Goal: Task Accomplishment & Management: Complete application form

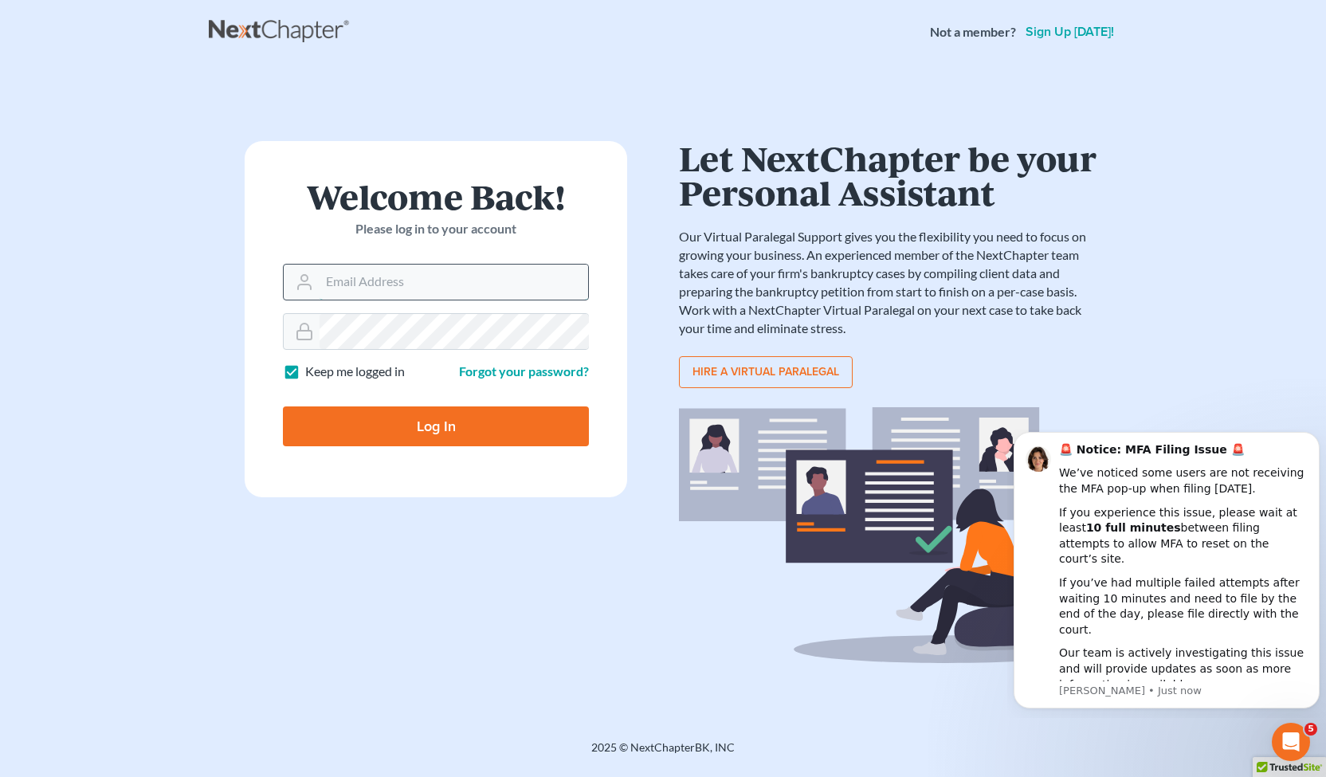
type input "[PERSON_NAME][EMAIL_ADDRESS][DOMAIN_NAME]"
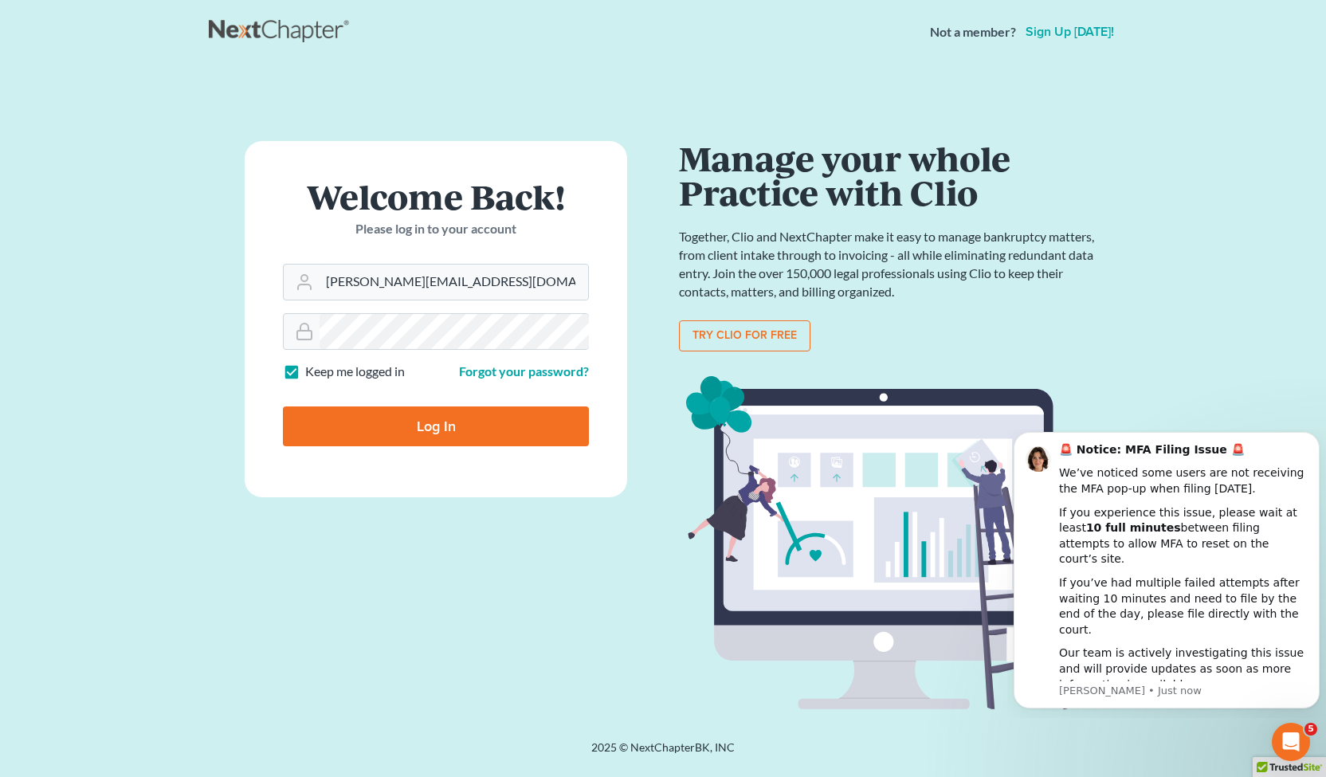
click at [355, 418] on input "Log In" at bounding box center [436, 426] width 306 height 40
type input "Thinking..."
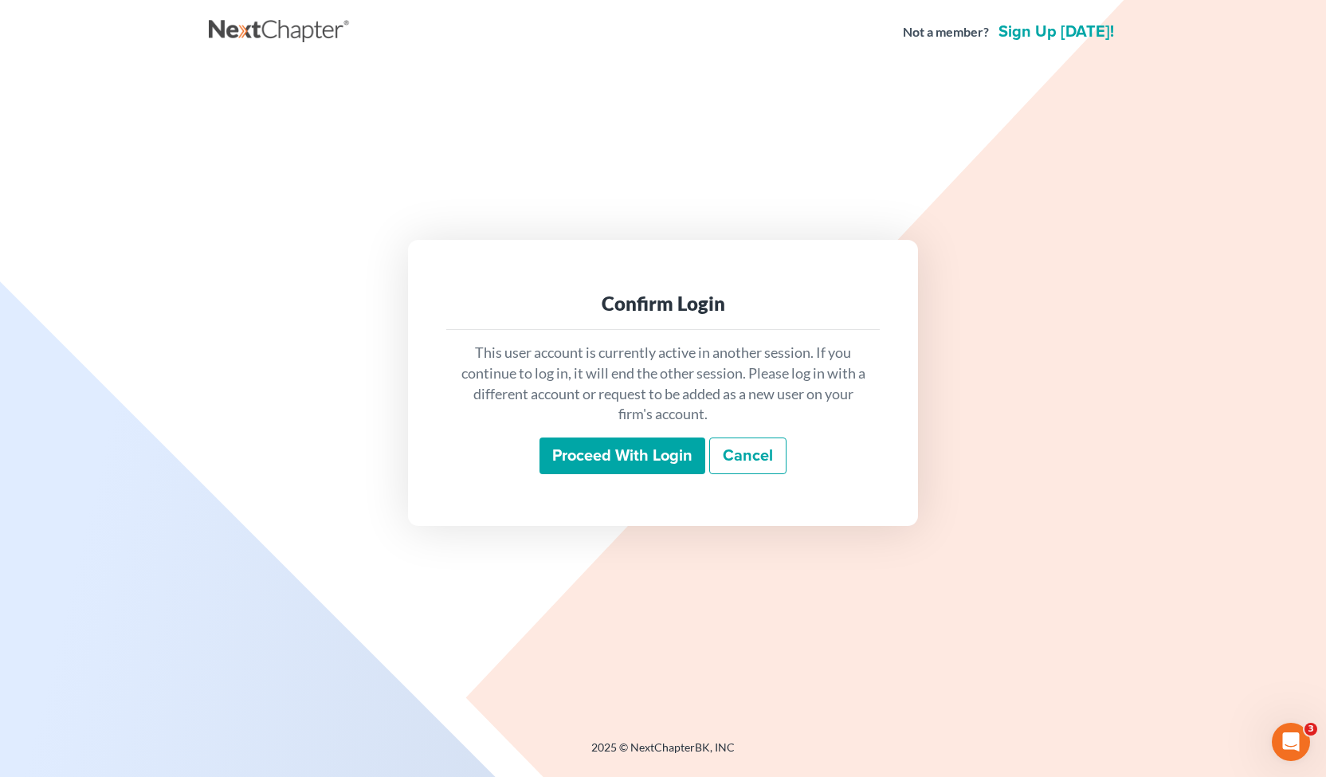
click at [673, 461] on input "Proceed with login" at bounding box center [622, 455] width 166 height 37
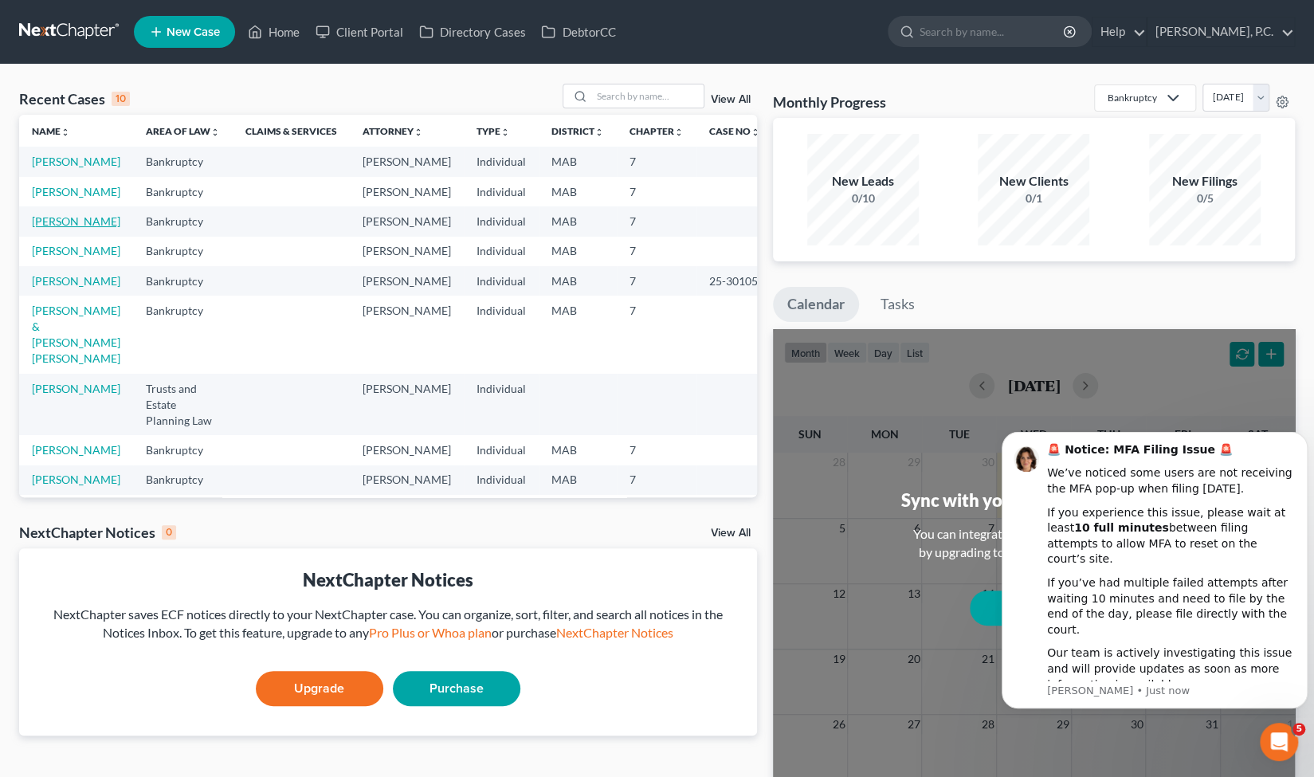
click at [70, 228] on link "Reynolds, Diane" at bounding box center [76, 221] width 88 height 14
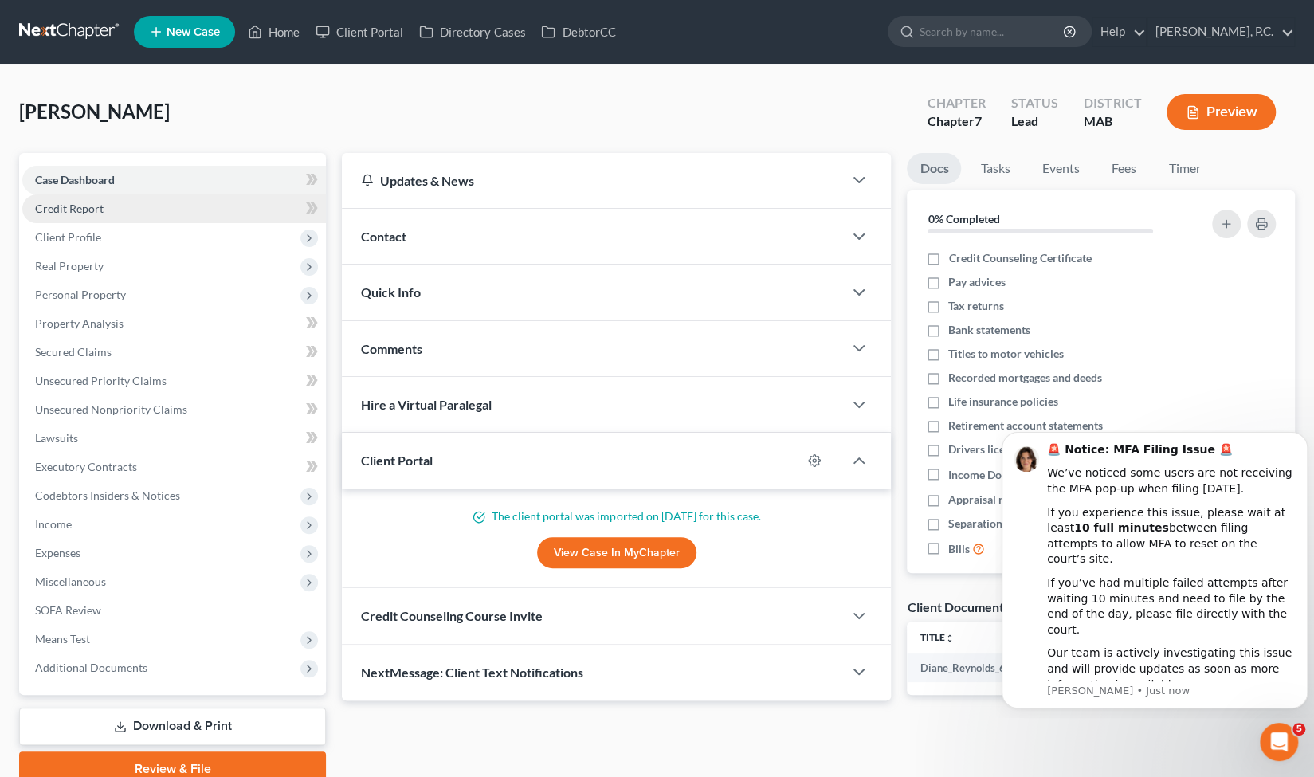
click at [125, 206] on link "Credit Report" at bounding box center [174, 208] width 304 height 29
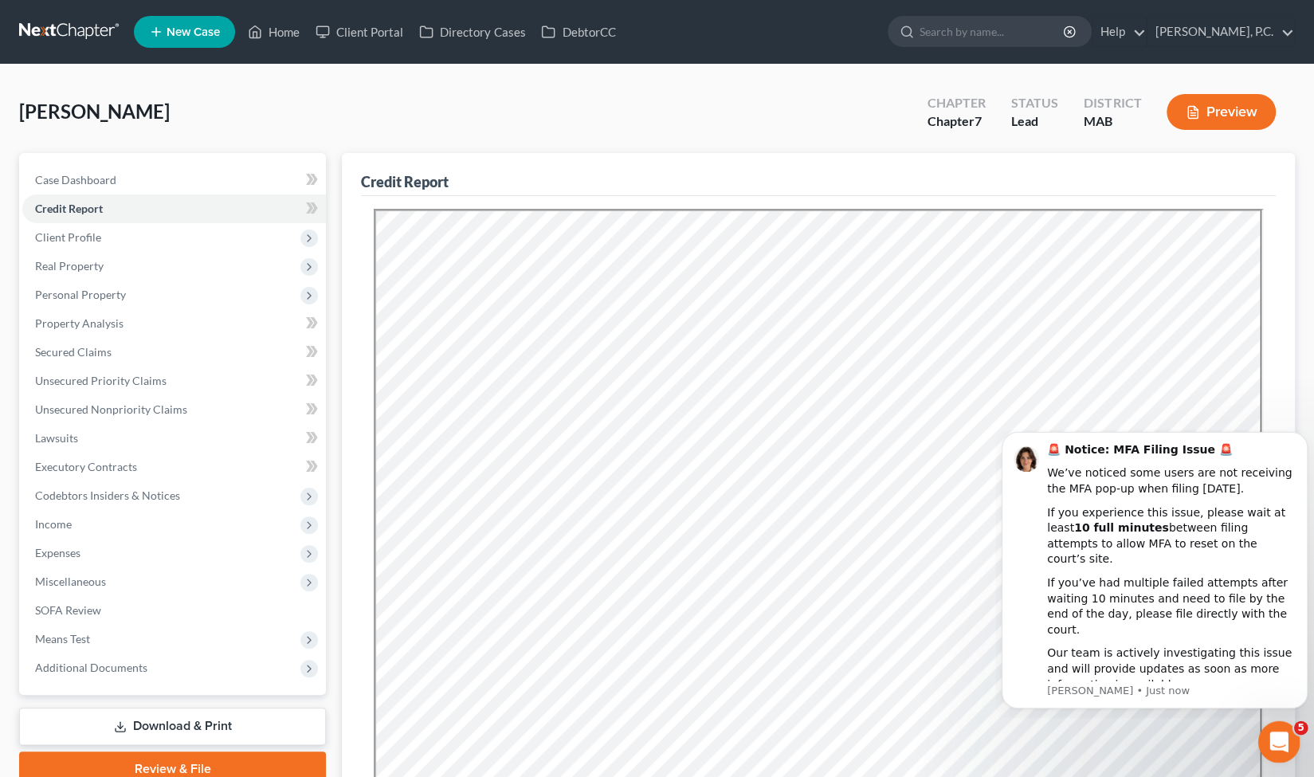
click at [1284, 738] on icon "Open Intercom Messenger" at bounding box center [1277, 740] width 26 height 26
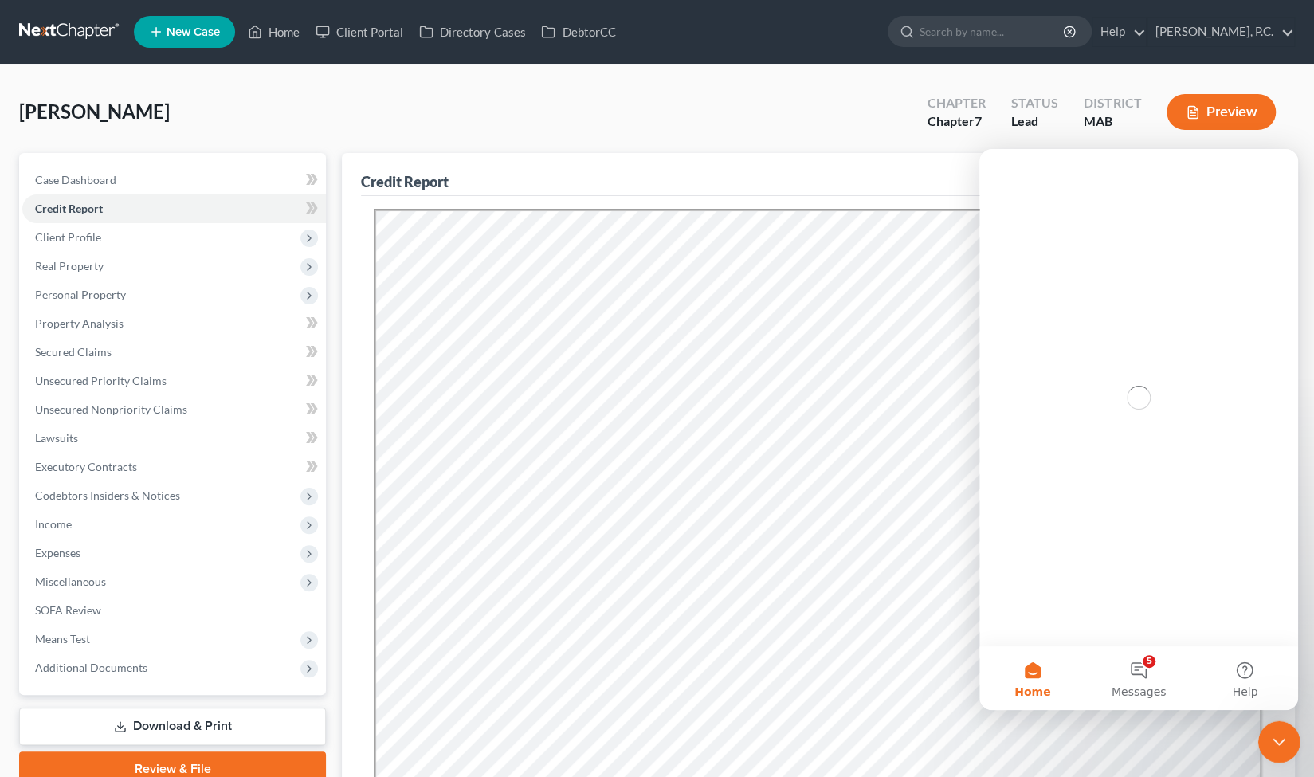
click at [1283, 738] on icon "Close Intercom Messenger" at bounding box center [1276, 739] width 19 height 19
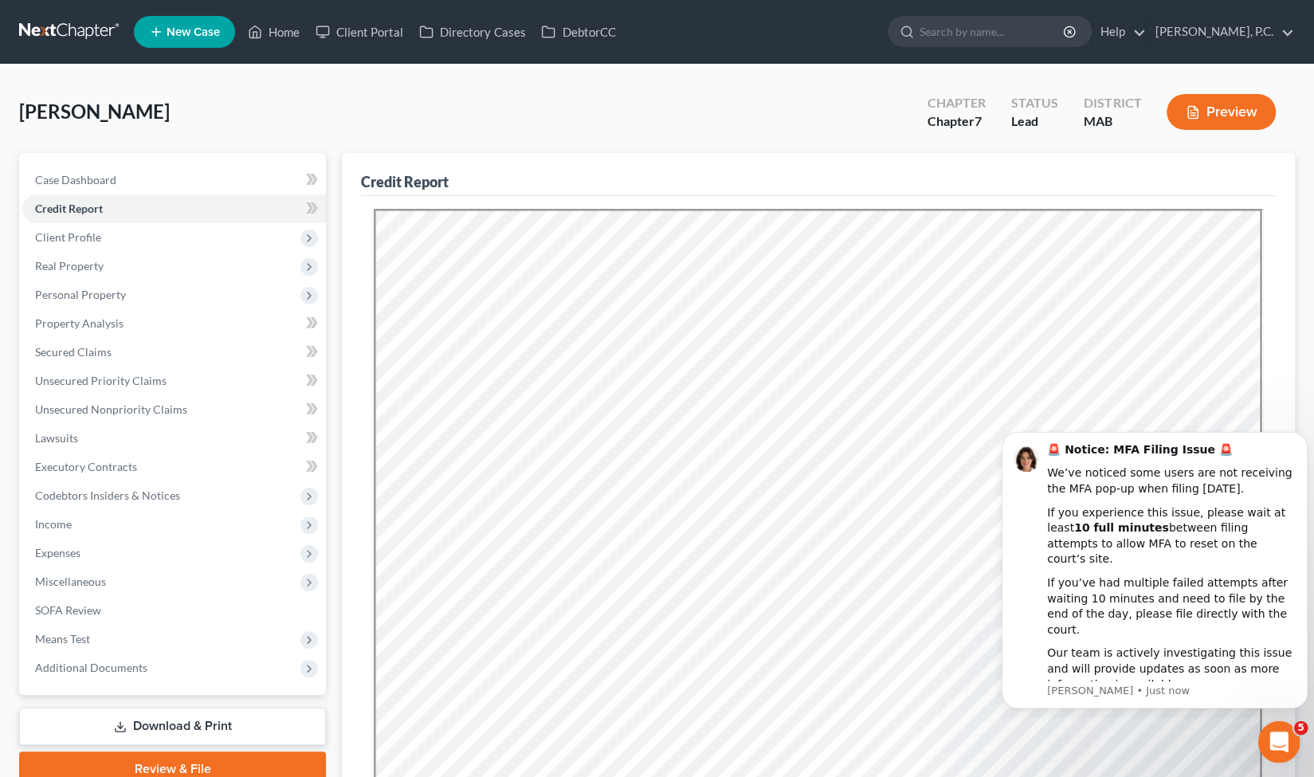
click at [1283, 738] on icon "Open Intercom Messenger" at bounding box center [1277, 740] width 26 height 26
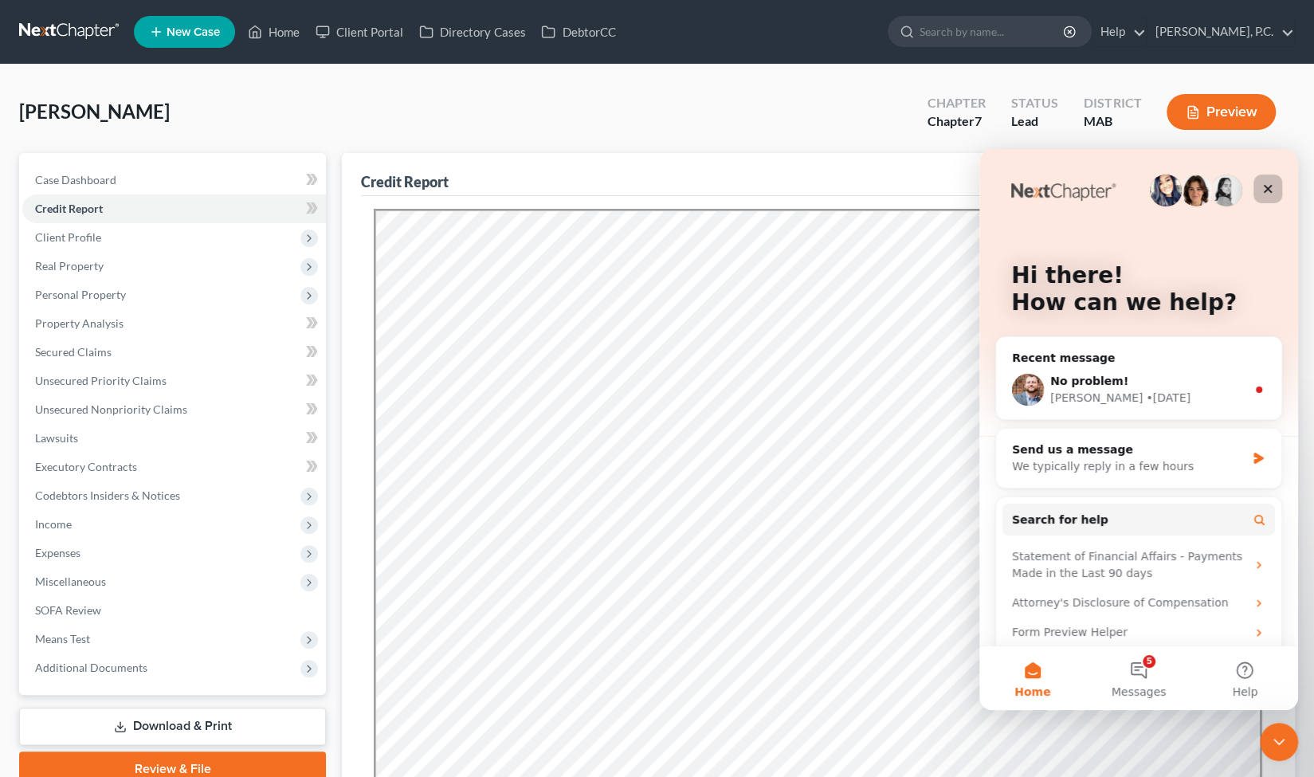
click at [1261, 188] on icon "Close" at bounding box center [1267, 188] width 13 height 13
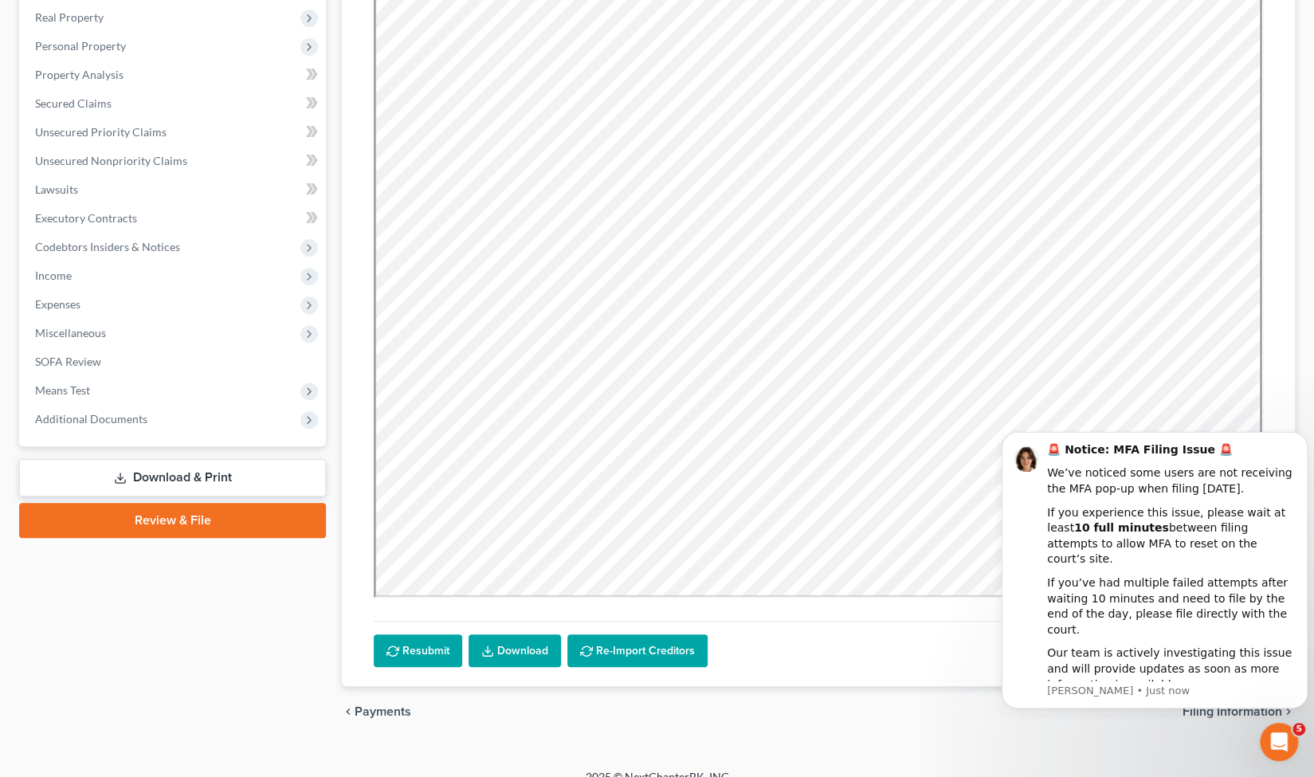
scroll to position [239, 0]
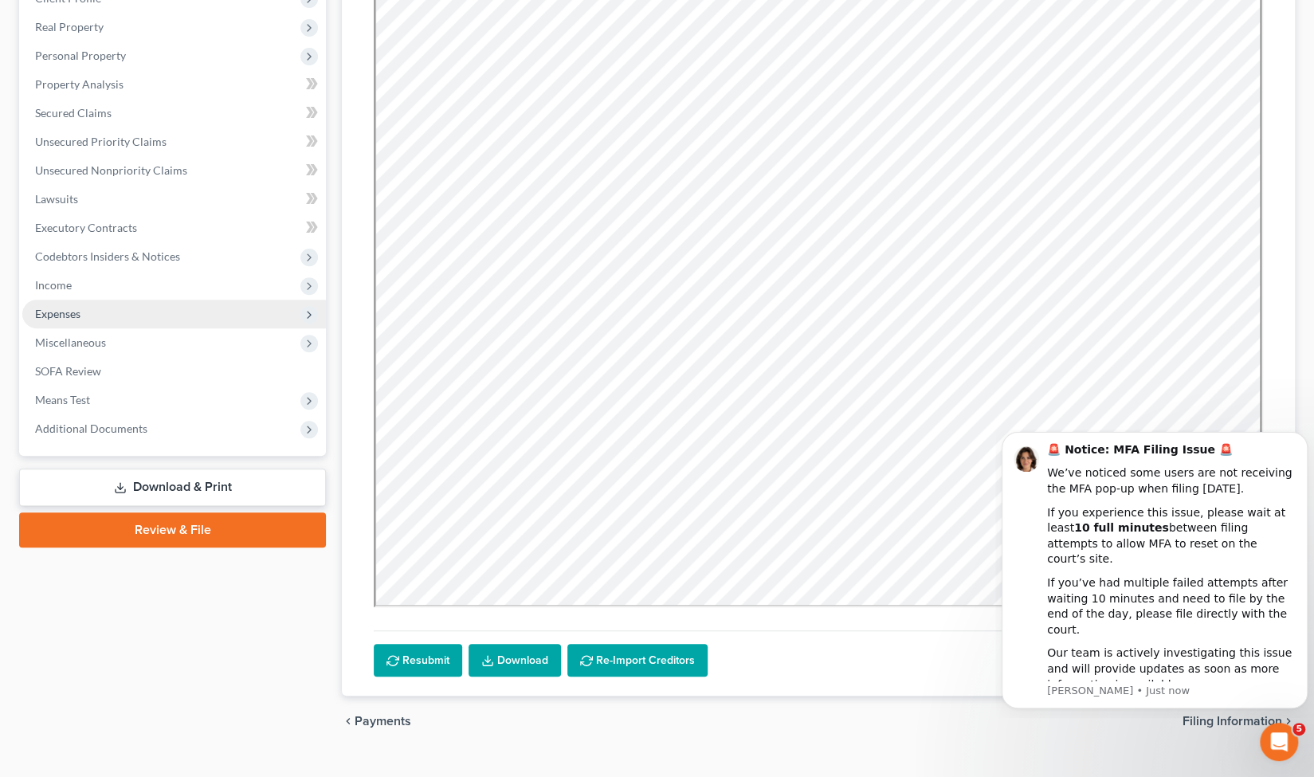
click at [277, 310] on span "Expenses" at bounding box center [174, 314] width 304 height 29
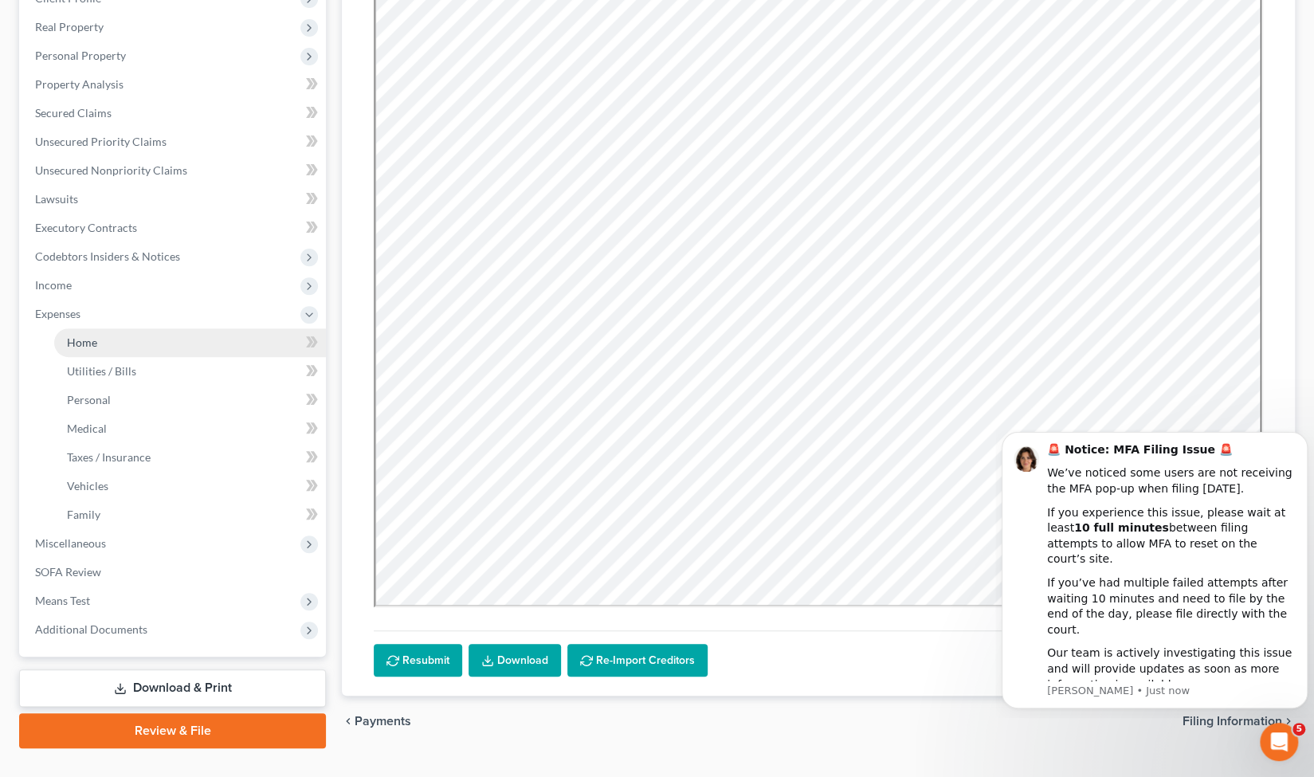
click at [253, 339] on link "Home" at bounding box center [190, 342] width 272 height 29
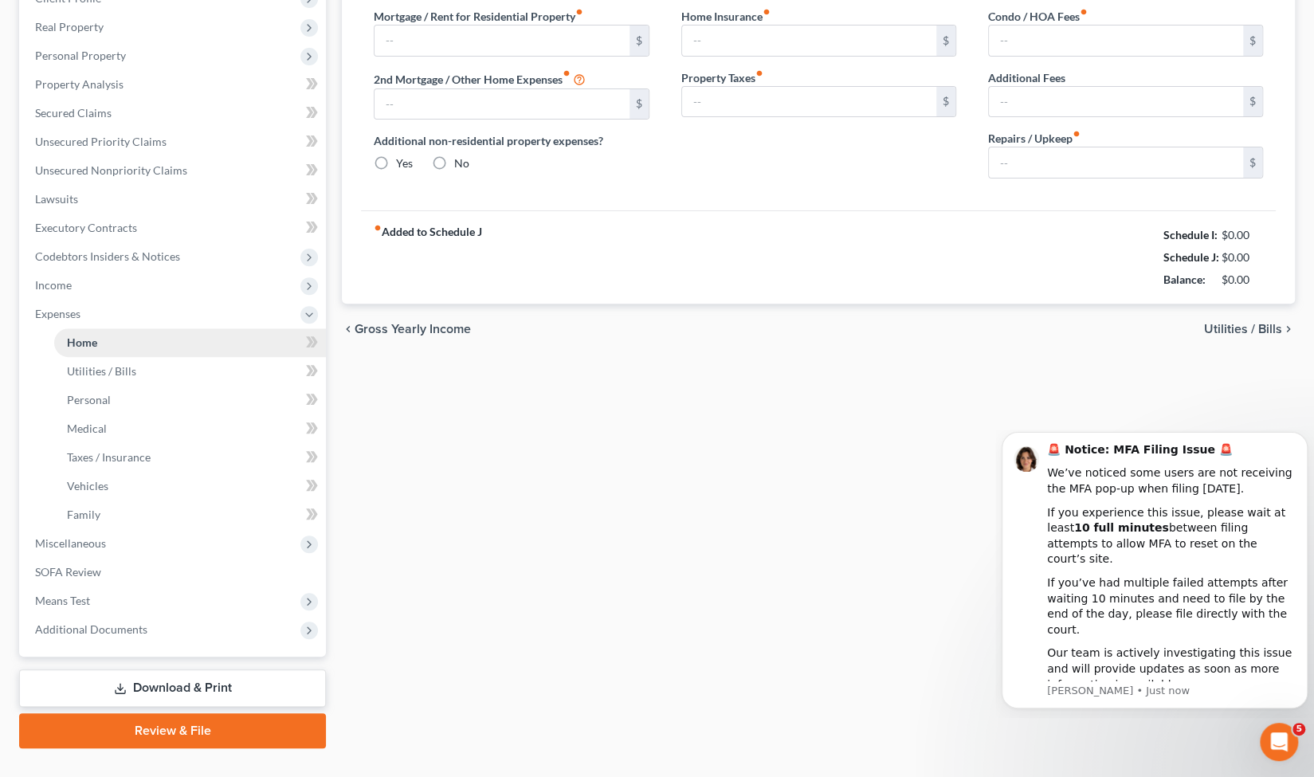
scroll to position [84, 0]
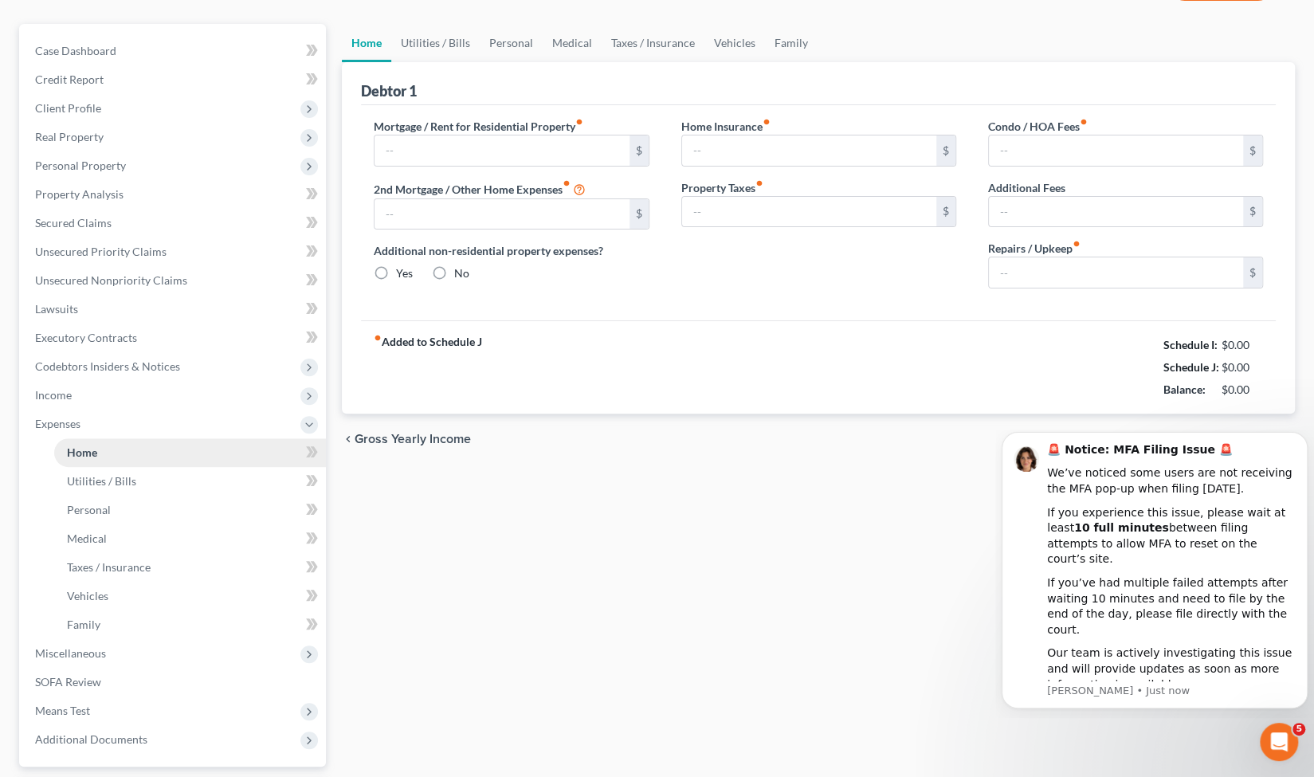
type input "350.00"
radio input "true"
type input "50.00"
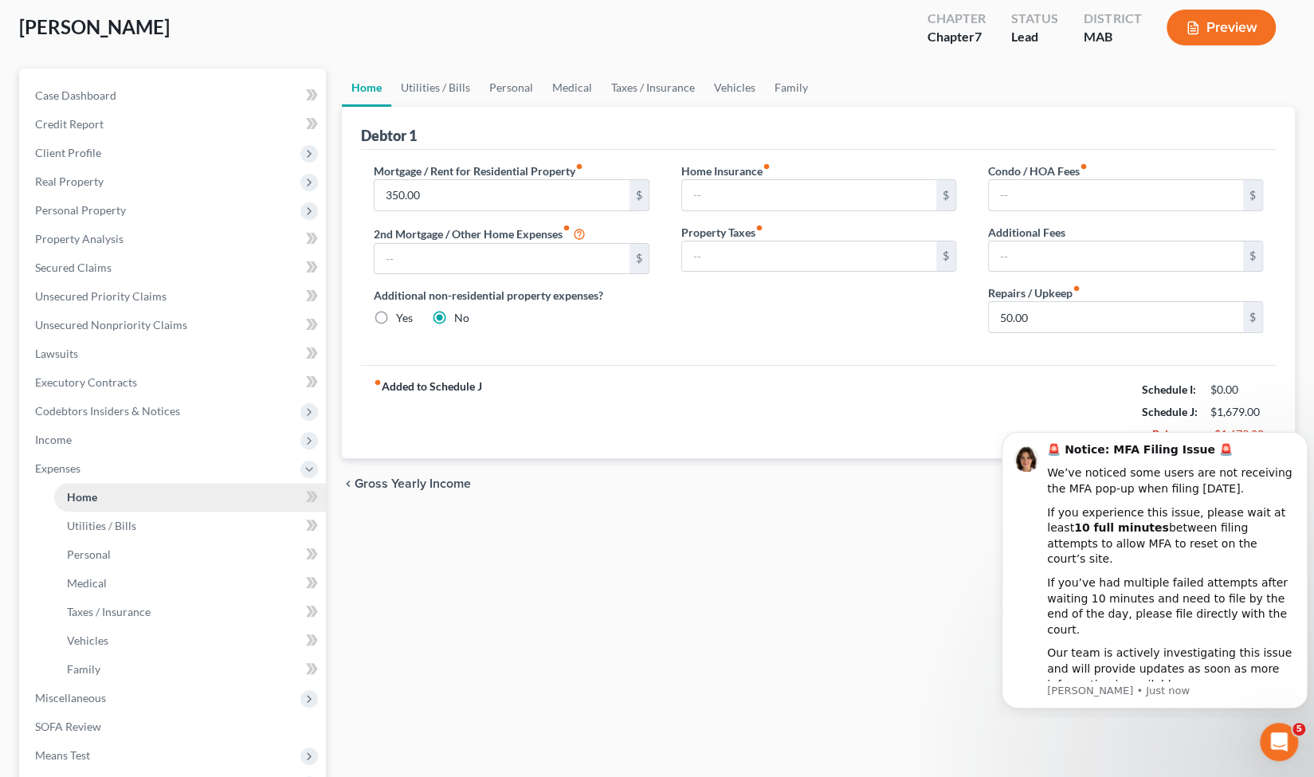
scroll to position [0, 0]
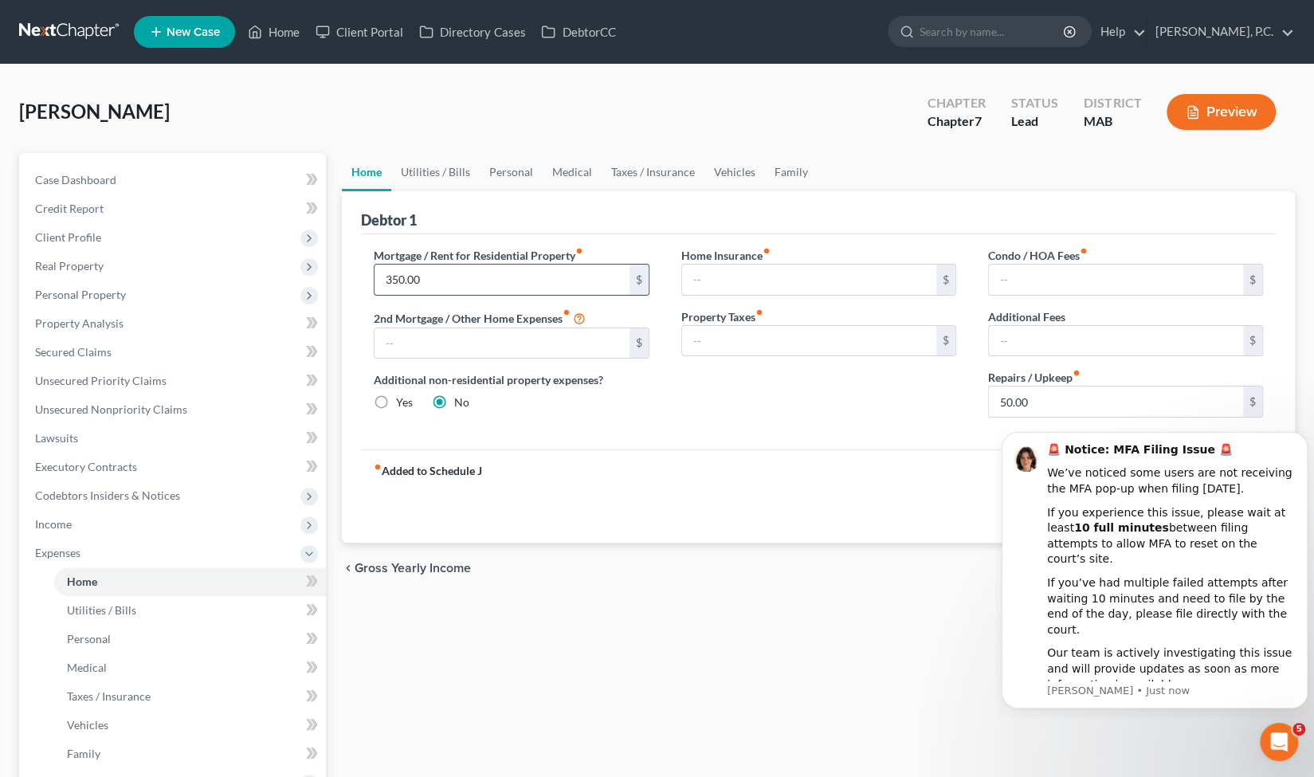
click at [539, 278] on input "350.00" at bounding box center [502, 280] width 254 height 30
type input "500"
click at [1303, 441] on icon "Dismiss notification" at bounding box center [1303, 436] width 9 height 9
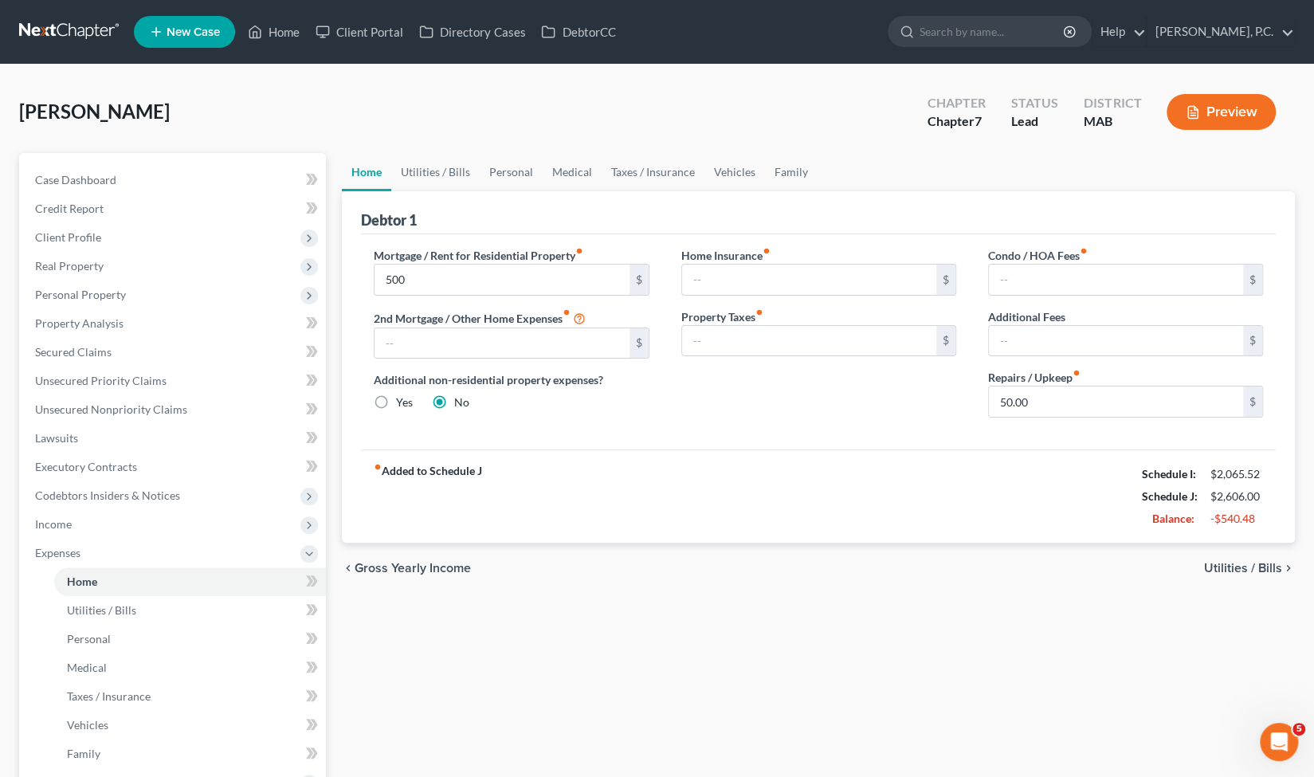
click at [1261, 567] on span "Utilities / Bills" at bounding box center [1243, 568] width 78 height 13
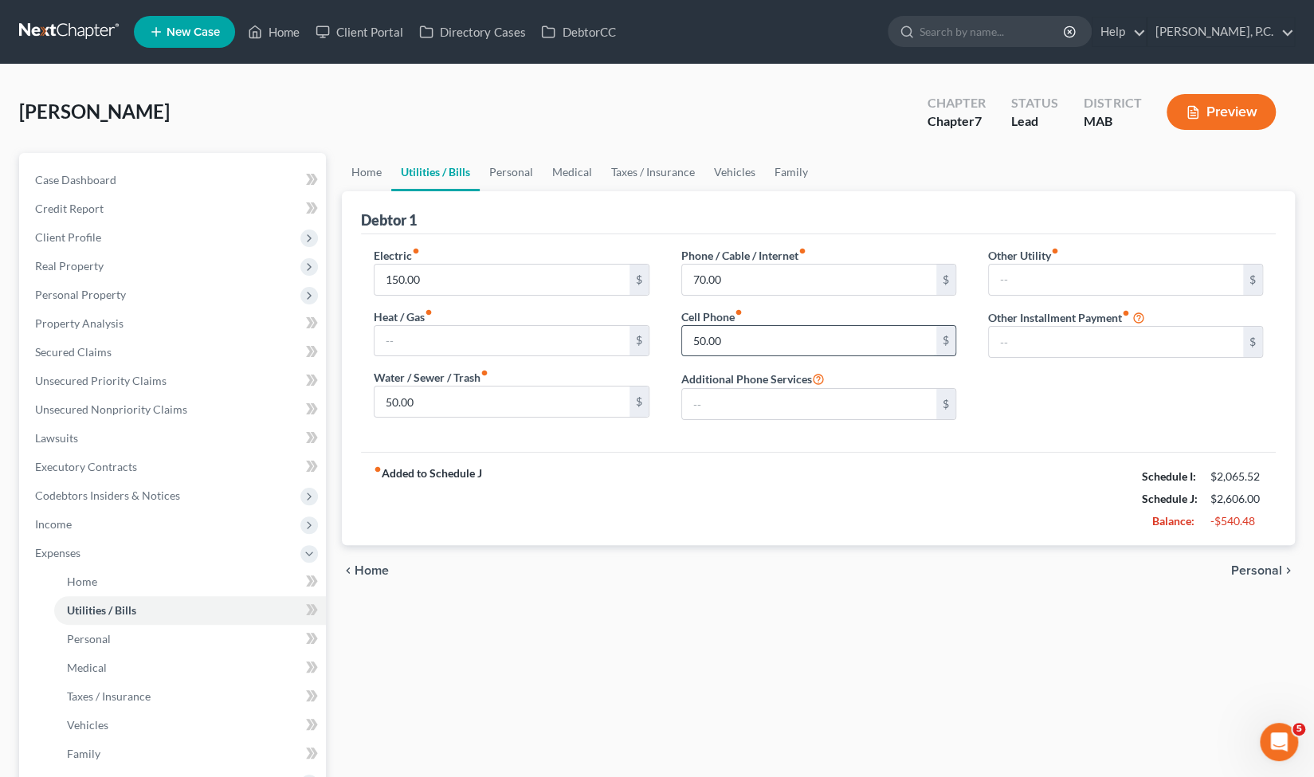
click at [750, 339] on input "50.00" at bounding box center [809, 341] width 254 height 30
type input "35"
click at [546, 410] on input "50.00" at bounding box center [502, 401] width 254 height 30
click at [1241, 566] on span "Personal" at bounding box center [1256, 570] width 51 height 13
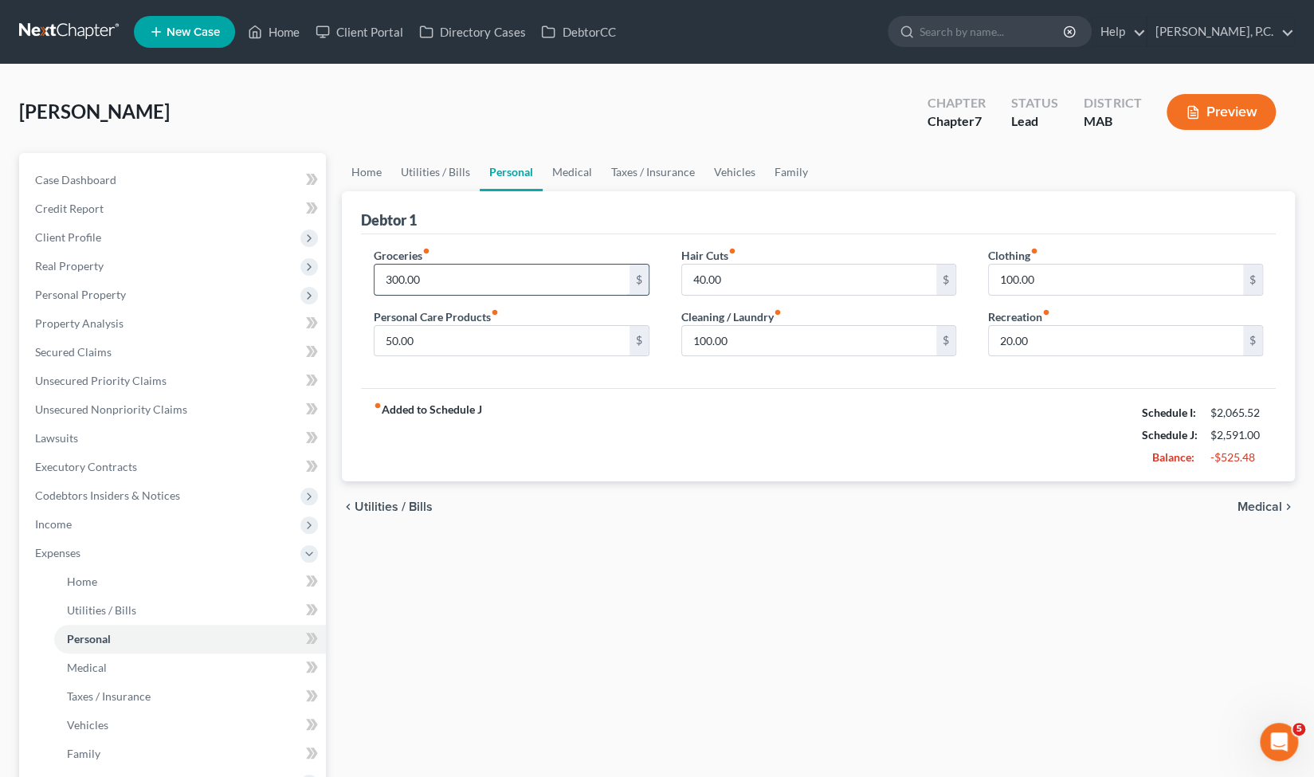
click at [454, 277] on input "300.00" at bounding box center [502, 280] width 254 height 30
type input "400"
click at [1260, 508] on span "Medical" at bounding box center [1259, 506] width 45 height 13
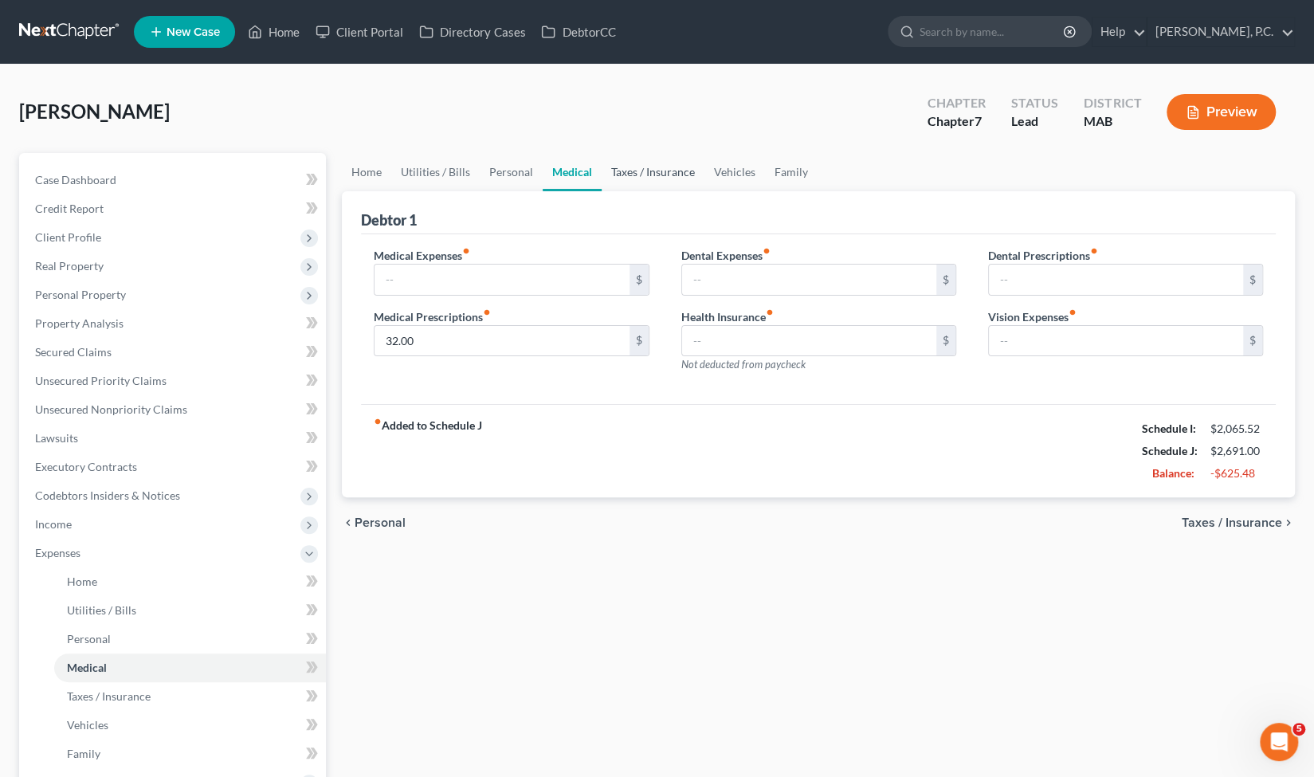
click at [675, 175] on link "Taxes / Insurance" at bounding box center [653, 172] width 103 height 38
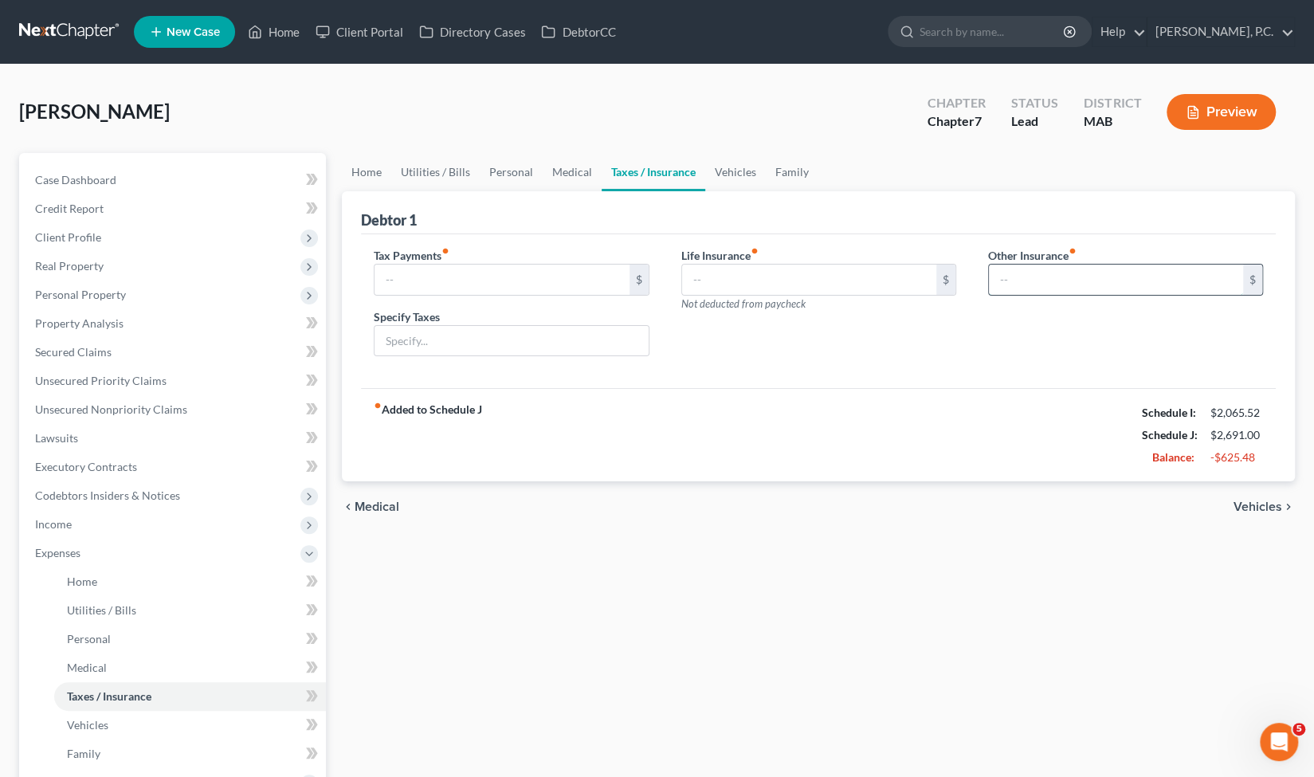
click at [1020, 280] on input "text" at bounding box center [1116, 280] width 254 height 30
click at [764, 276] on input "text" at bounding box center [809, 280] width 254 height 30
type input "68"
click at [735, 173] on link "Vehicles" at bounding box center [735, 172] width 61 height 38
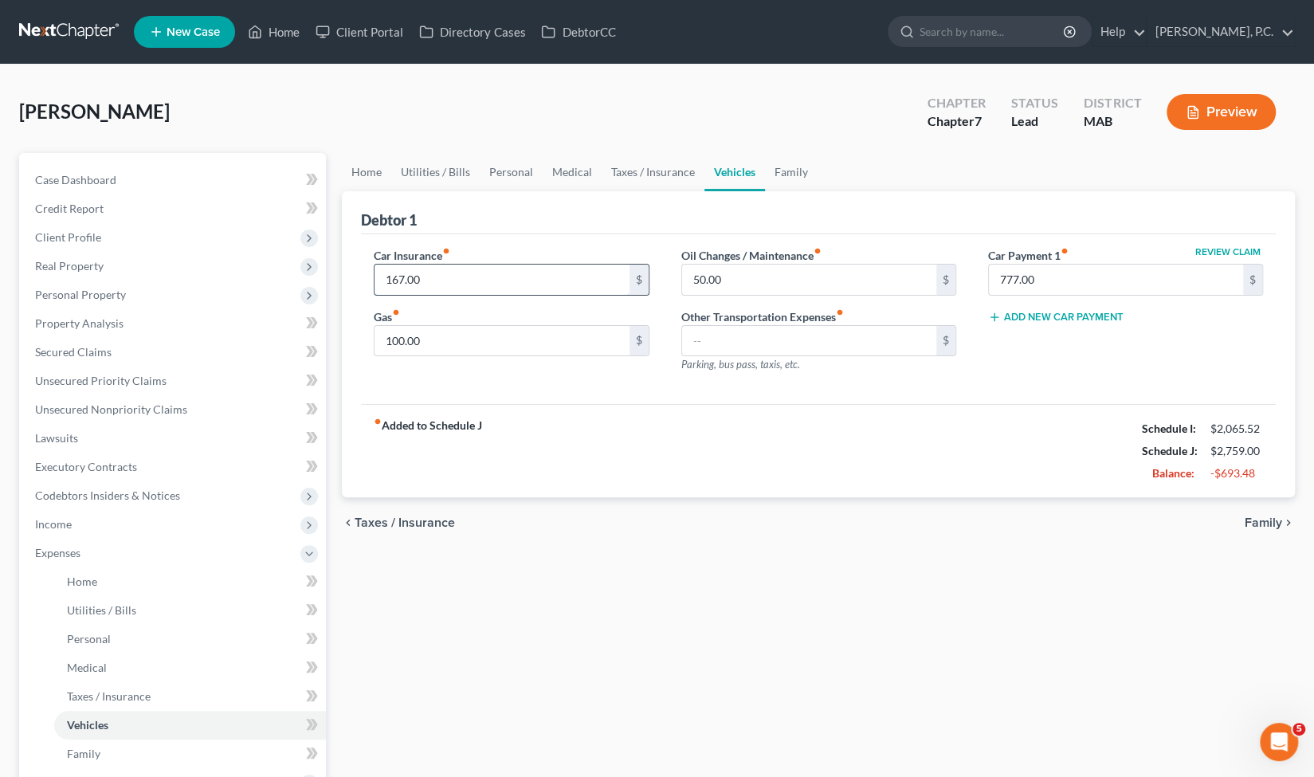
click at [508, 272] on input "167.00" at bounding box center [502, 280] width 254 height 30
type input "181"
click at [609, 465] on div "fiber_manual_record Added to Schedule J Schedule I: $2,065.52 Schedule J: $2,77…" at bounding box center [818, 450] width 915 height 93
click at [576, 334] on input "100.00" at bounding box center [502, 341] width 254 height 30
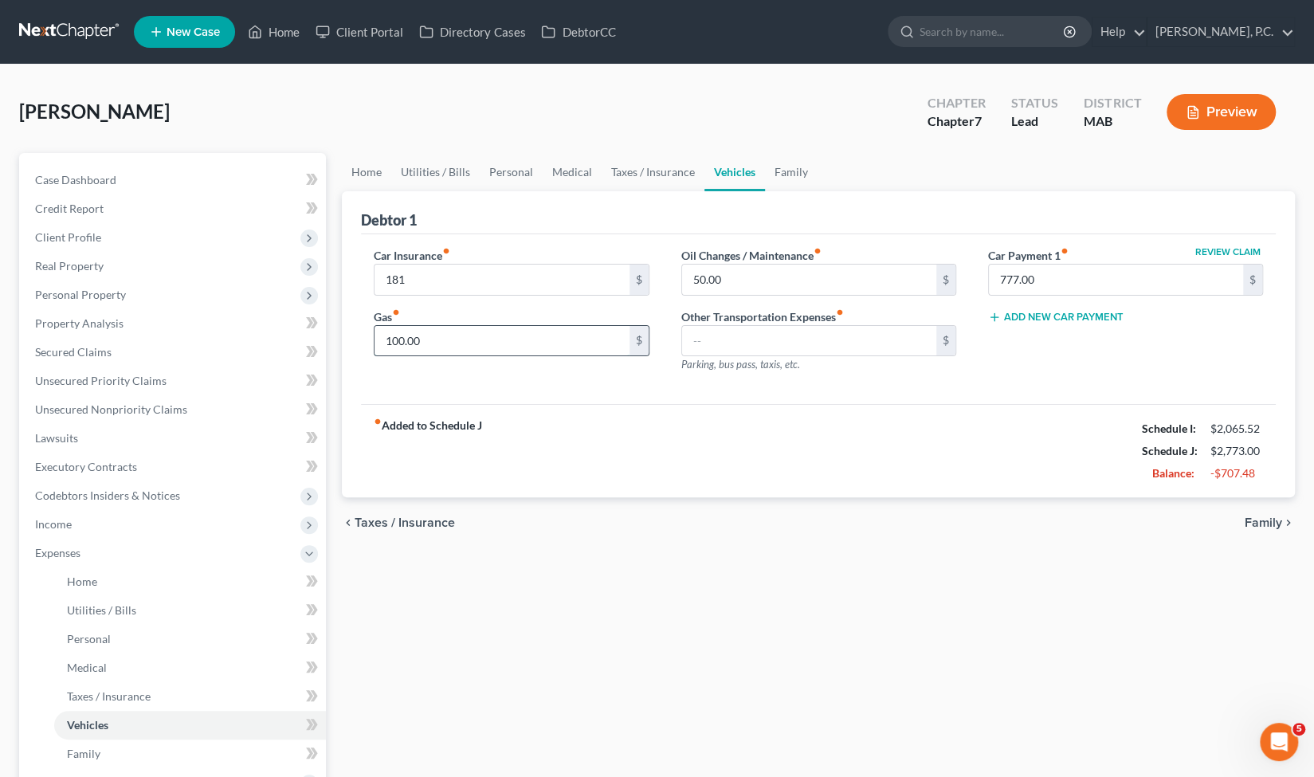
click at [576, 334] on input "100.00" at bounding box center [502, 341] width 254 height 30
type input "70"
click at [1273, 524] on span "Family" at bounding box center [1263, 522] width 37 height 13
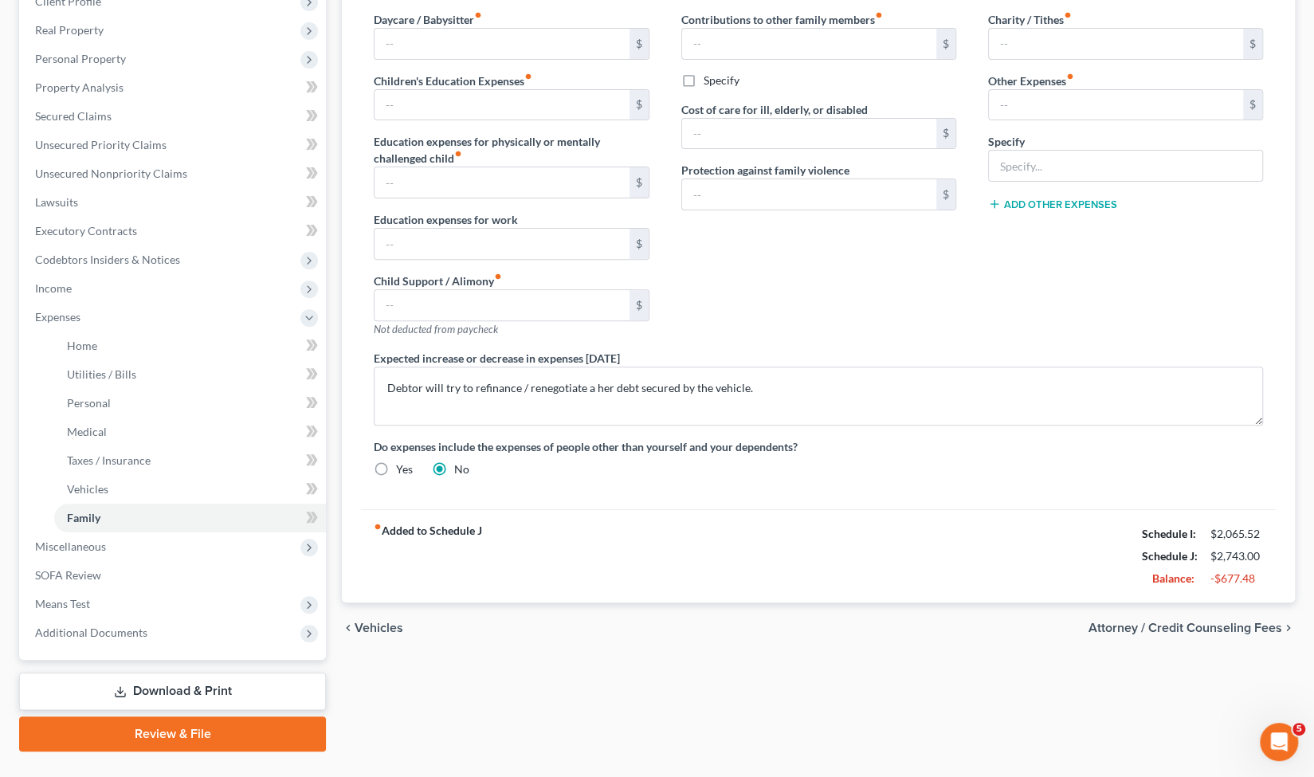
scroll to position [238, 0]
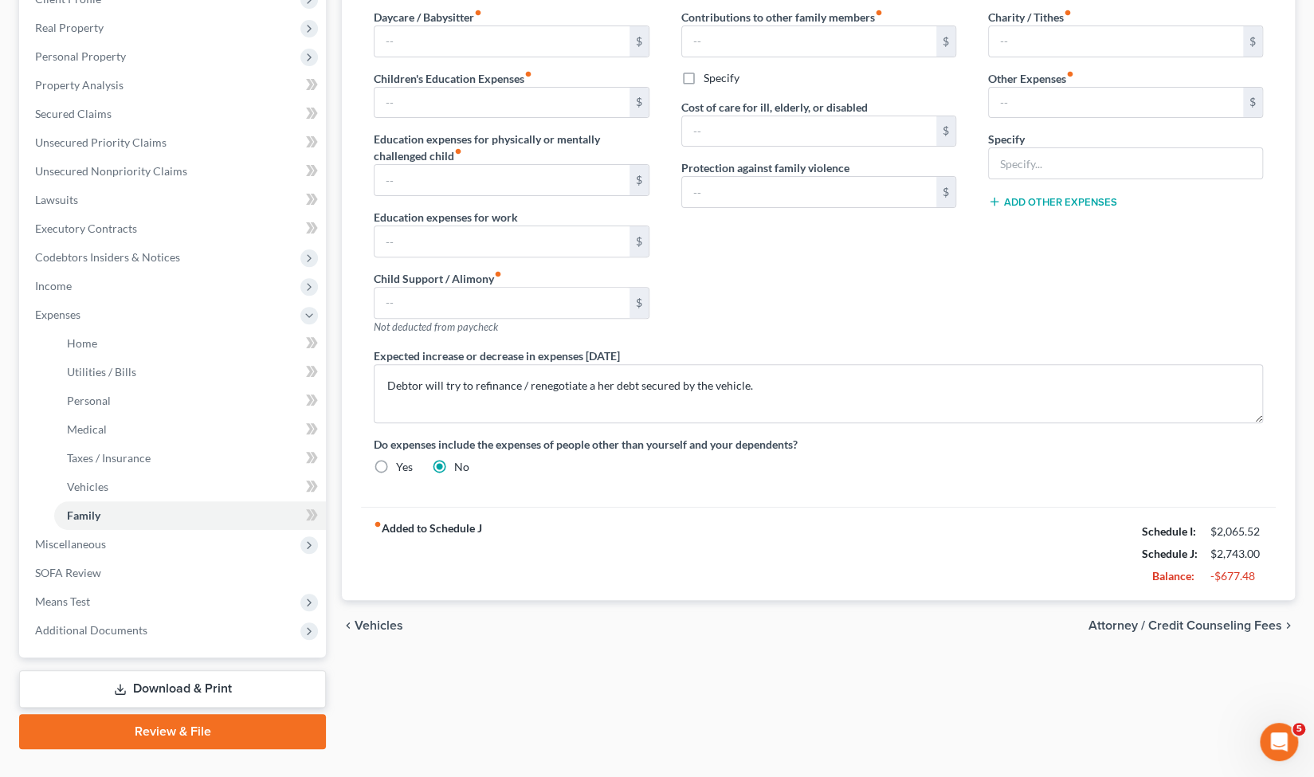
click at [1249, 629] on div "chevron_left Vehicles Attorney / Credit Counseling Fees chevron_right" at bounding box center [818, 625] width 953 height 51
click at [1223, 625] on span "Attorney / Credit Counseling Fees" at bounding box center [1185, 625] width 194 height 13
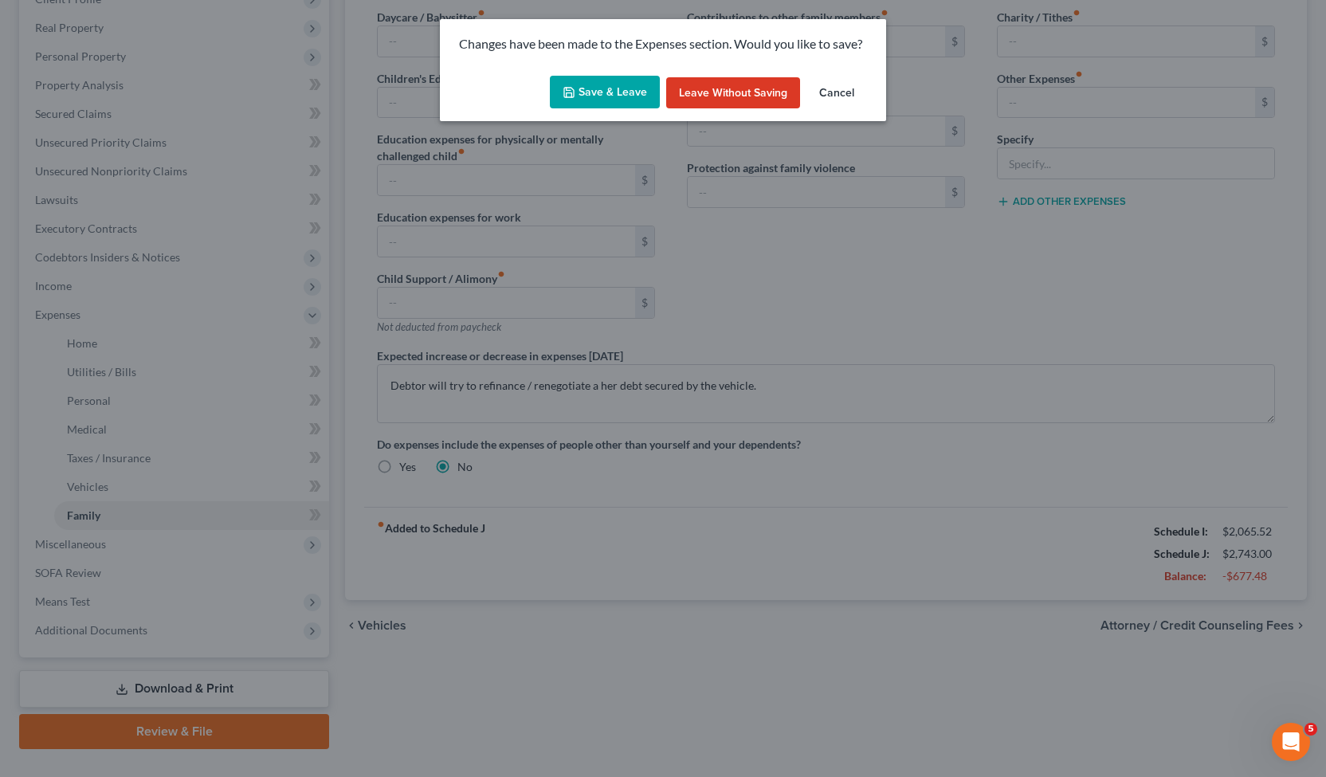
click at [600, 76] on button "Save & Leave" at bounding box center [605, 92] width 110 height 33
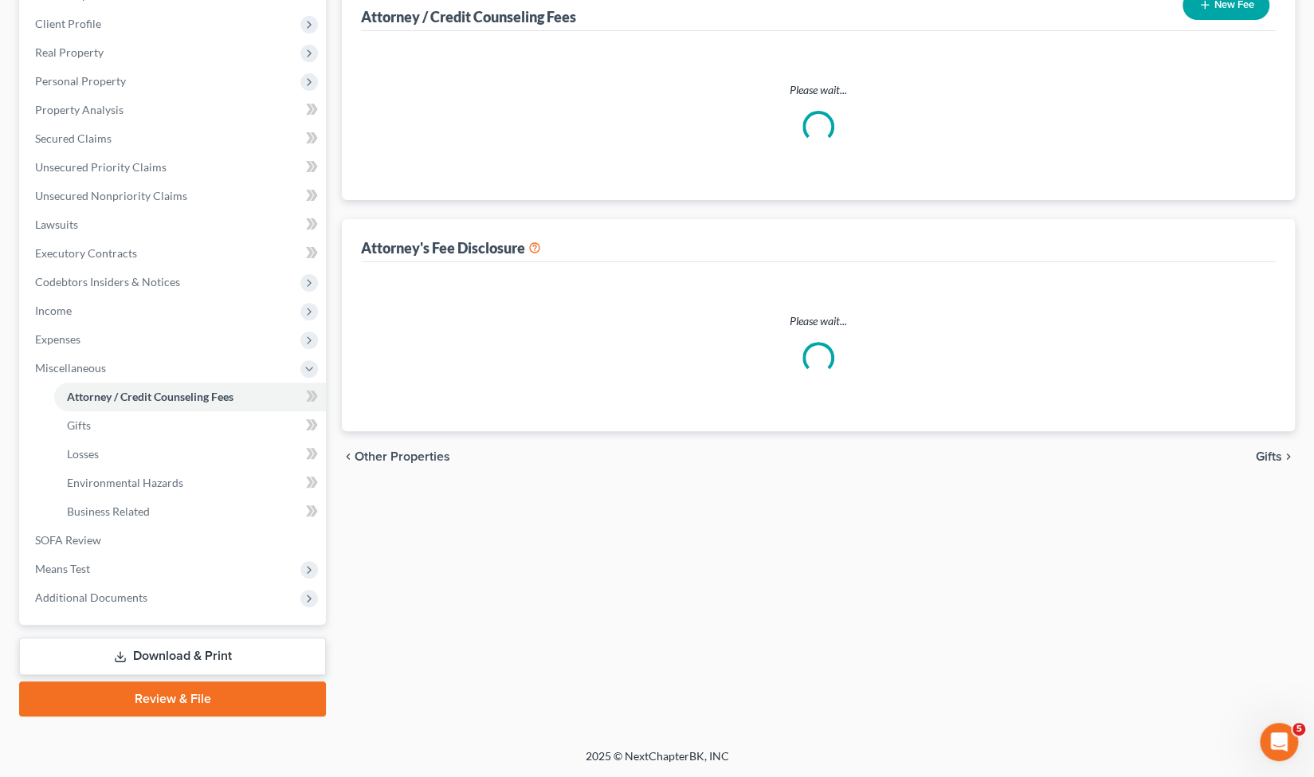
select select "0"
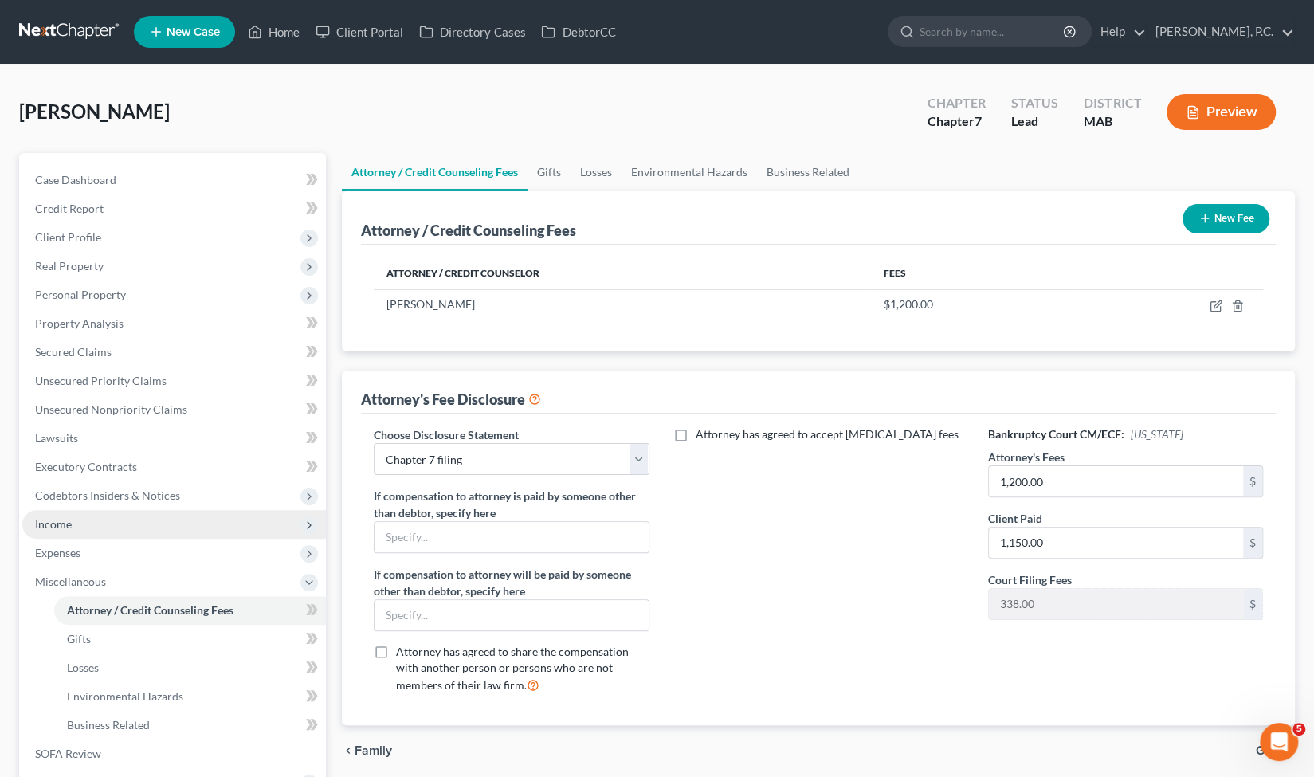
click at [78, 525] on span "Income" at bounding box center [174, 524] width 304 height 29
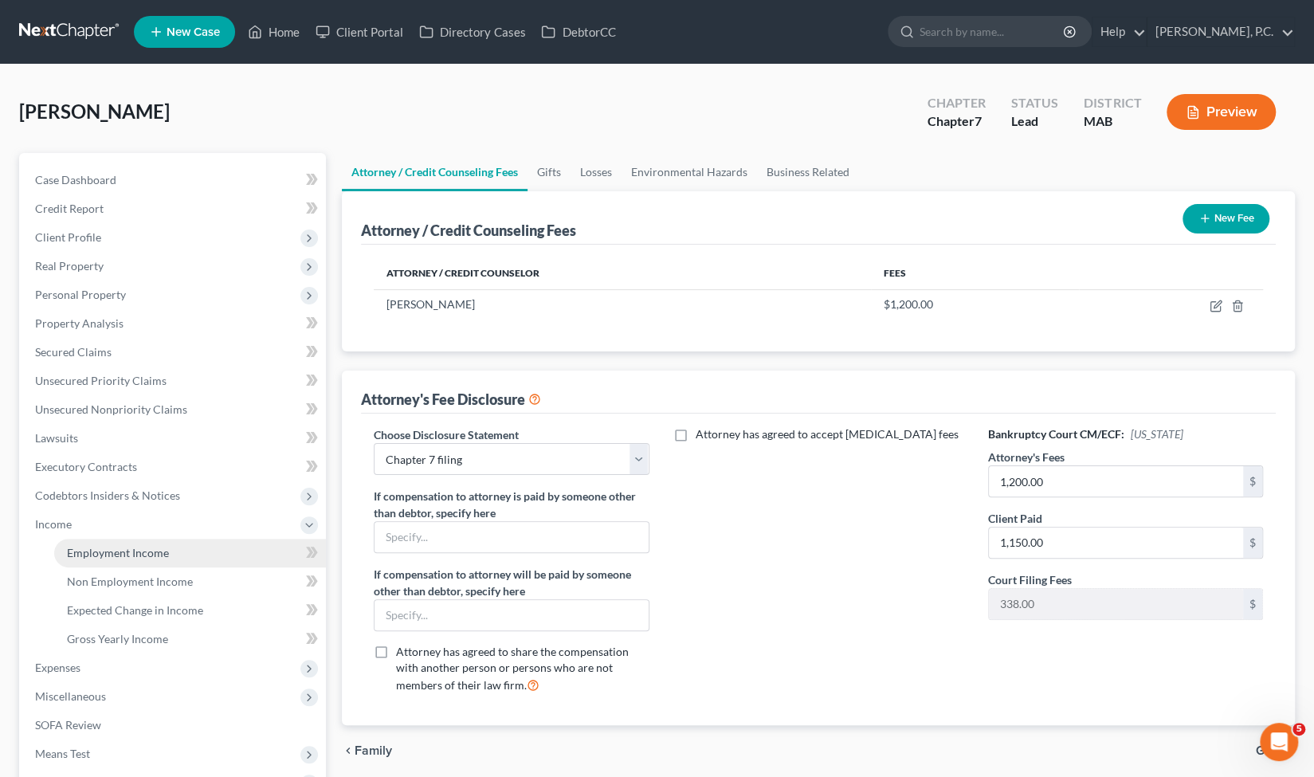
click at [90, 555] on span "Employment Income" at bounding box center [118, 553] width 102 height 14
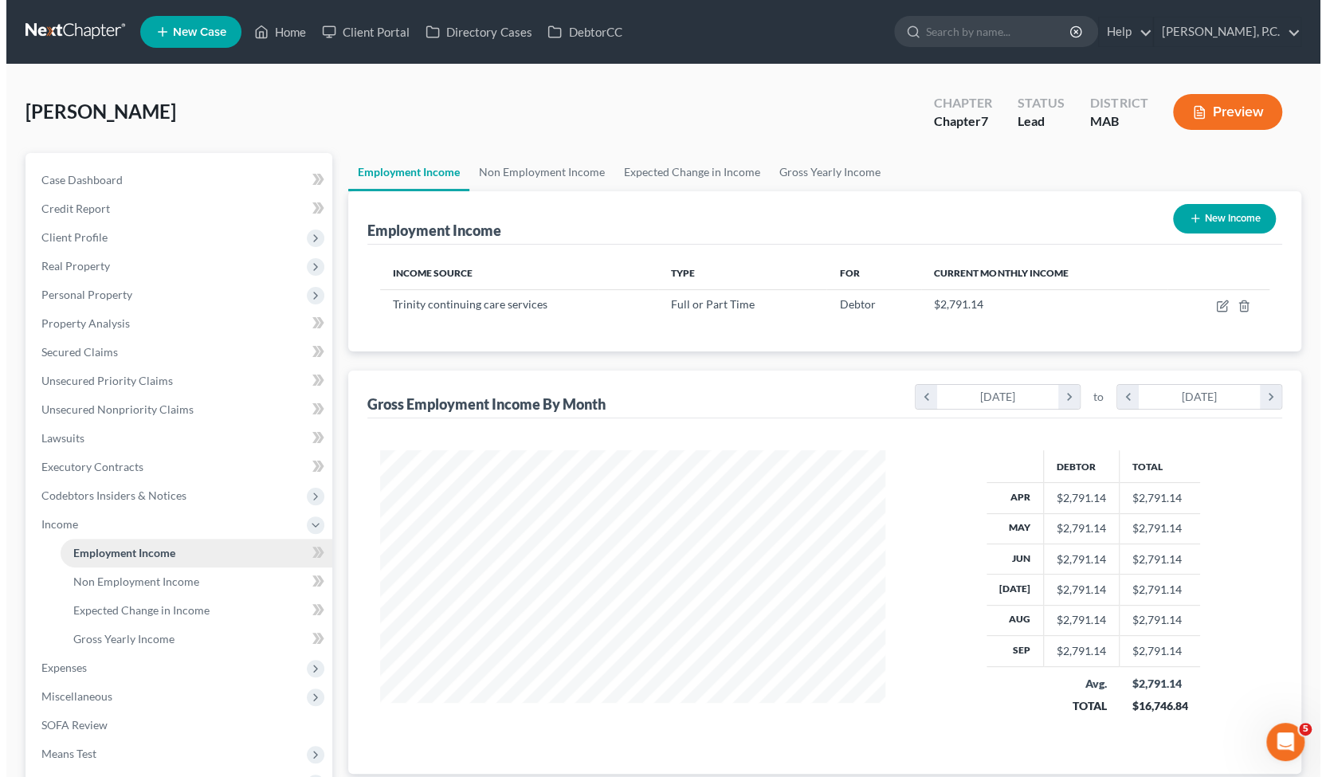
scroll to position [284, 537]
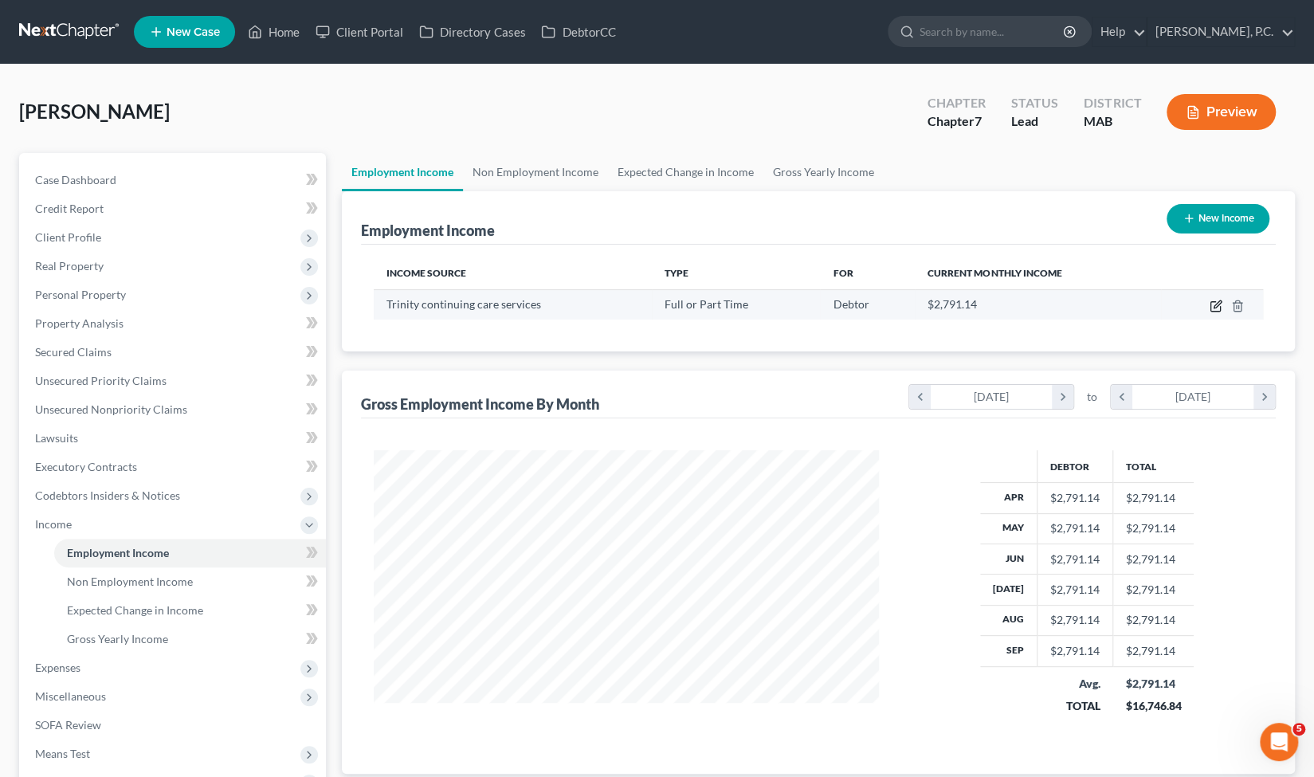
click at [1211, 308] on icon "button" at bounding box center [1216, 306] width 13 height 13
select select "0"
select select "23"
select select "1"
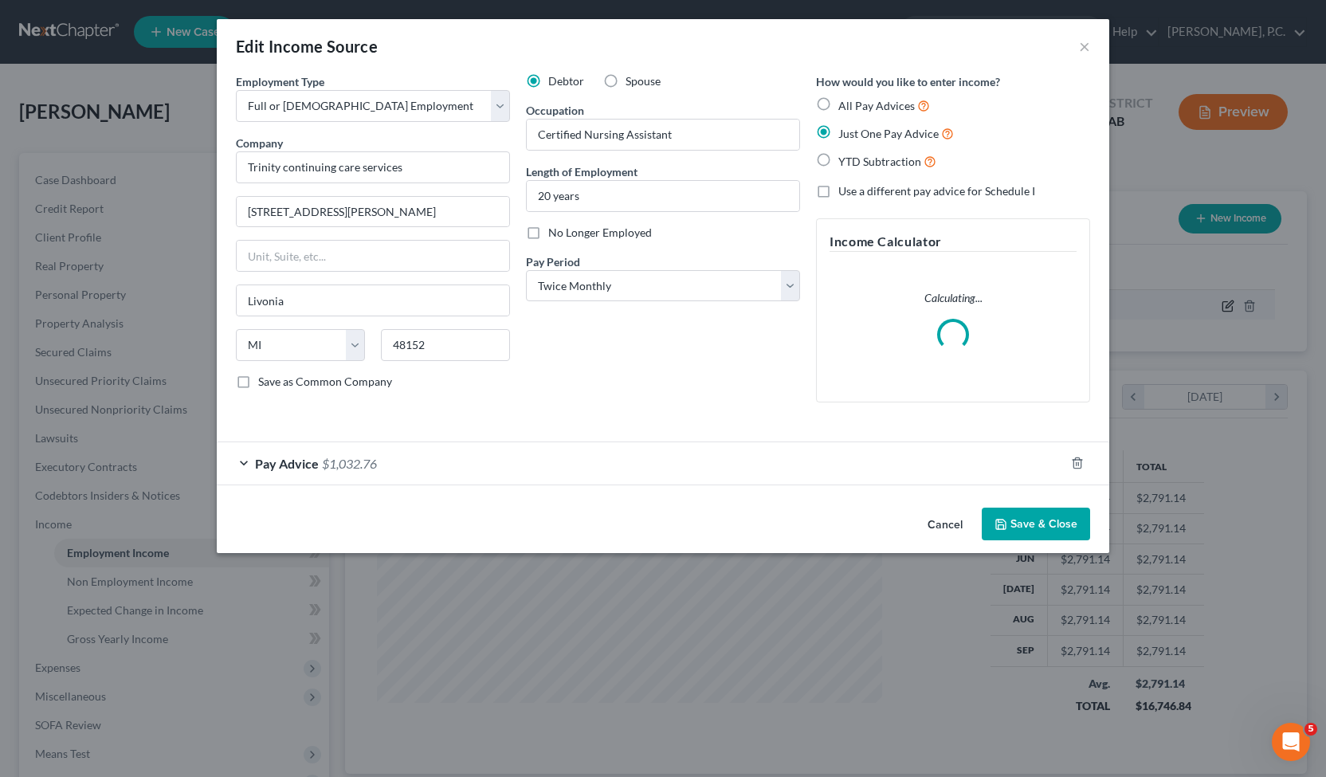
scroll to position [284, 542]
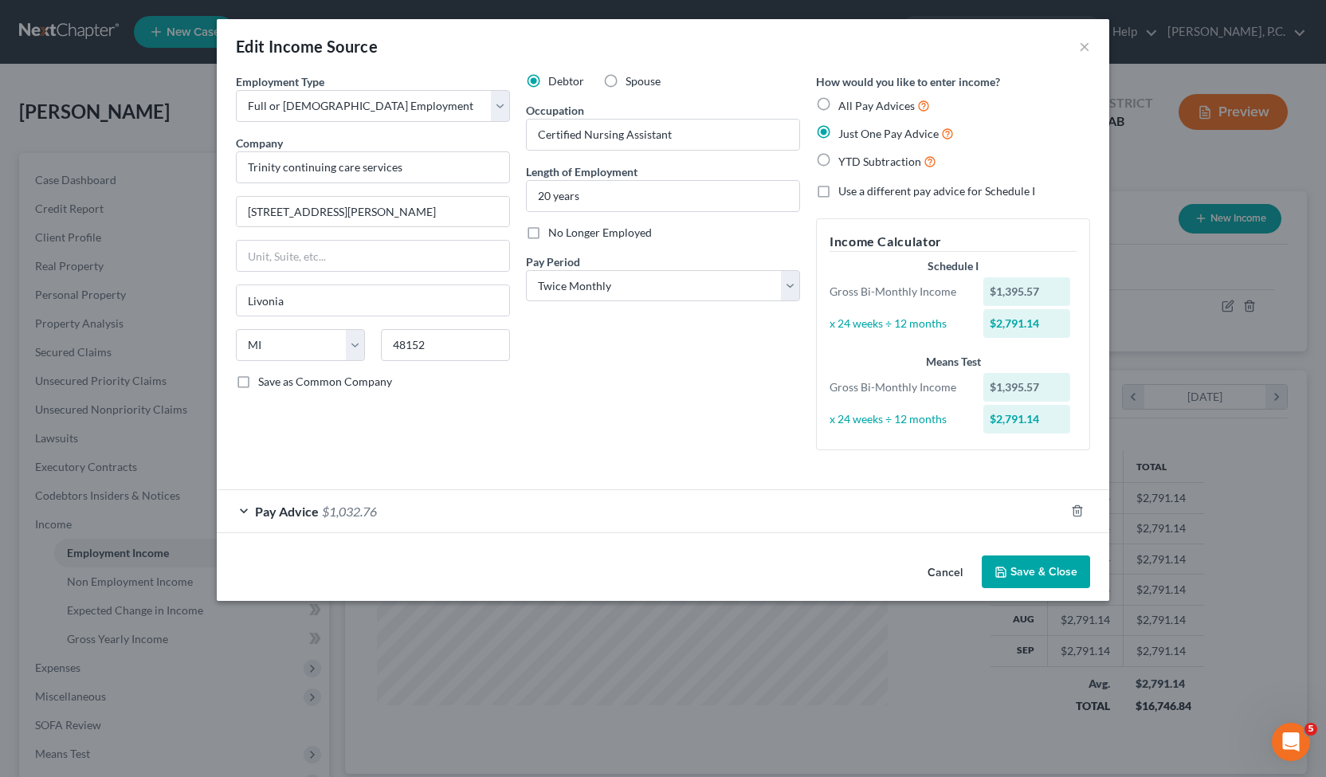
click at [324, 504] on span "$1,032.76" at bounding box center [349, 511] width 55 height 15
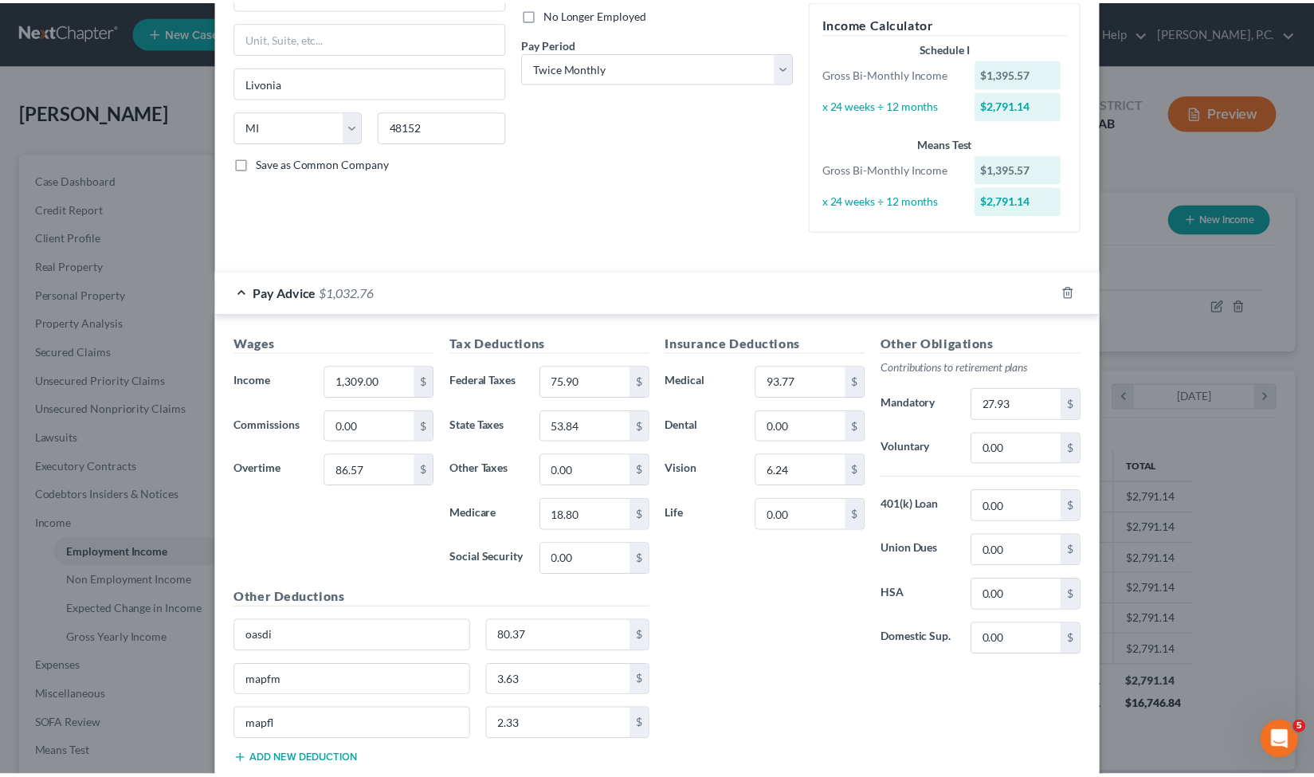
scroll to position [0, 0]
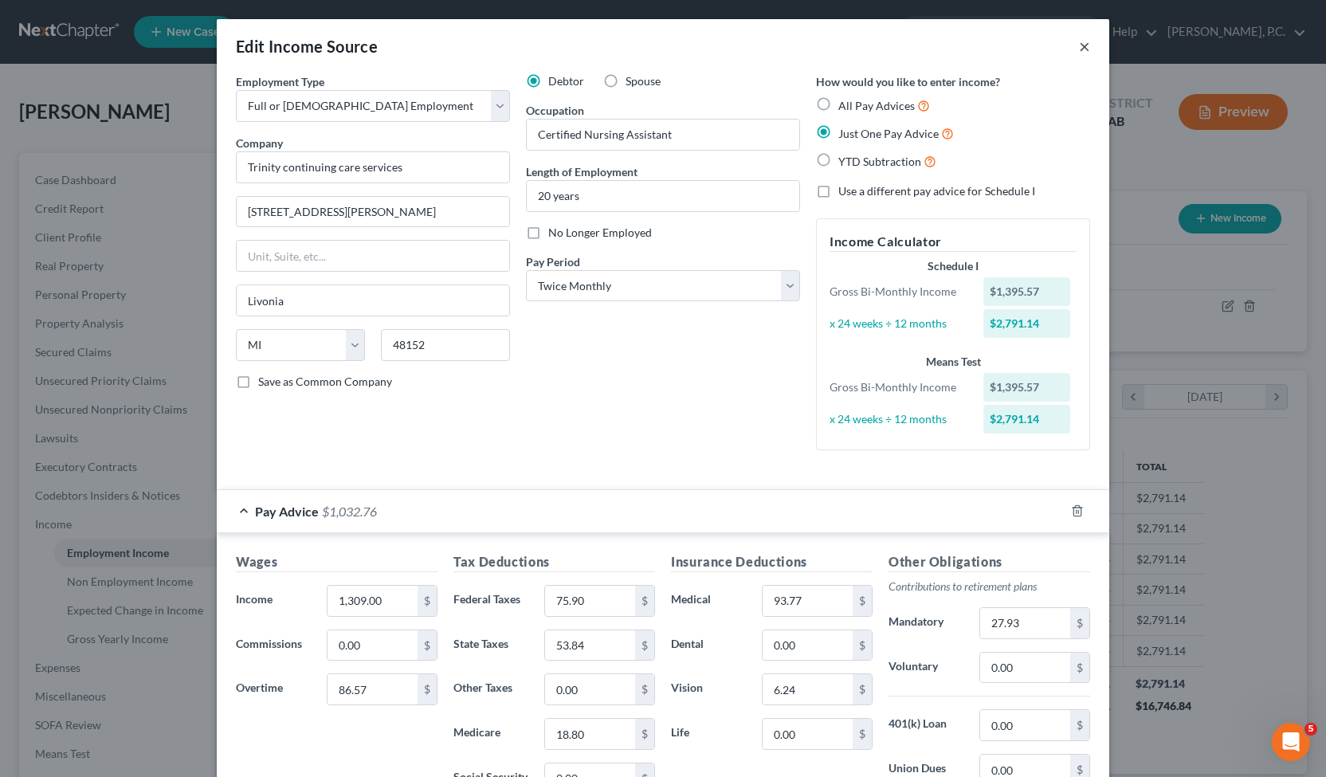
click at [1079, 46] on button "×" at bounding box center [1084, 46] width 11 height 19
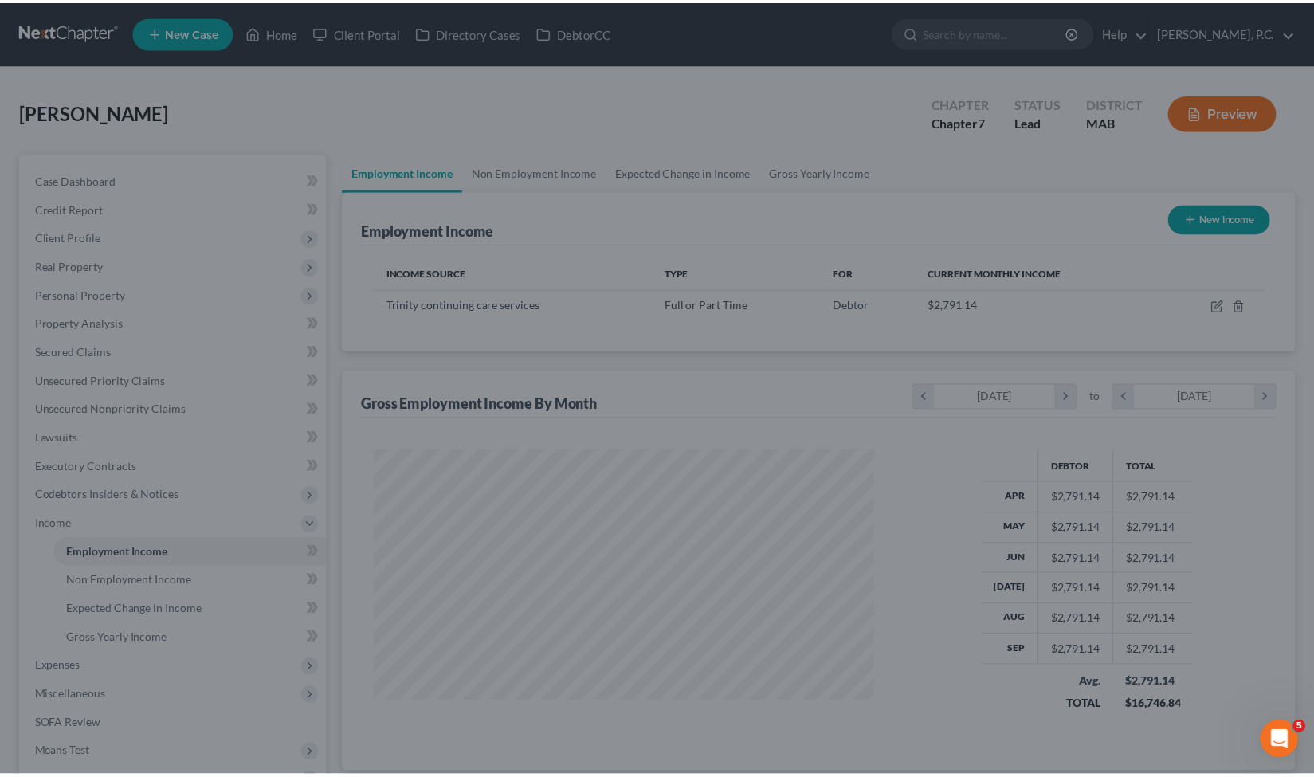
scroll to position [796549, 796295]
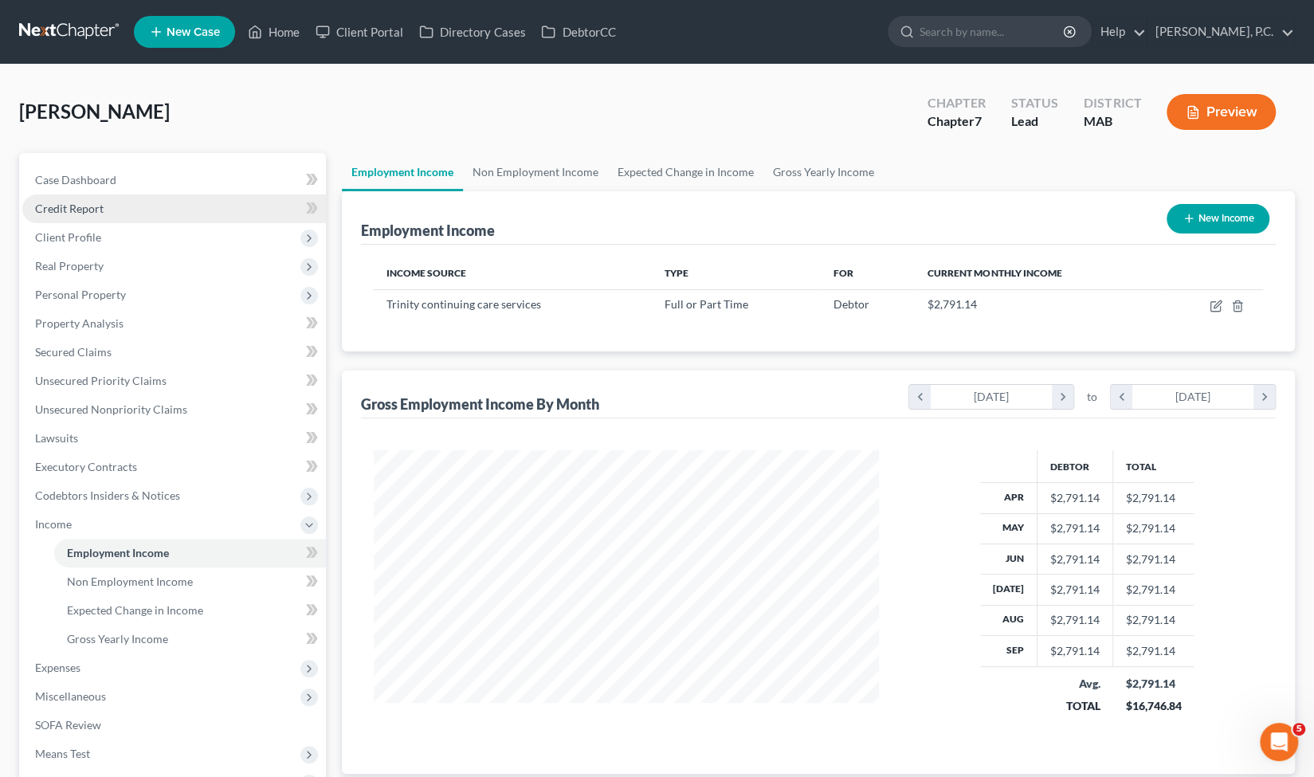
click at [198, 202] on link "Credit Report" at bounding box center [174, 208] width 304 height 29
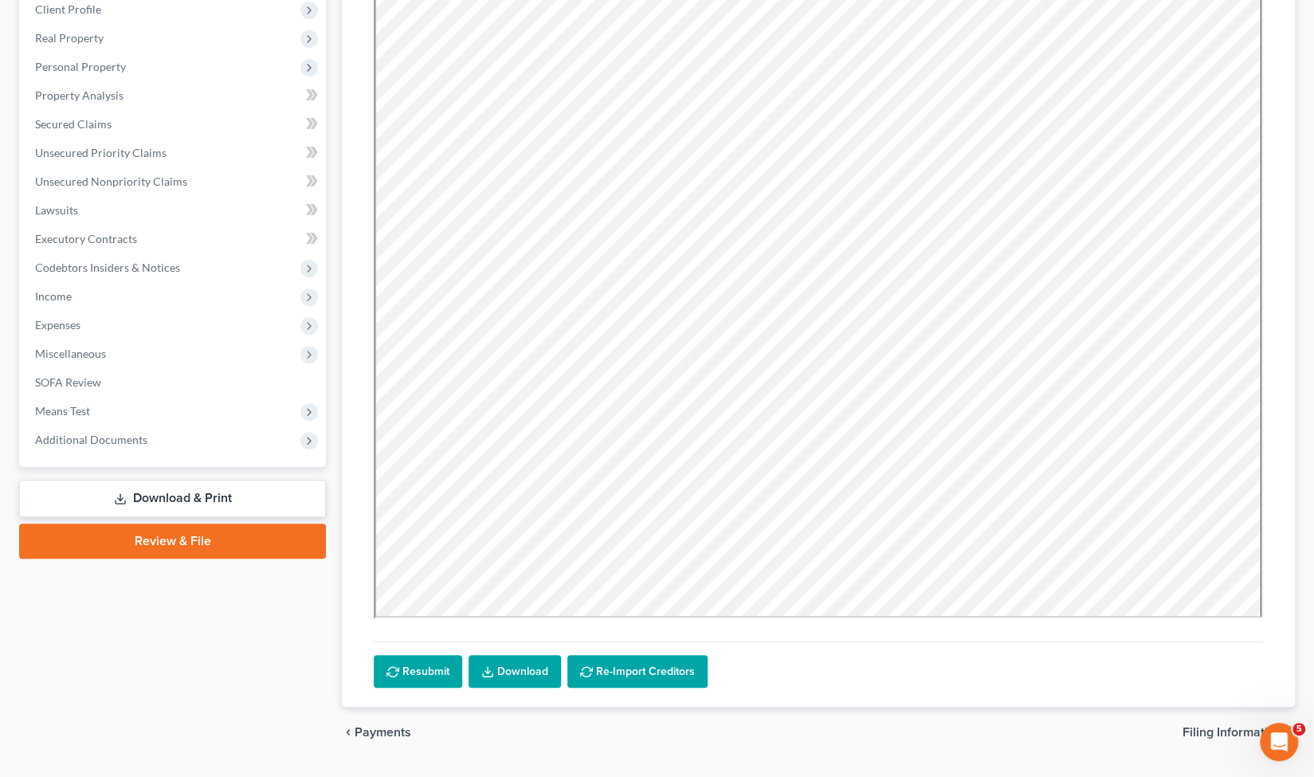
scroll to position [228, 0]
click at [99, 185] on span "Unsecured Nonpriority Claims" at bounding box center [111, 182] width 152 height 14
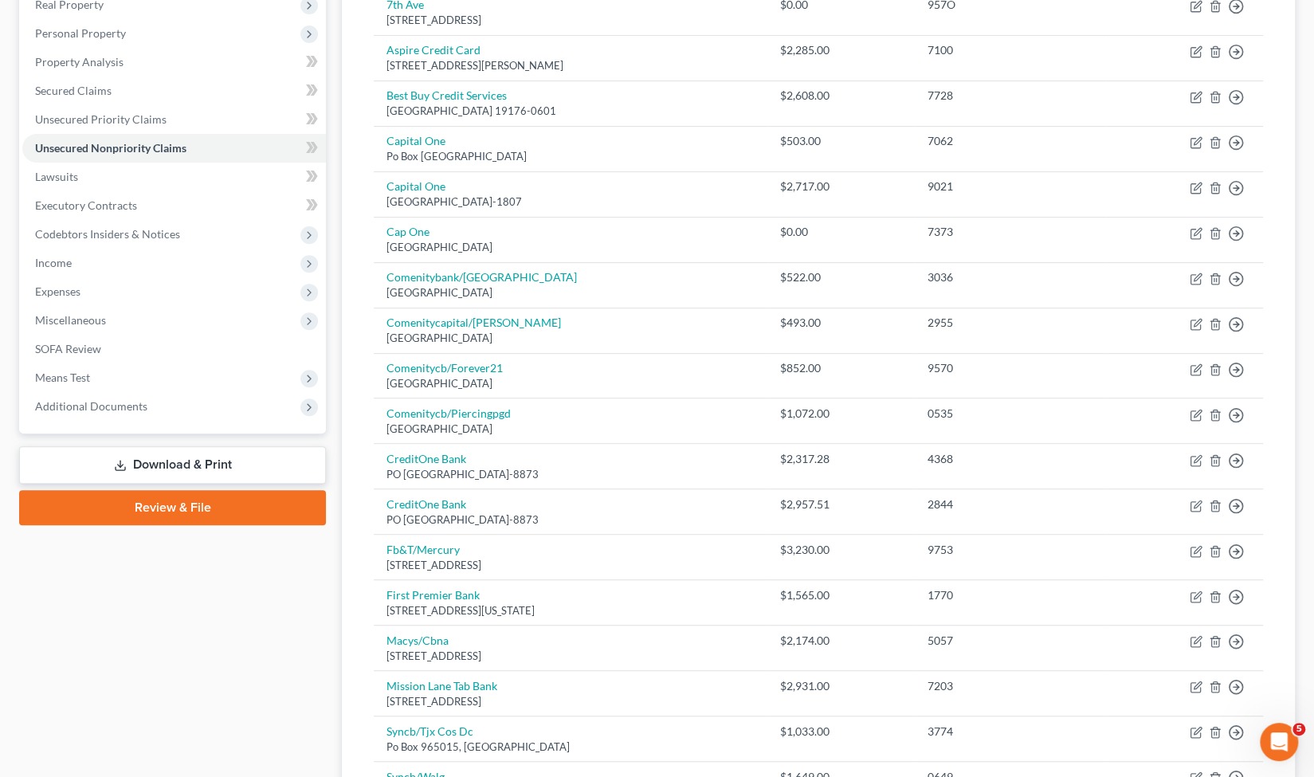
scroll to position [255, 0]
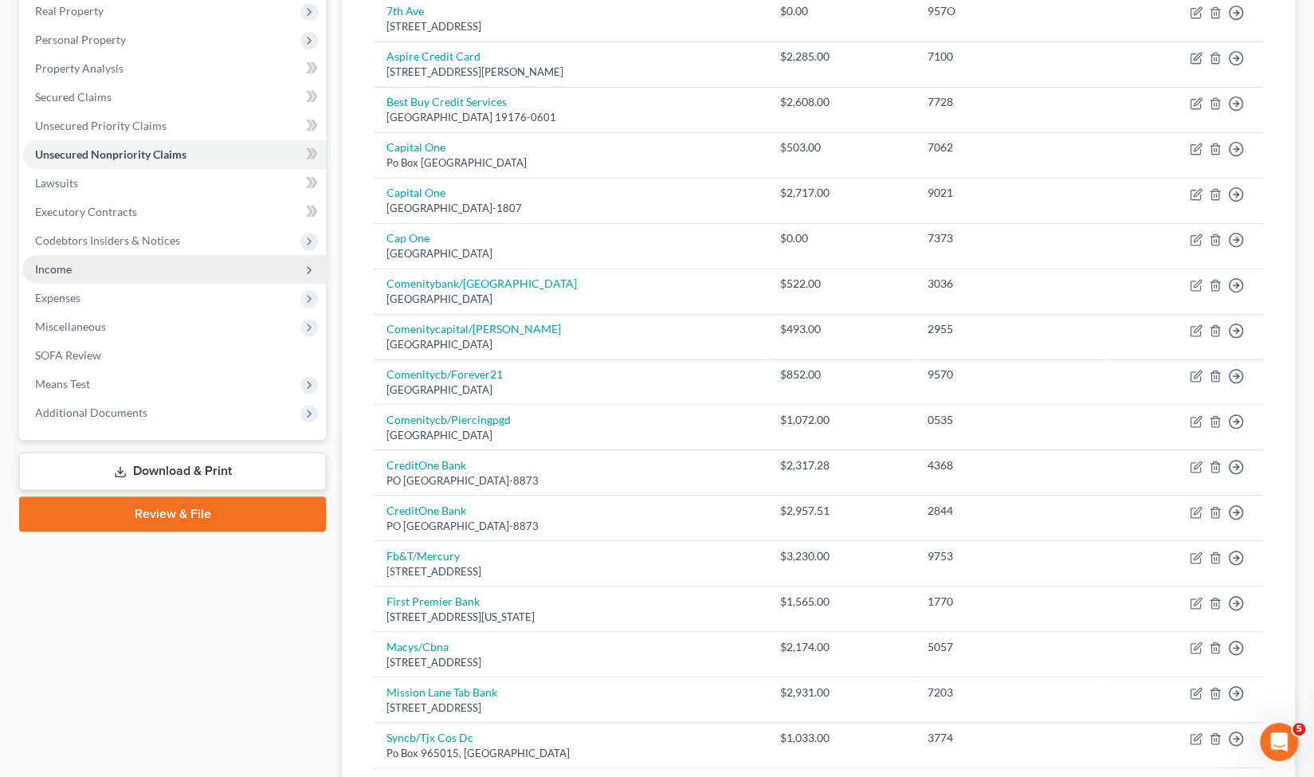
click at [233, 268] on span "Income" at bounding box center [174, 269] width 304 height 29
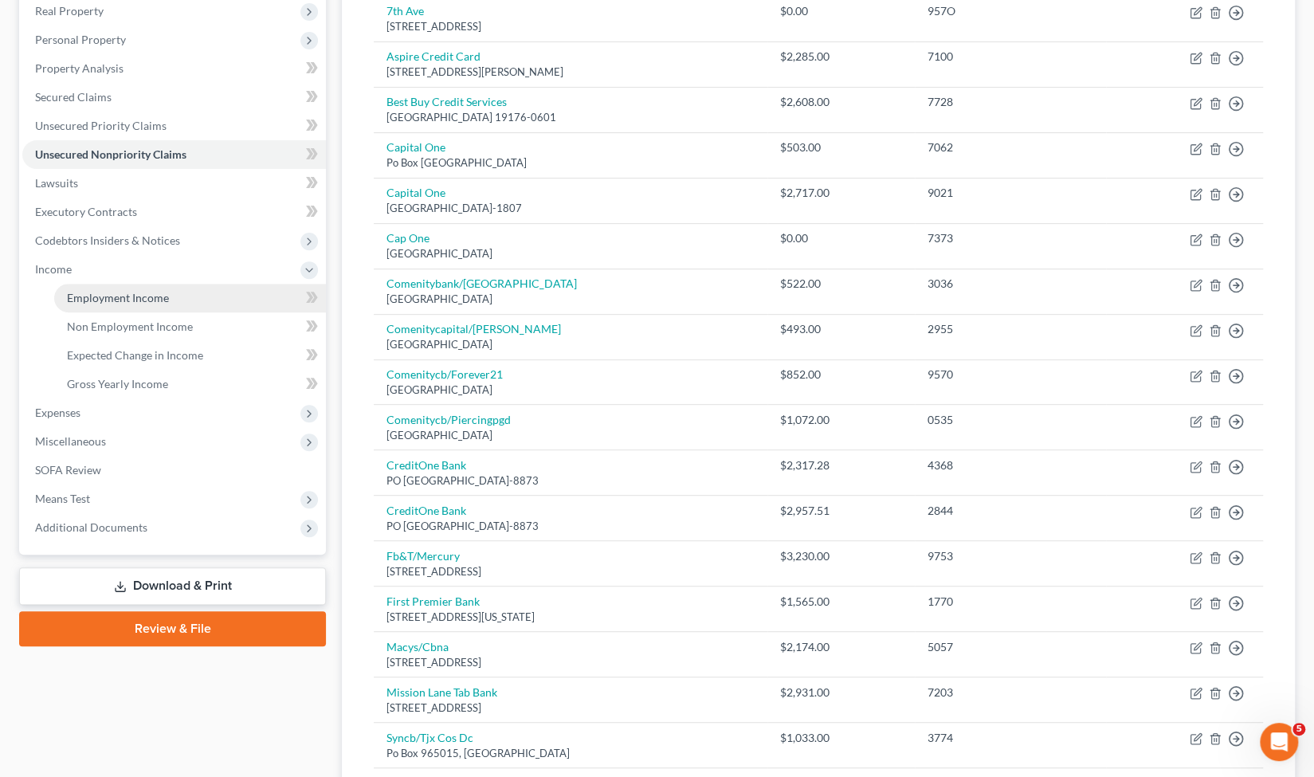
click at [219, 295] on link "Employment Income" at bounding box center [190, 298] width 272 height 29
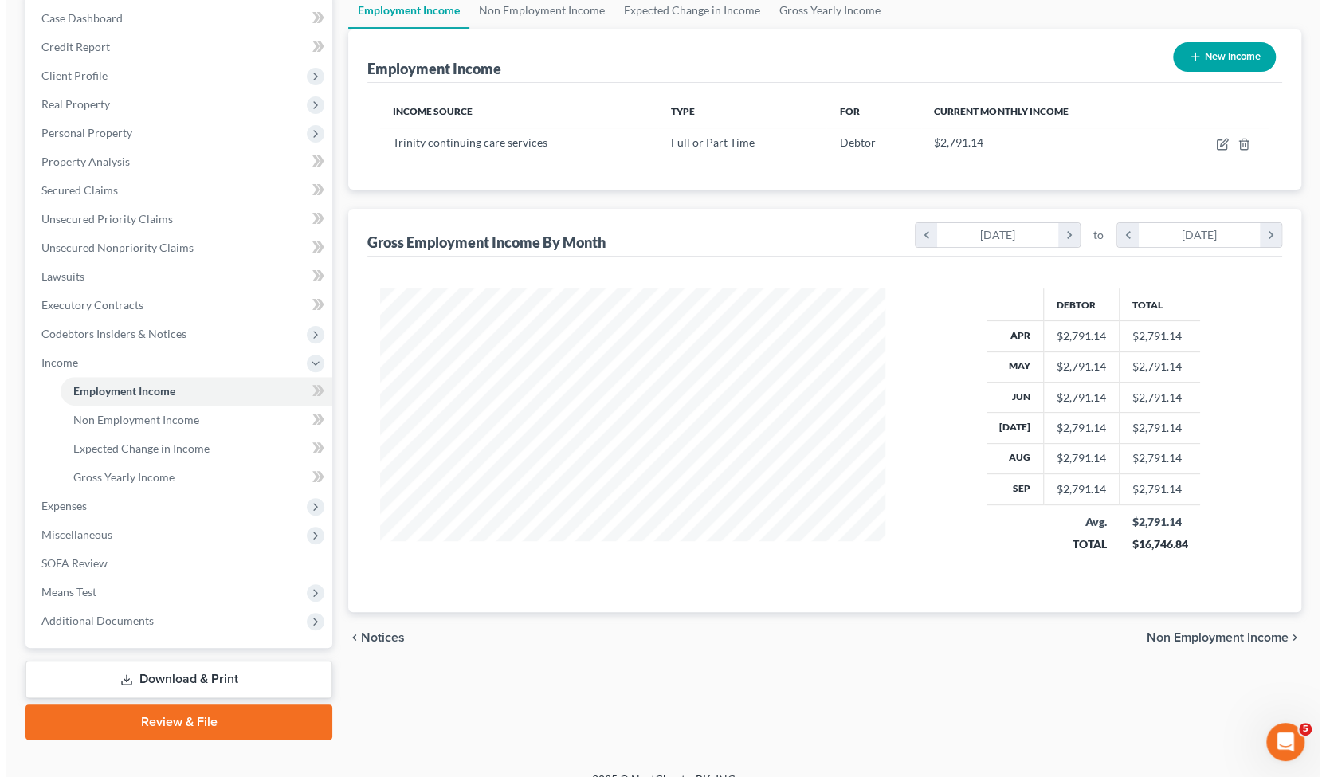
scroll to position [163, 0]
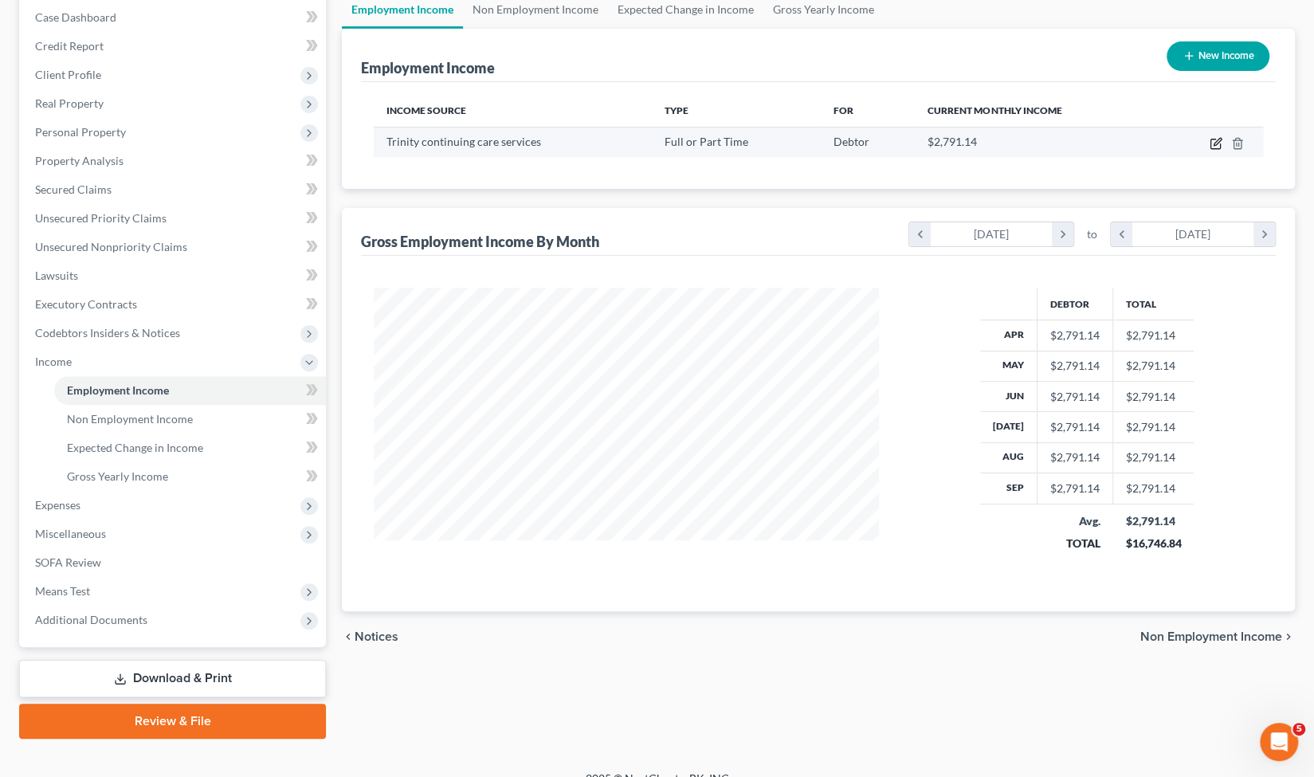
click at [1214, 142] on icon "button" at bounding box center [1216, 143] width 13 height 13
select select "0"
select select "23"
select select "1"
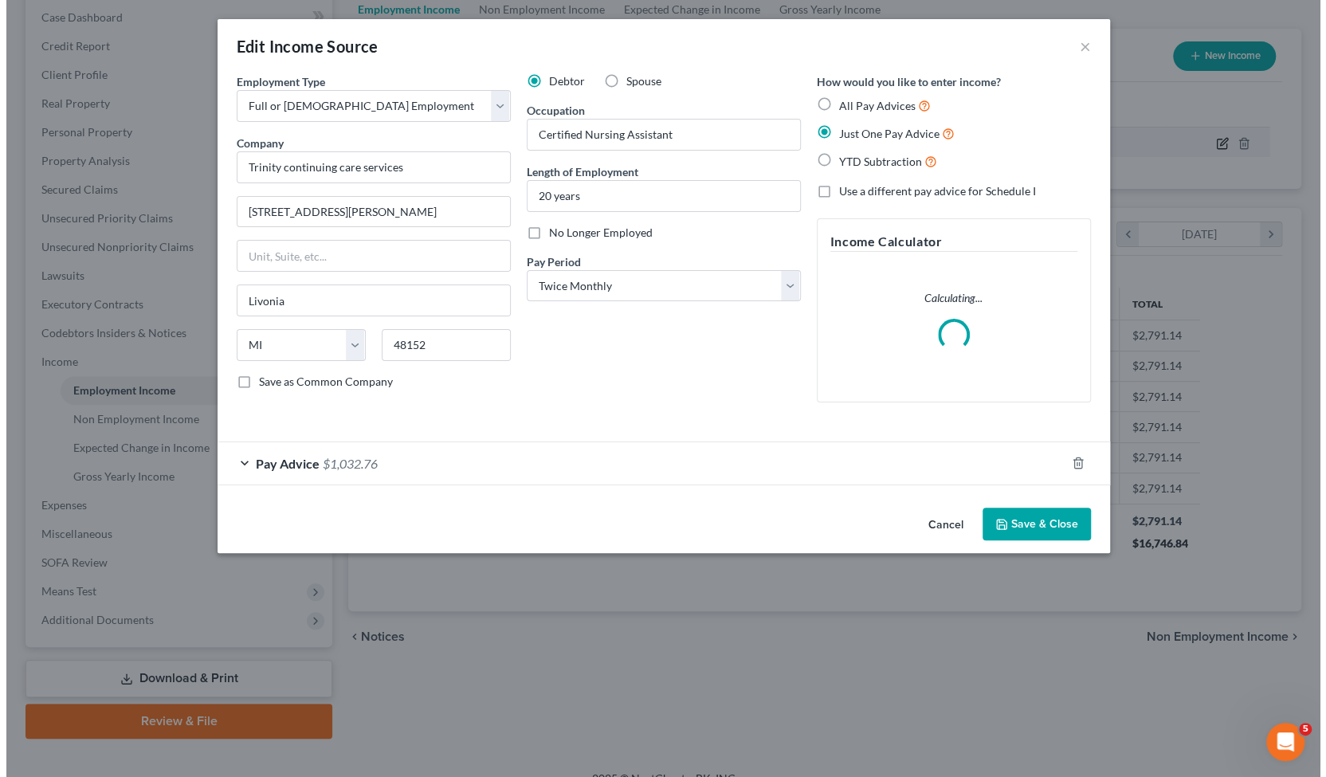
scroll to position [284, 542]
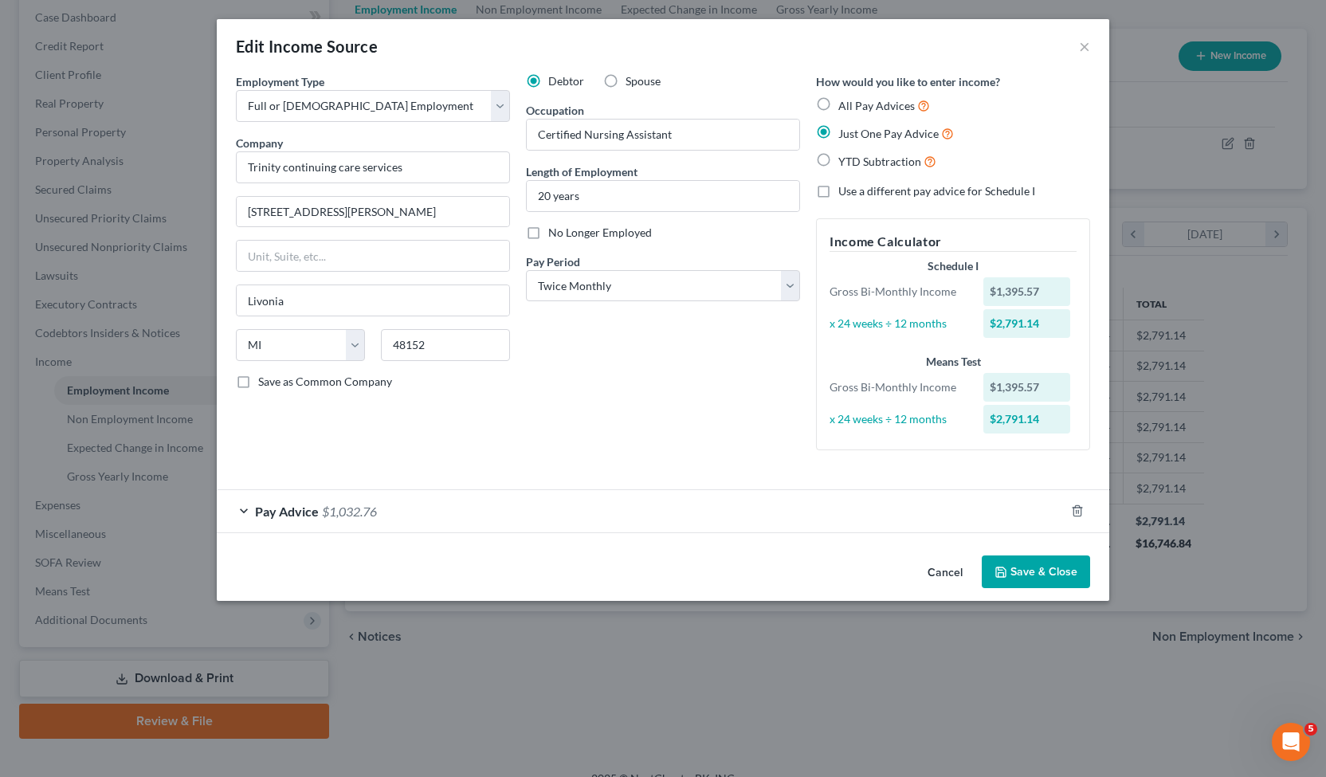
click at [303, 469] on div "Employment Type * Select Full or Part Time Employment Self Employment Company *…" at bounding box center [663, 274] width 870 height 403
click at [292, 508] on span "Pay Advice" at bounding box center [287, 511] width 64 height 15
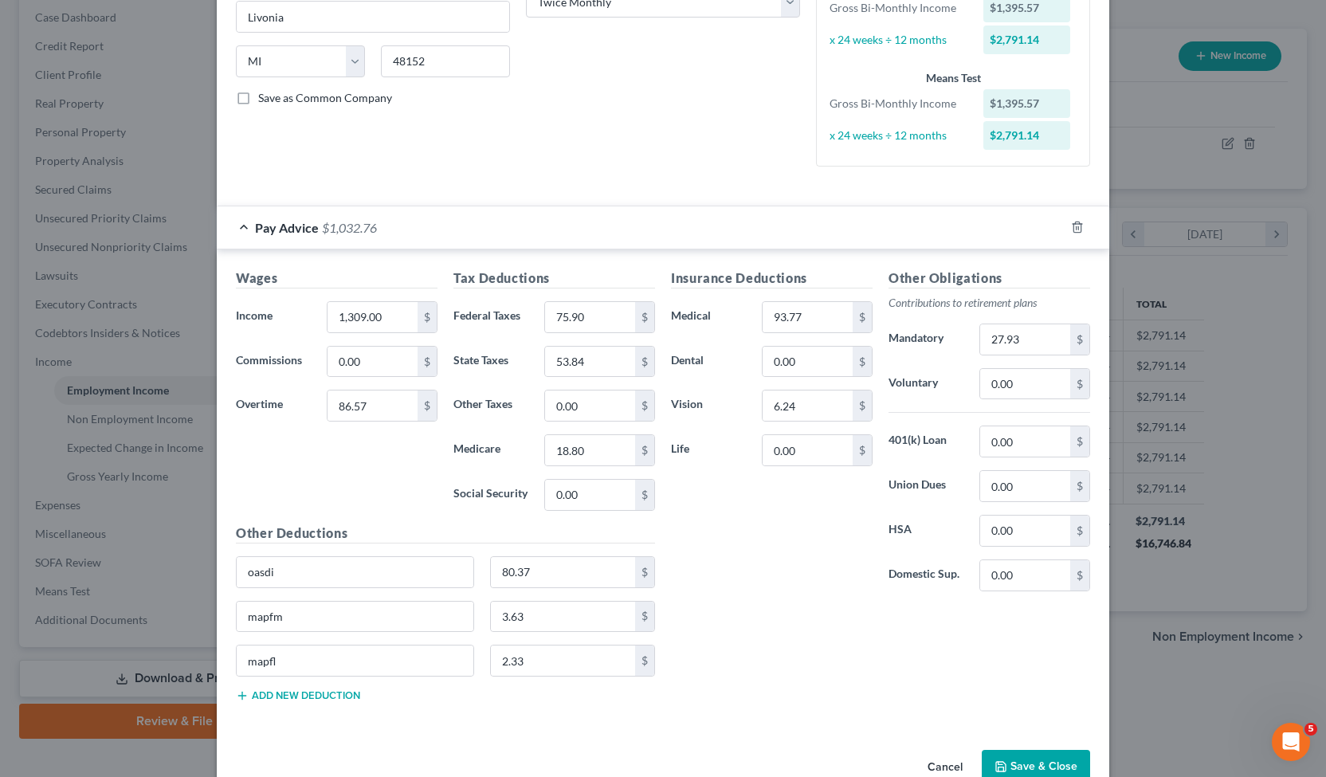
scroll to position [316, 0]
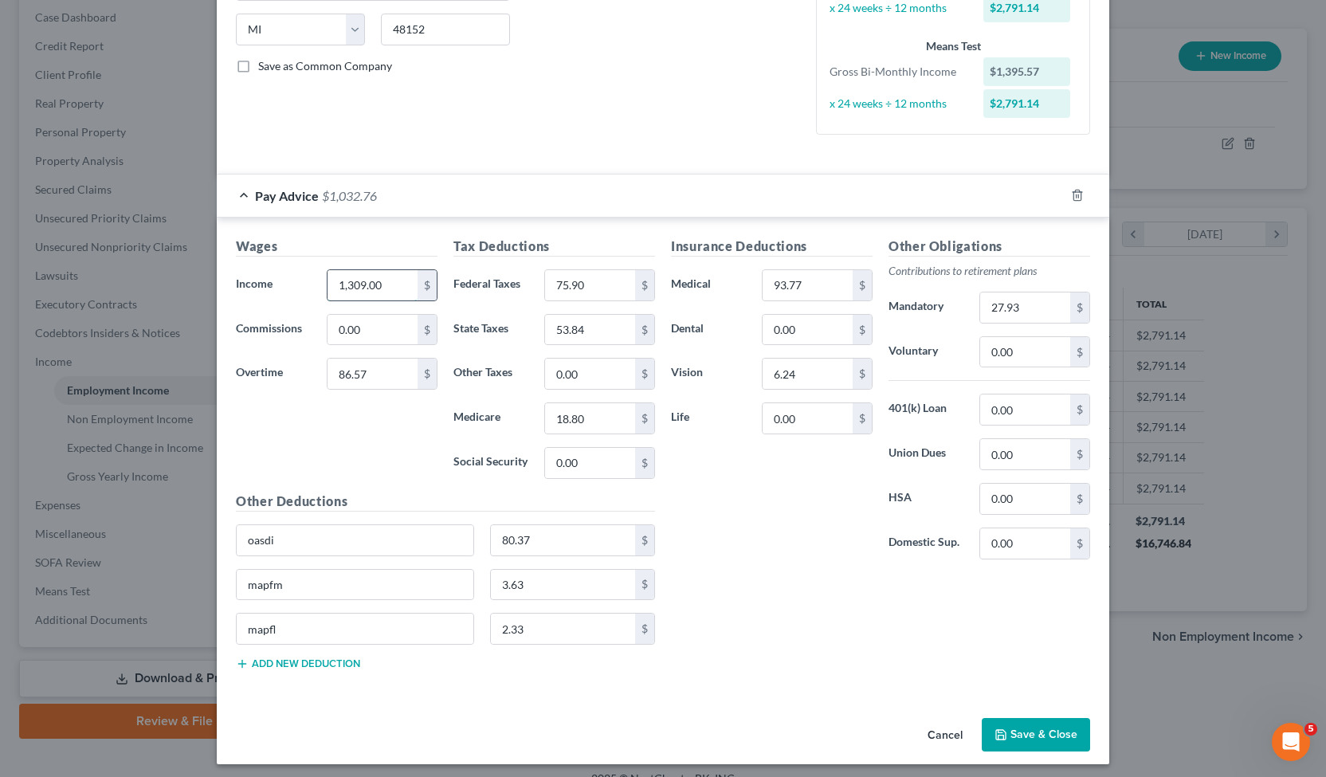
click at [388, 273] on input "1,309.00" at bounding box center [372, 285] width 90 height 30
type input "1,442.49"
click at [571, 541] on input "80.37" at bounding box center [563, 540] width 145 height 30
type input "82.73"
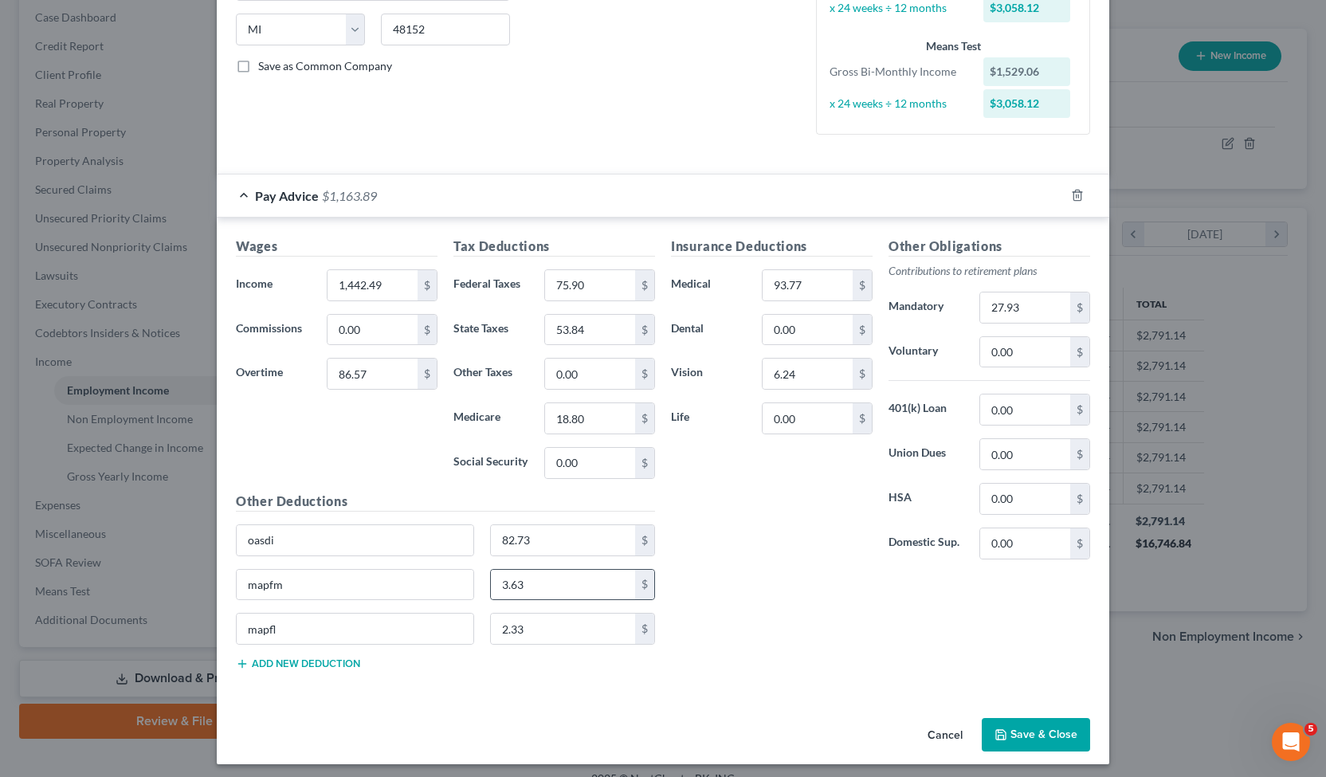
click at [553, 594] on div "3.63 $" at bounding box center [573, 585] width 166 height 32
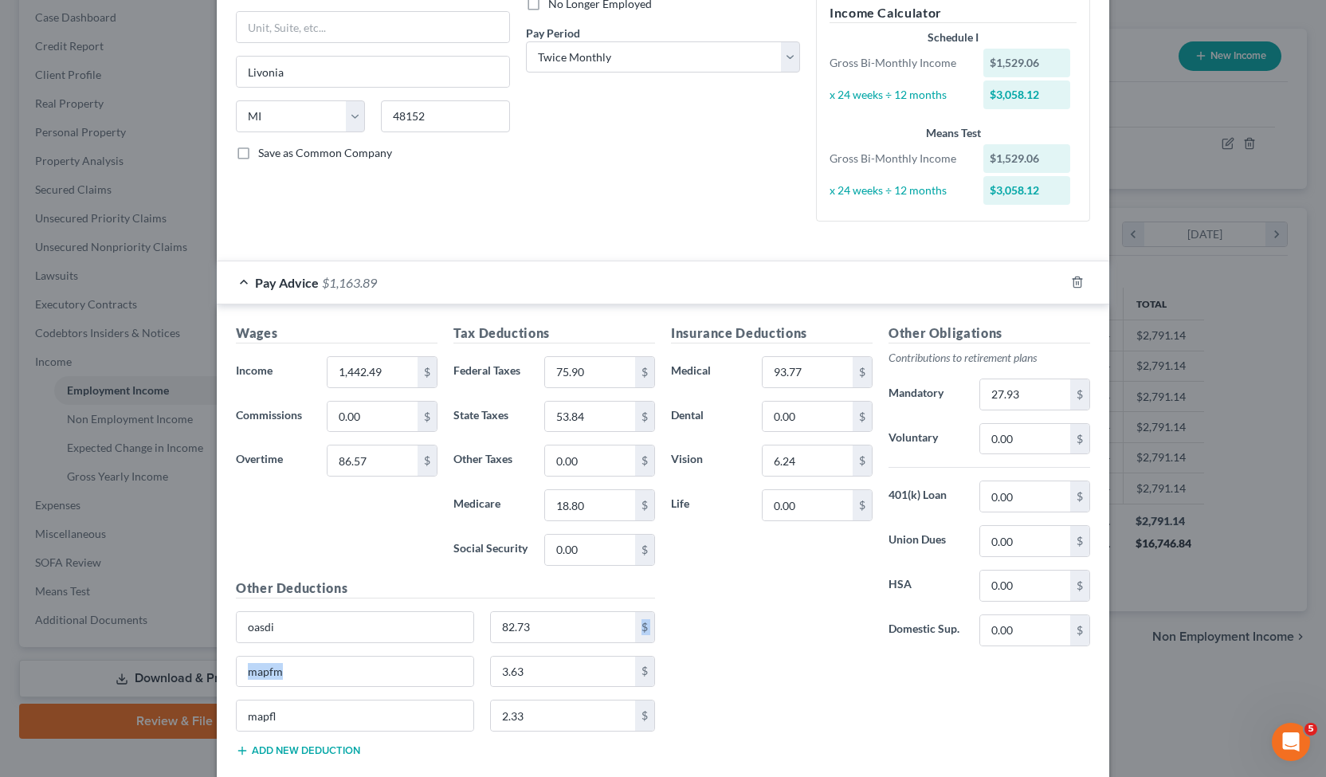
scroll to position [230, 0]
click at [533, 656] on input "3.63" at bounding box center [563, 670] width 145 height 30
type input "2.40"
click at [524, 720] on input "2.33" at bounding box center [563, 714] width 145 height 30
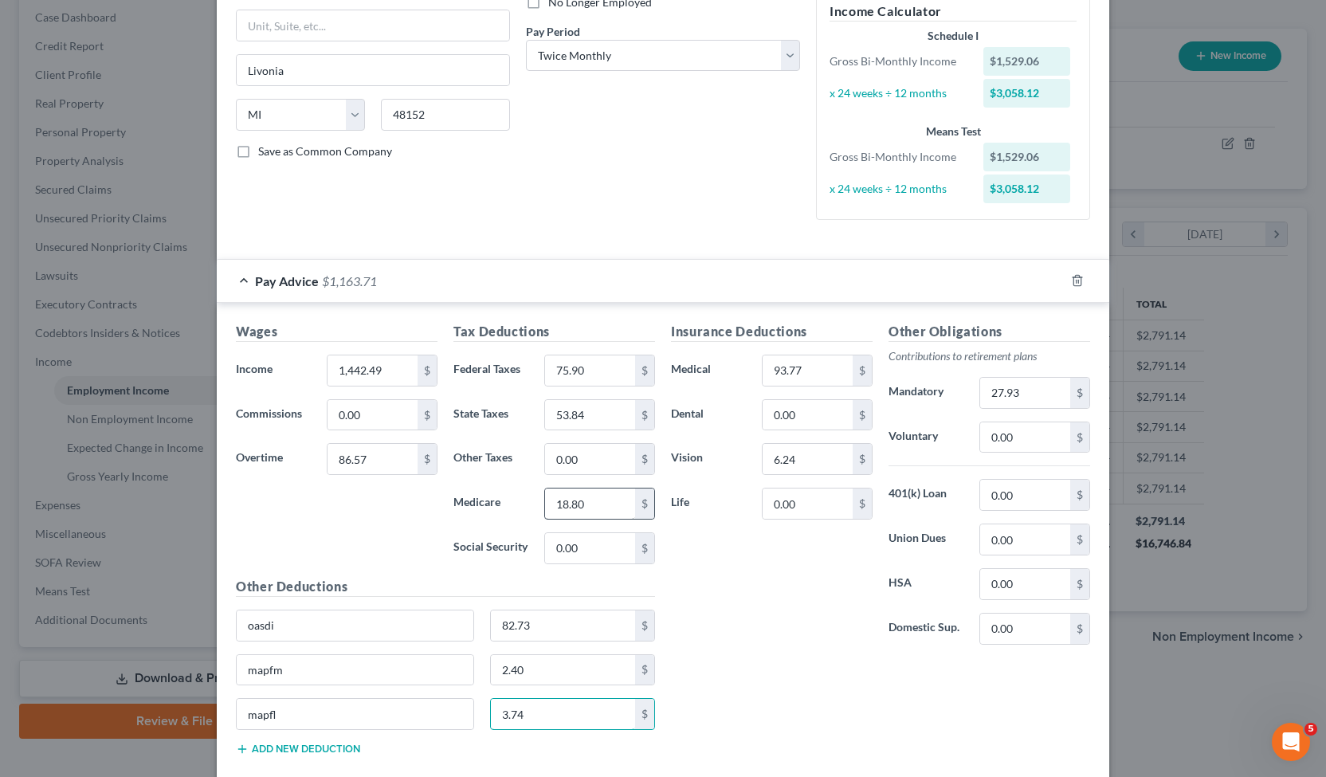
type input "3.74"
click at [606, 495] on input "18.80" at bounding box center [590, 503] width 90 height 30
type input "19.35"
click at [611, 378] on input "75.90" at bounding box center [590, 370] width 90 height 30
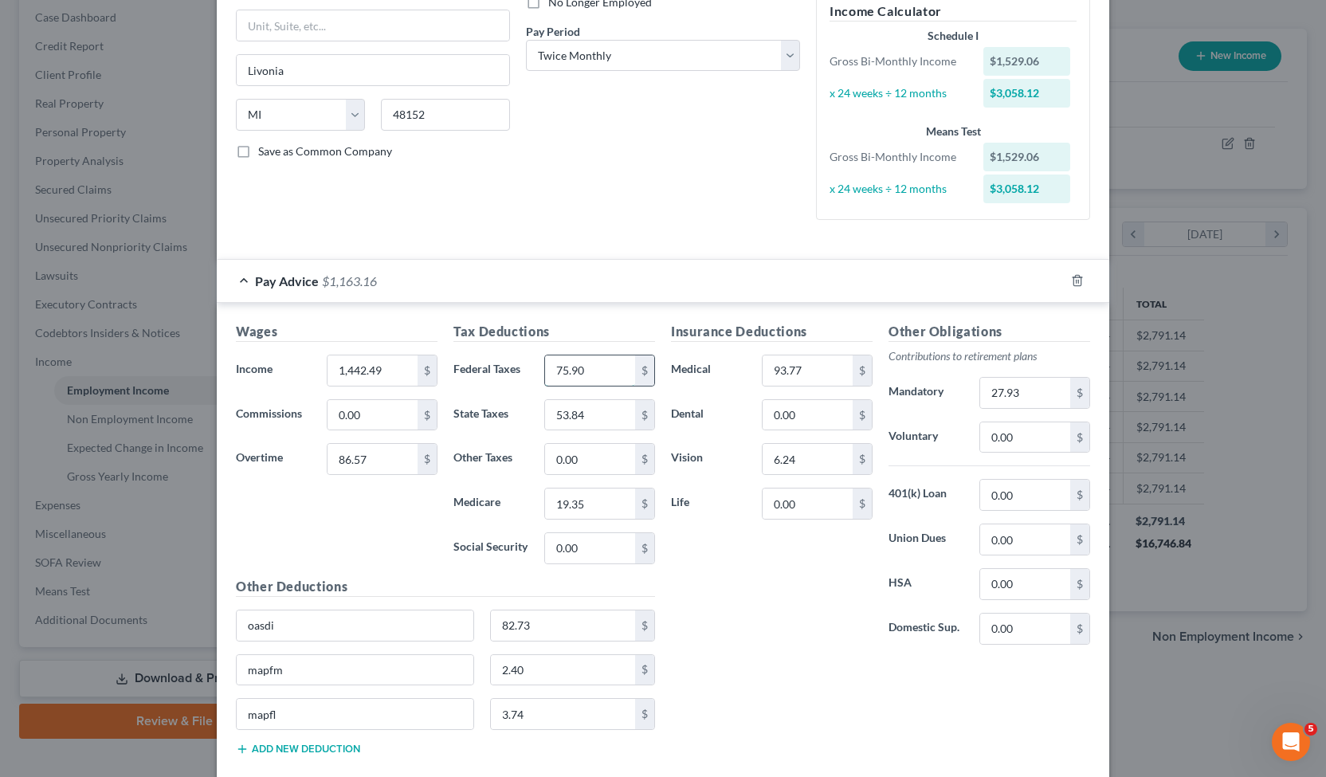
click at [611, 378] on input "75.90" at bounding box center [590, 370] width 90 height 30
type input "78.26"
type input "4"
type input "55.56"
type input "78.26"
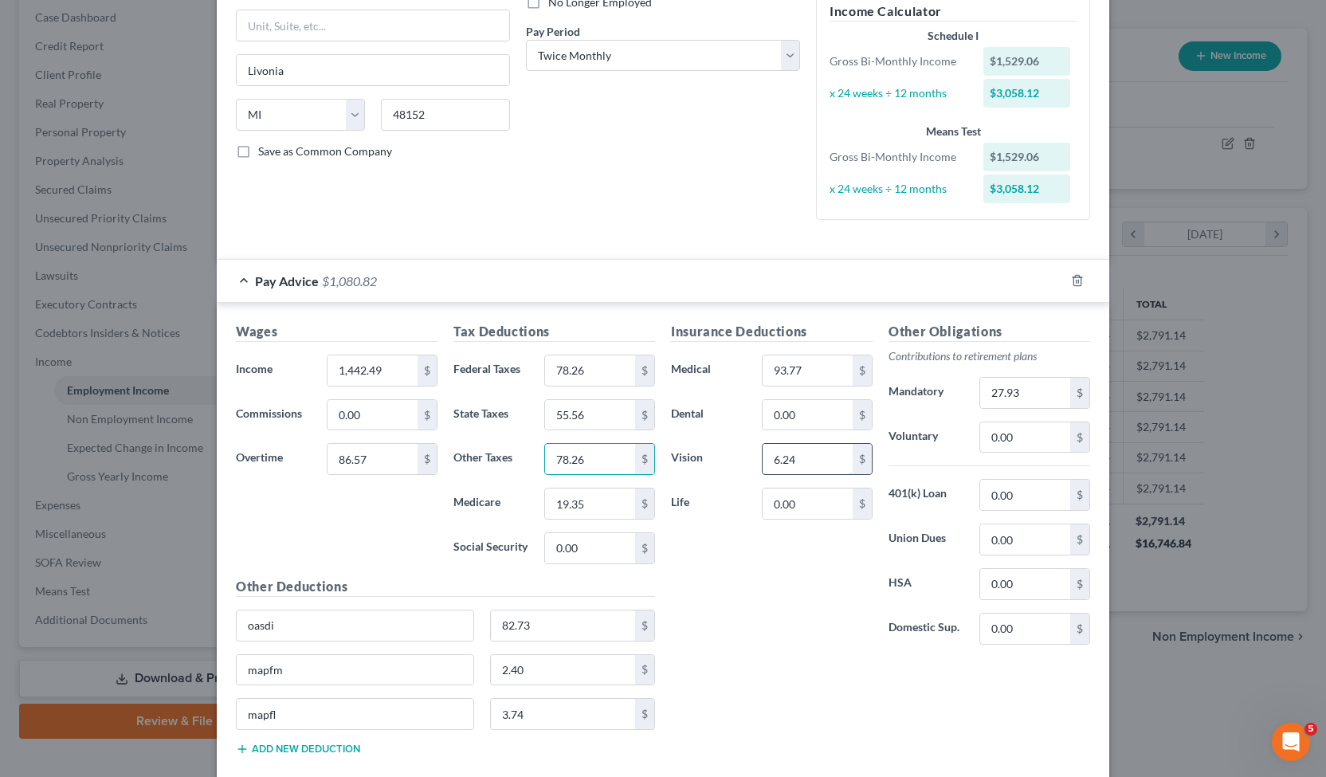
click at [806, 463] on input "6.24" at bounding box center [808, 459] width 90 height 30
type input "5"
type input "6.23"
click at [1051, 393] on input "27.93" at bounding box center [1025, 393] width 90 height 30
type input "28.85"
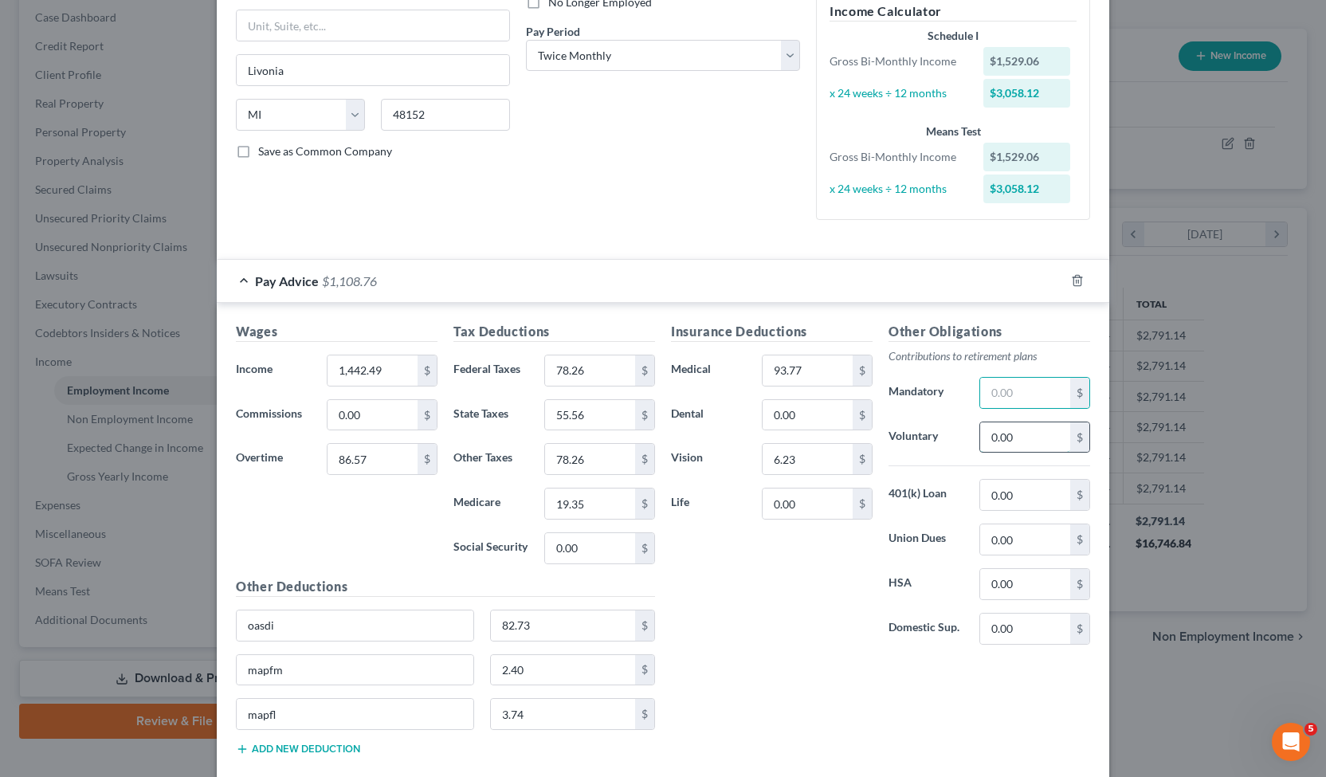
click at [1026, 436] on input "0.00" at bounding box center [1025, 437] width 90 height 30
paste input "28.85"
type input "28.85"
click at [1020, 589] on input "0.00" at bounding box center [1025, 584] width 90 height 30
type input "86.66"
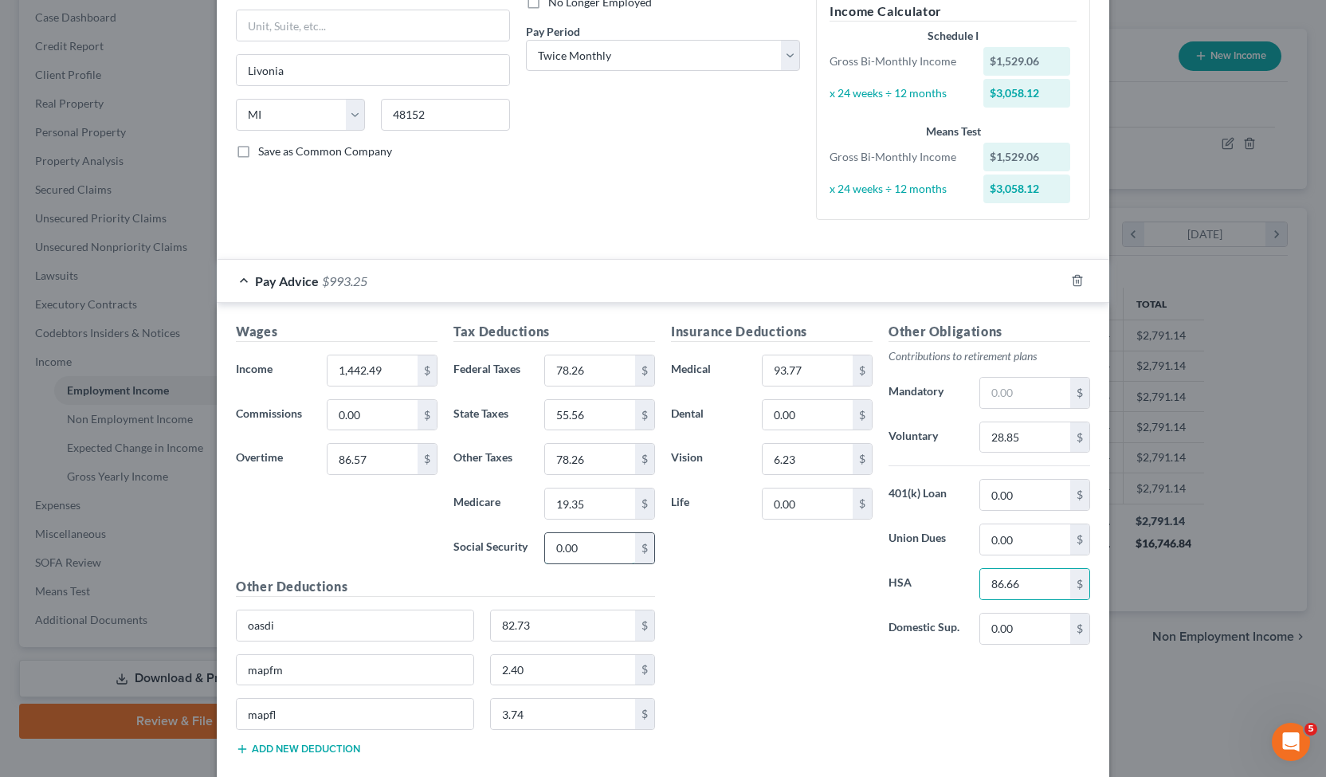
click at [563, 539] on input "0.00" at bounding box center [590, 548] width 90 height 30
type input "82.73"
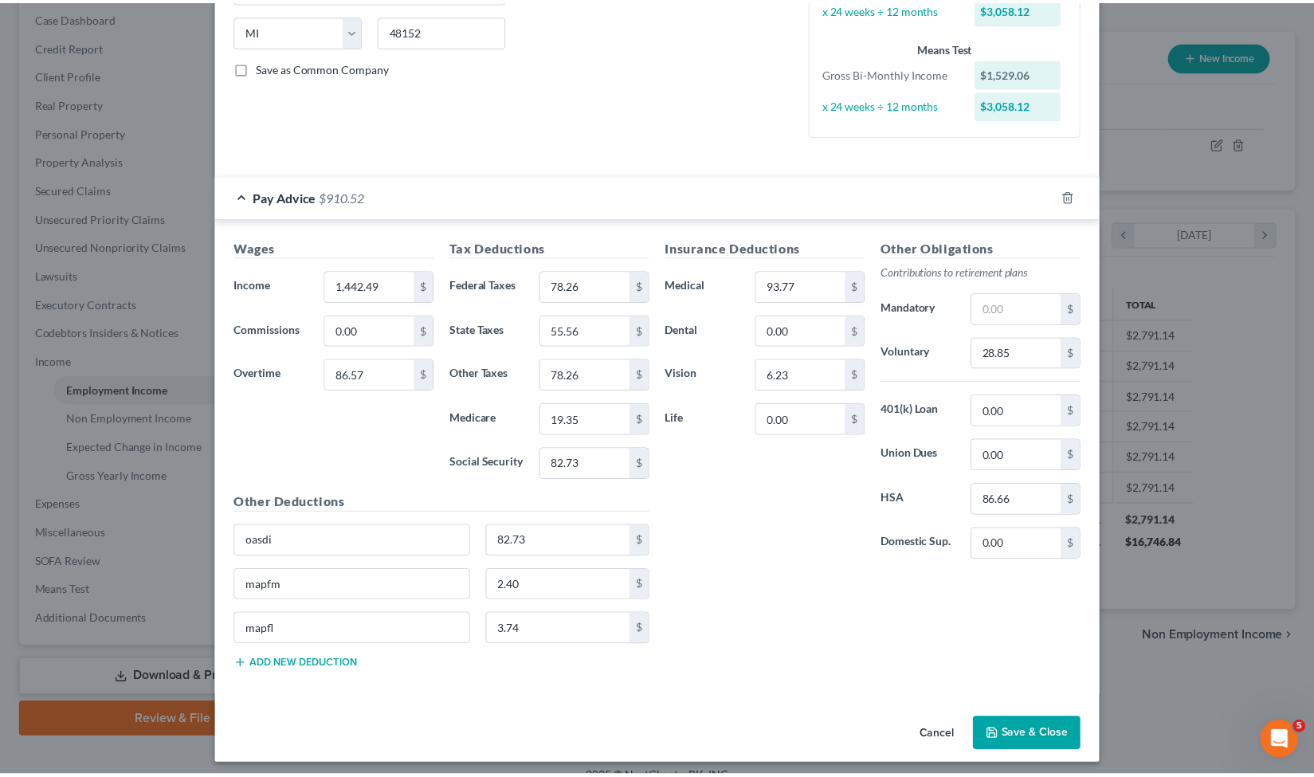
scroll to position [316, 0]
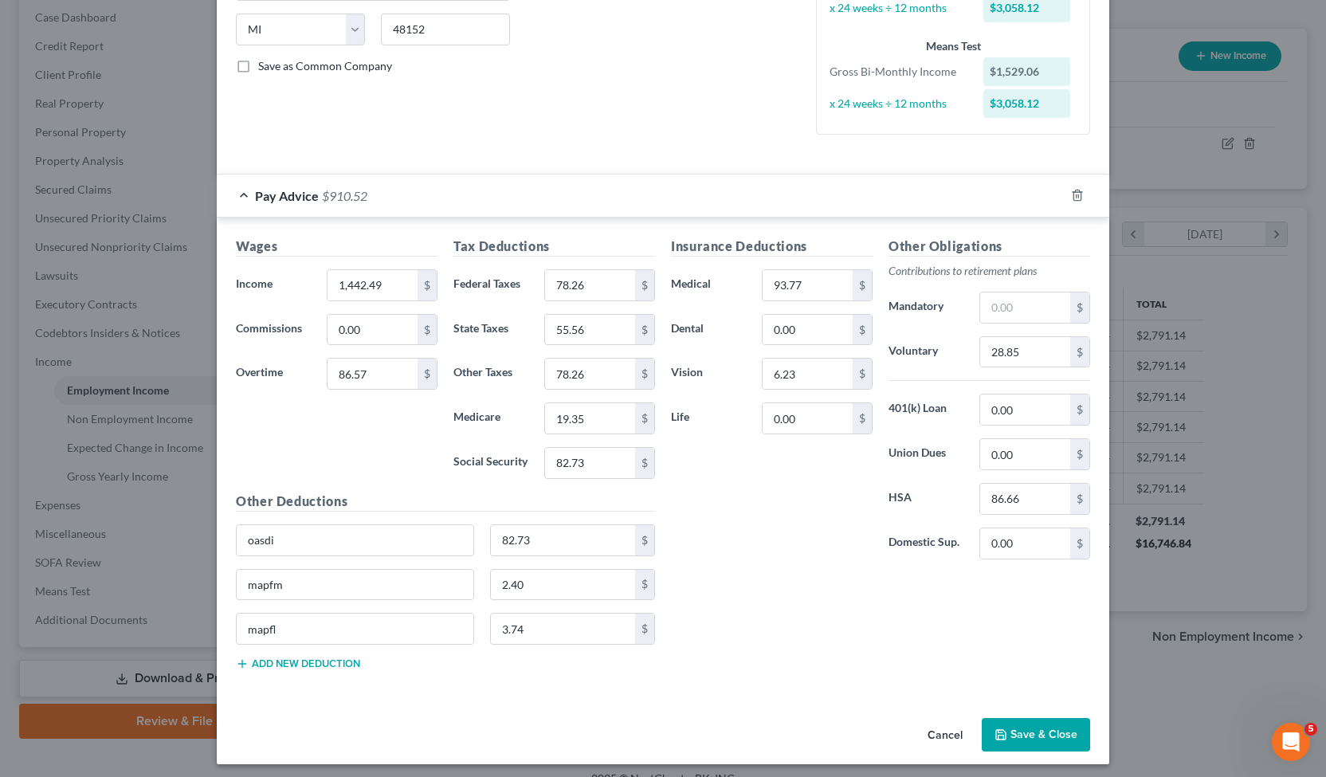
click at [1017, 729] on button "Save & Close" at bounding box center [1036, 734] width 108 height 33
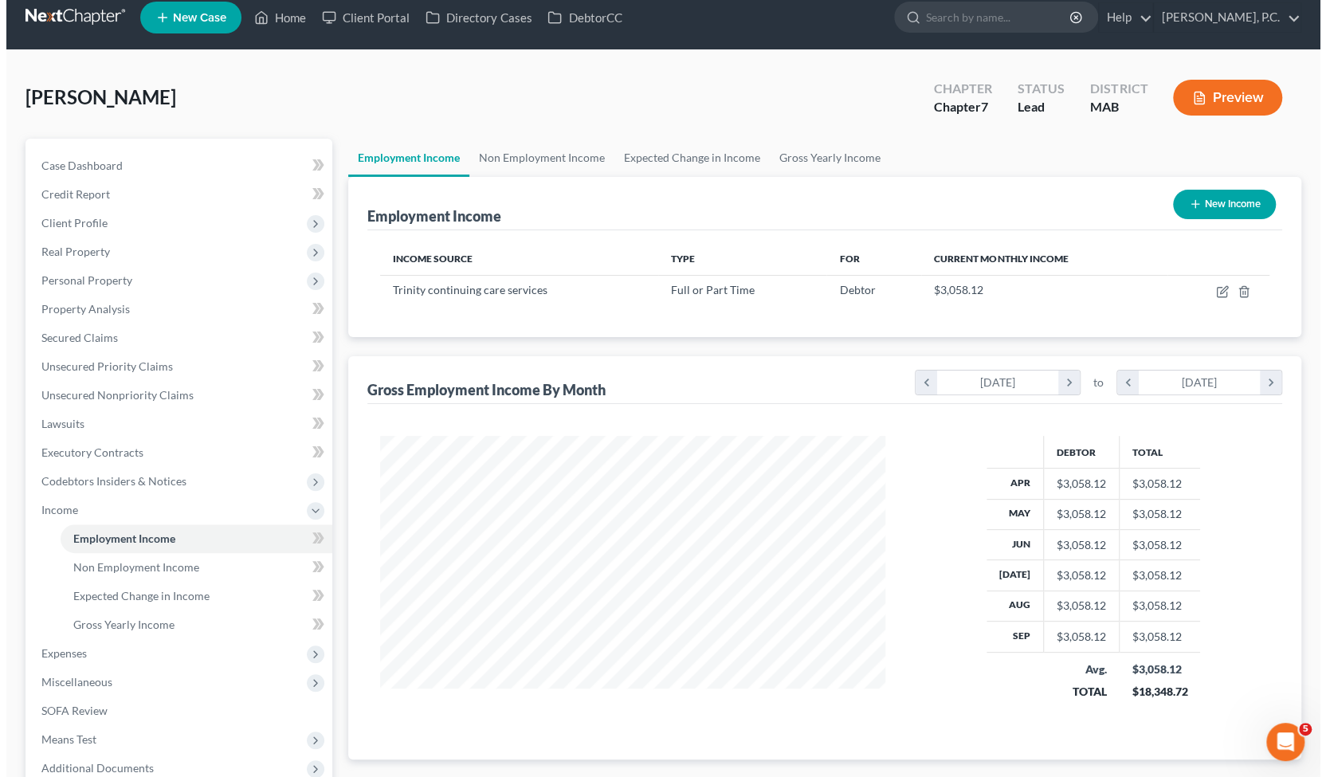
scroll to position [0, 0]
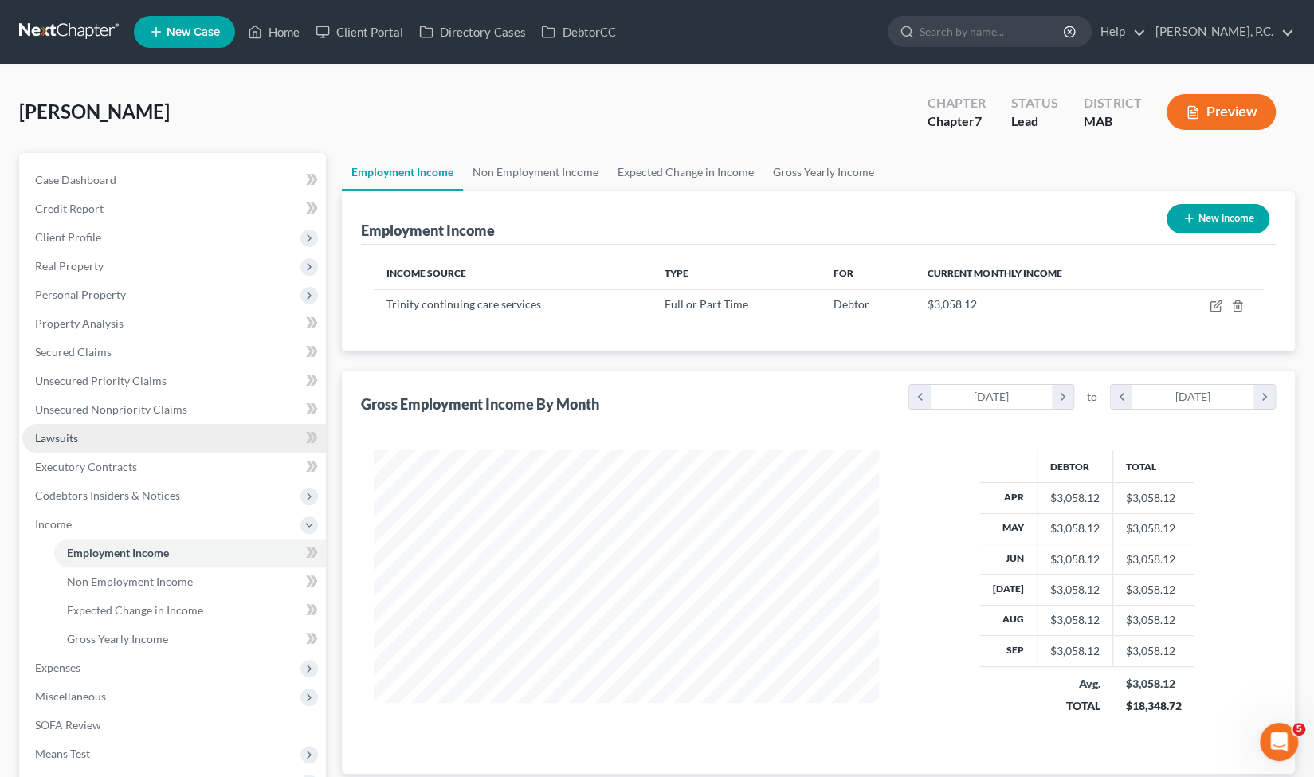
click at [71, 437] on span "Lawsuits" at bounding box center [56, 438] width 43 height 14
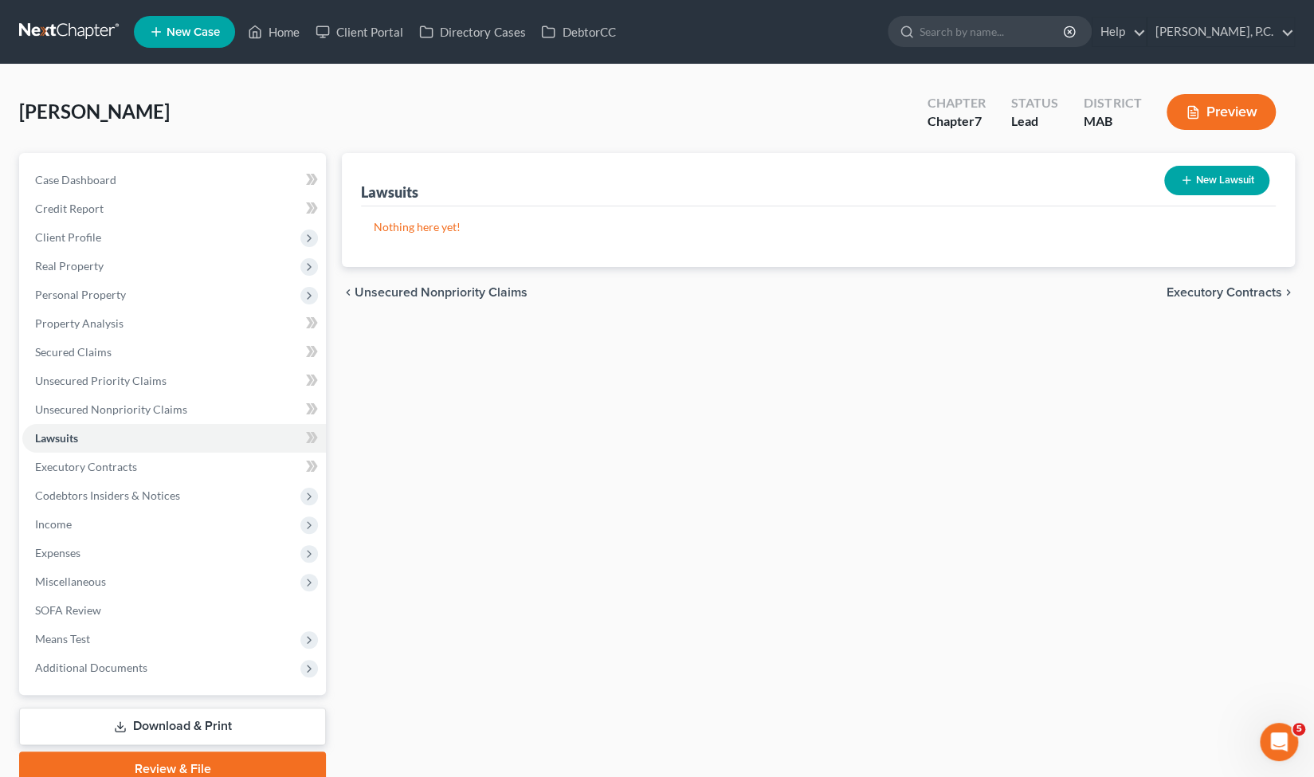
click at [1237, 175] on button "New Lawsuit" at bounding box center [1216, 180] width 105 height 29
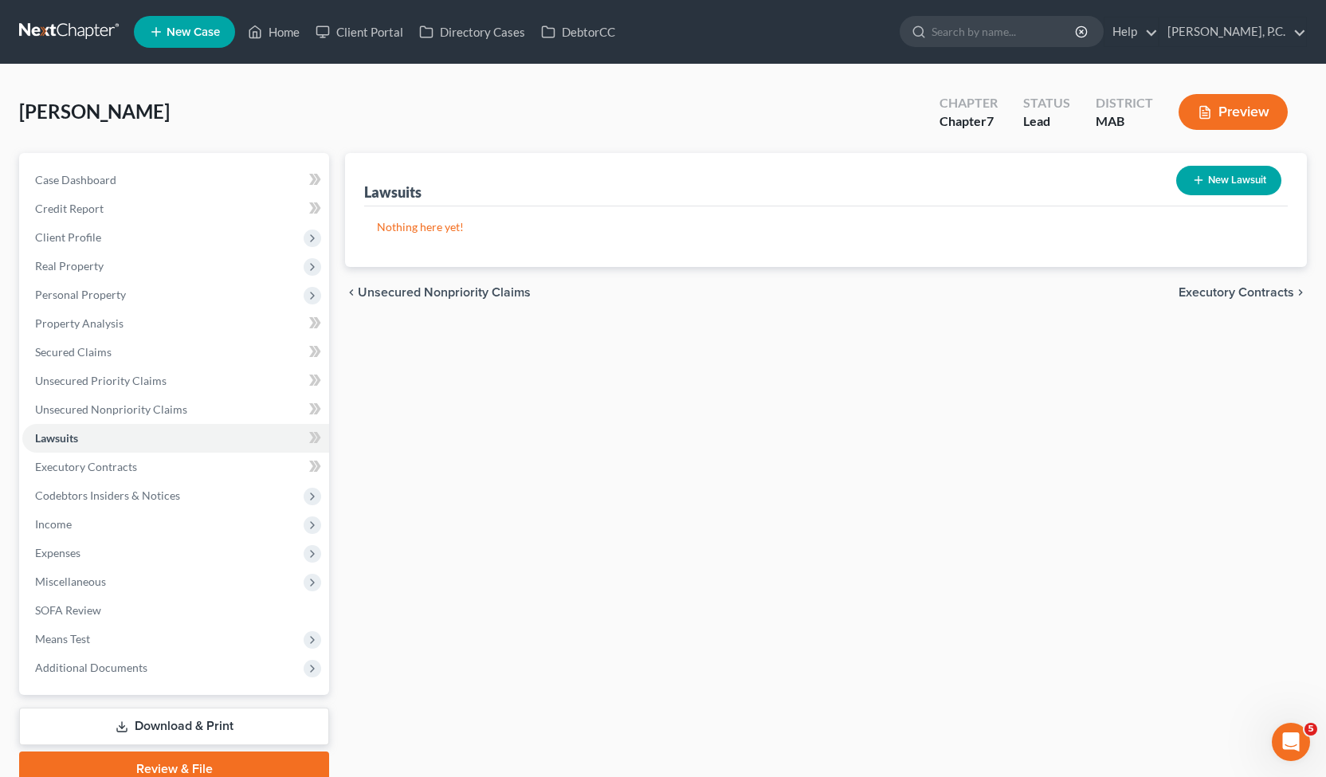
select select "0"
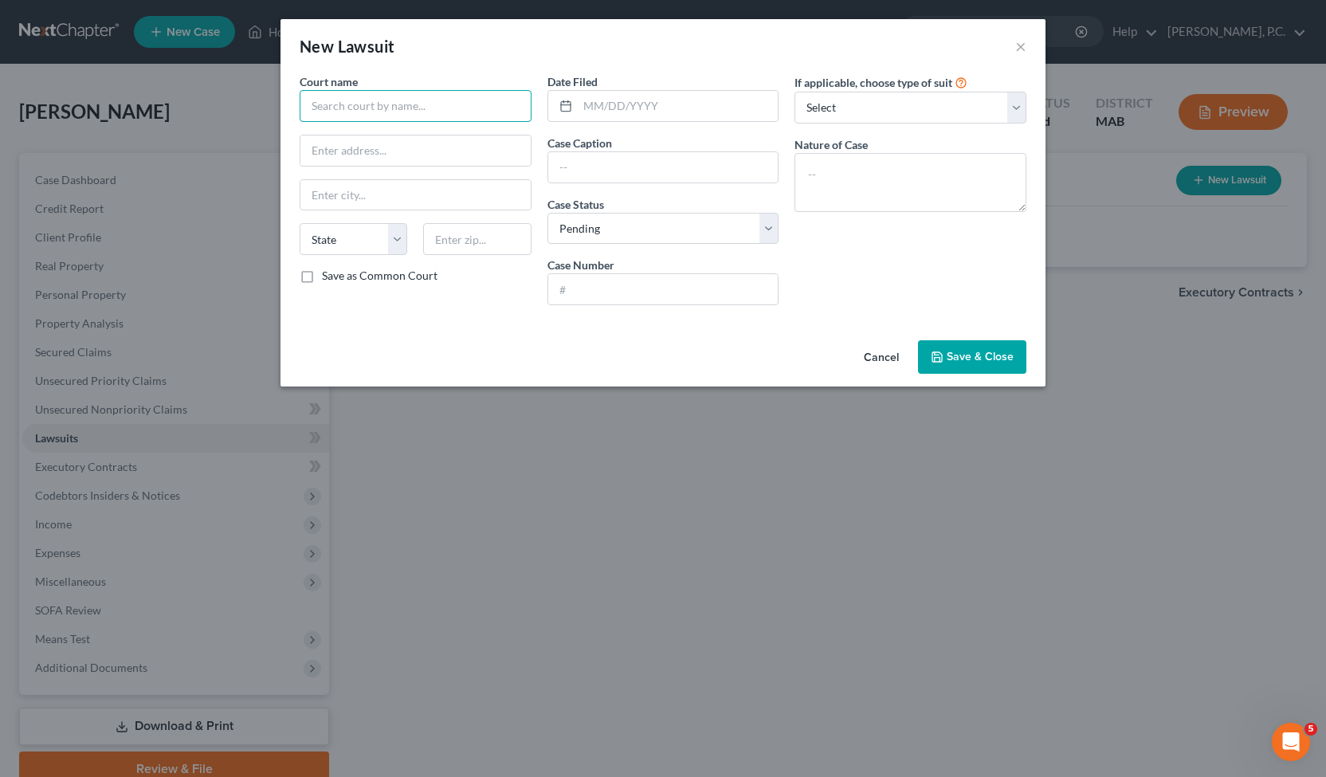
click at [467, 113] on input "text" at bounding box center [416, 106] width 232 height 32
type input "R"
type input "Trial Court MA, District Court"
paste input "20 Court Plaza, Holyoke, MA 01040"
drag, startPoint x: 390, startPoint y: 148, endPoint x: 509, endPoint y: 159, distance: 120.0
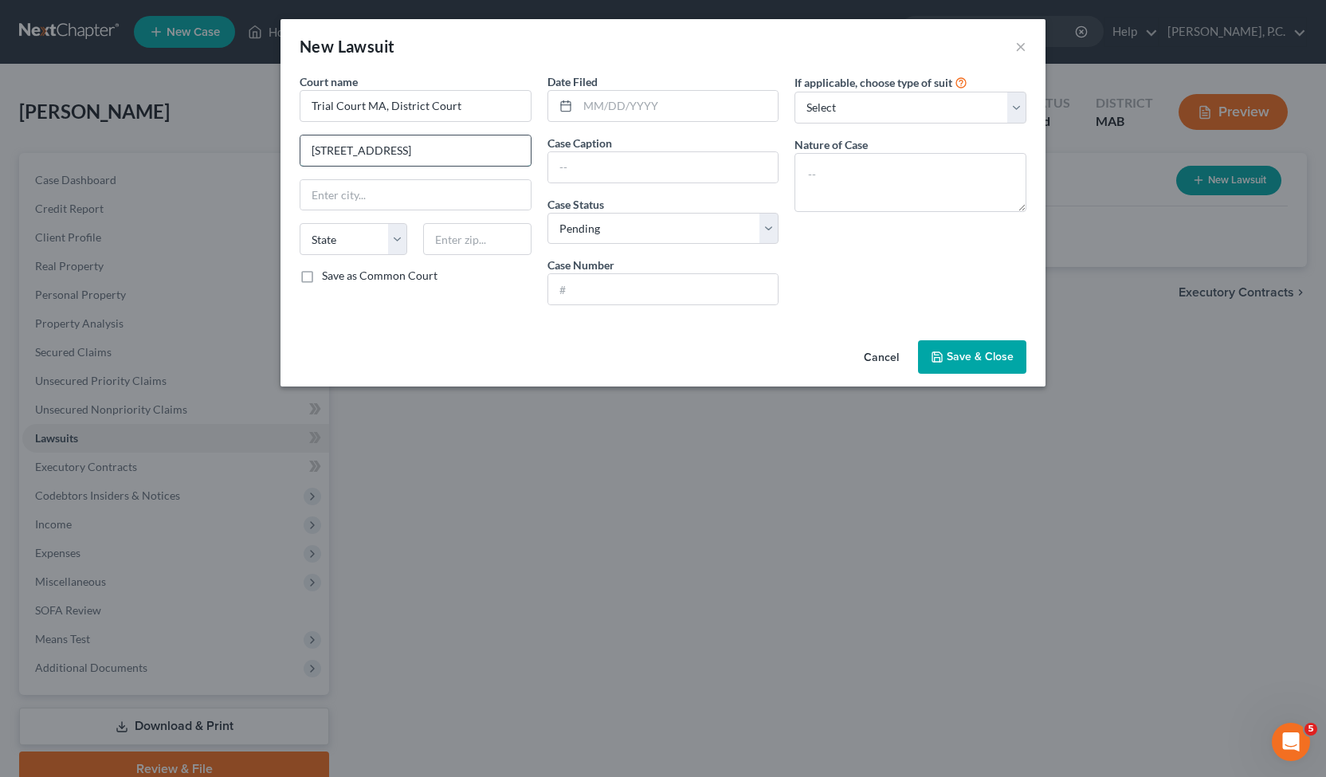
click at [509, 159] on input "20 Court Plaza, Holyoke, MA 01040" at bounding box center [415, 150] width 230 height 30
type input "20 Court Plaza,"
click at [479, 188] on input "text" at bounding box center [415, 195] width 230 height 30
paste input "Holyoke, MA 01040"
drag, startPoint x: 356, startPoint y: 198, endPoint x: 429, endPoint y: 201, distance: 72.6
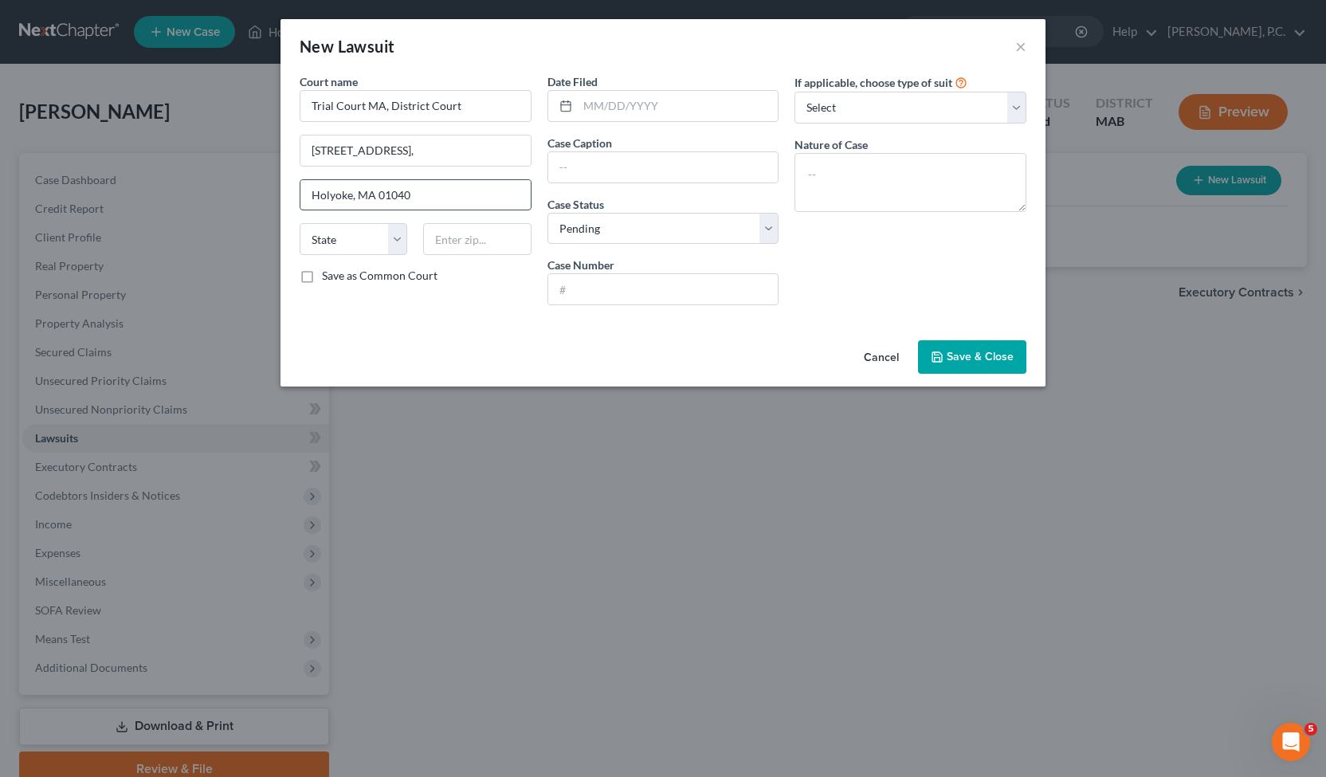
click at [429, 201] on input "Holyoke, MA 01040" at bounding box center [415, 195] width 230 height 30
type input "Holyoke, MA 01040"
type input "01040"
type input "Holyoke"
select select "22"
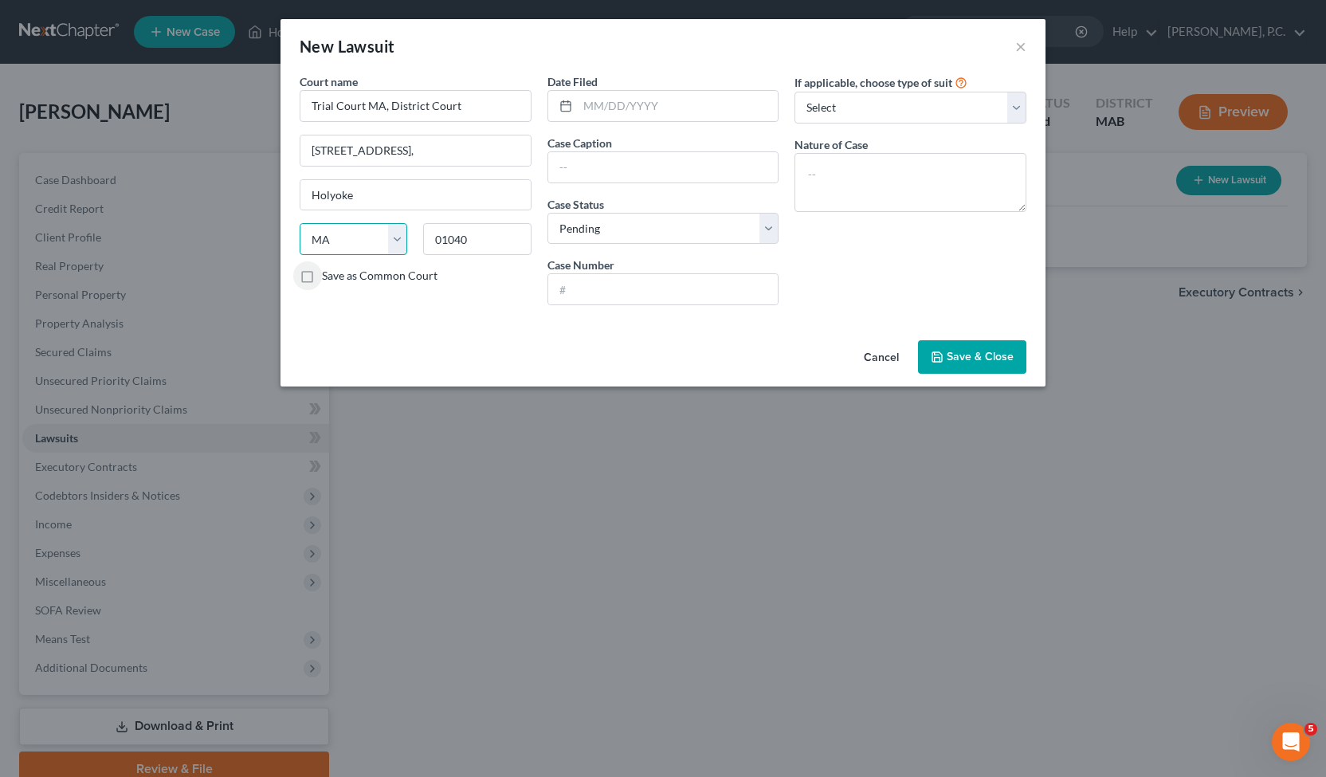
click at [392, 244] on select "State AL AK AR AZ CA CO CT DE DC FL GA GU HI ID IL IN IA KS KY LA ME MD MA MI M…" at bounding box center [354, 239] width 108 height 32
click at [300, 223] on select "State AL AK AR AZ CA CO CT DE DC FL GA GU HI ID IL IN IA KS KY LA ME MD MA MI M…" at bounding box center [354, 239] width 108 height 32
click at [714, 155] on input "text" at bounding box center [663, 167] width 230 height 30
type input "Portfolio Recovery Assoc. LLC v Diane Reynolds"
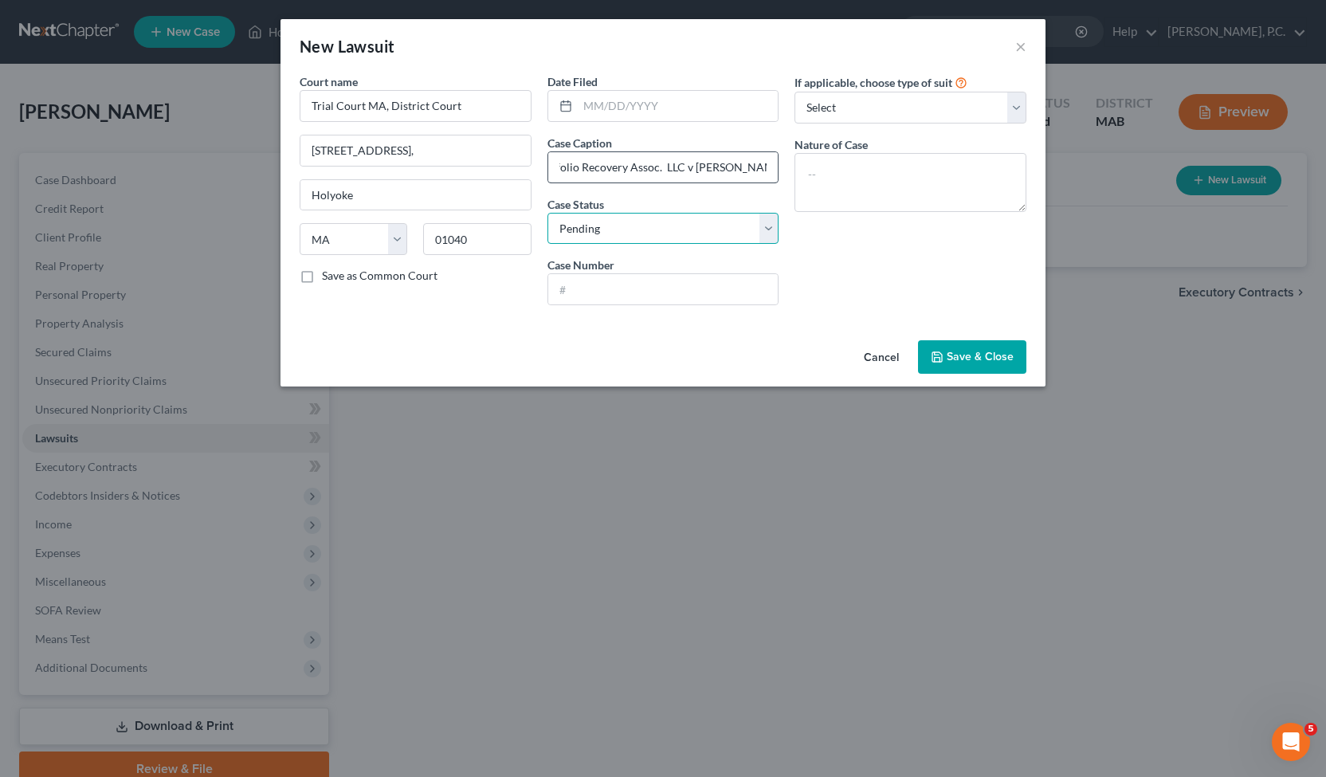
scroll to position [0, 0]
click at [892, 115] on select "Select Repossession Garnishment Foreclosure Attached, Seized, Or Levied Other" at bounding box center [910, 108] width 232 height 32
select select "4"
click at [794, 92] on select "Select Repossession Garnishment Foreclosure Attached, Seized, Or Levied Other" at bounding box center [910, 108] width 232 height 32
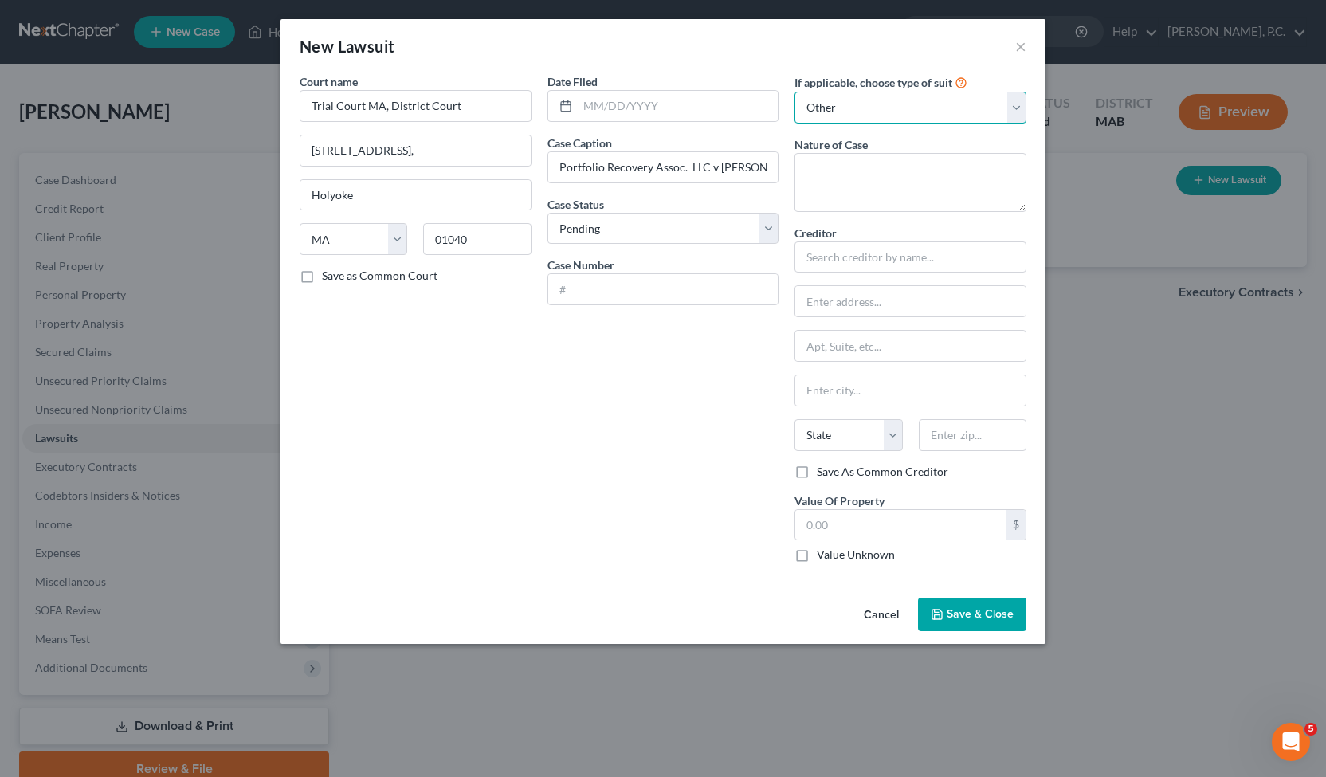
click at [956, 112] on select "Select Repossession Garnishment Foreclosure Attached, Seized, Or Levied Other" at bounding box center [910, 108] width 232 height 32
click at [794, 92] on select "Select Repossession Garnishment Foreclosure Attached, Seized, Or Levied Other" at bounding box center [910, 108] width 232 height 32
click at [720, 308] on div "Date Filed Case Caption Portfolio Recovery Assoc. LLC v Diane Reynolds Case Sta…" at bounding box center [663, 324] width 248 height 502
click at [714, 298] on input "text" at bounding box center [663, 289] width 230 height 30
type input "2517SC0007555"
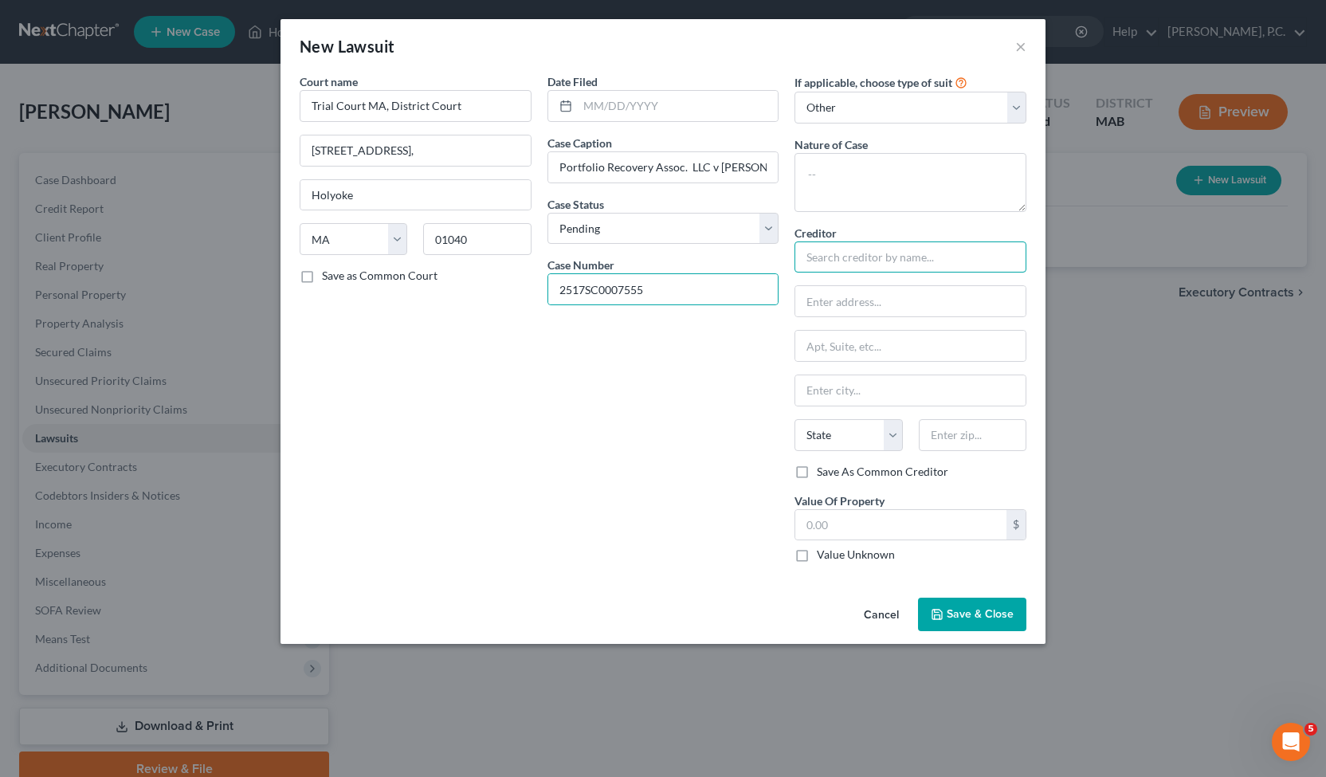
click at [873, 254] on input "text" at bounding box center [910, 257] width 232 height 32
type input "Portfolio Recovery Associates"
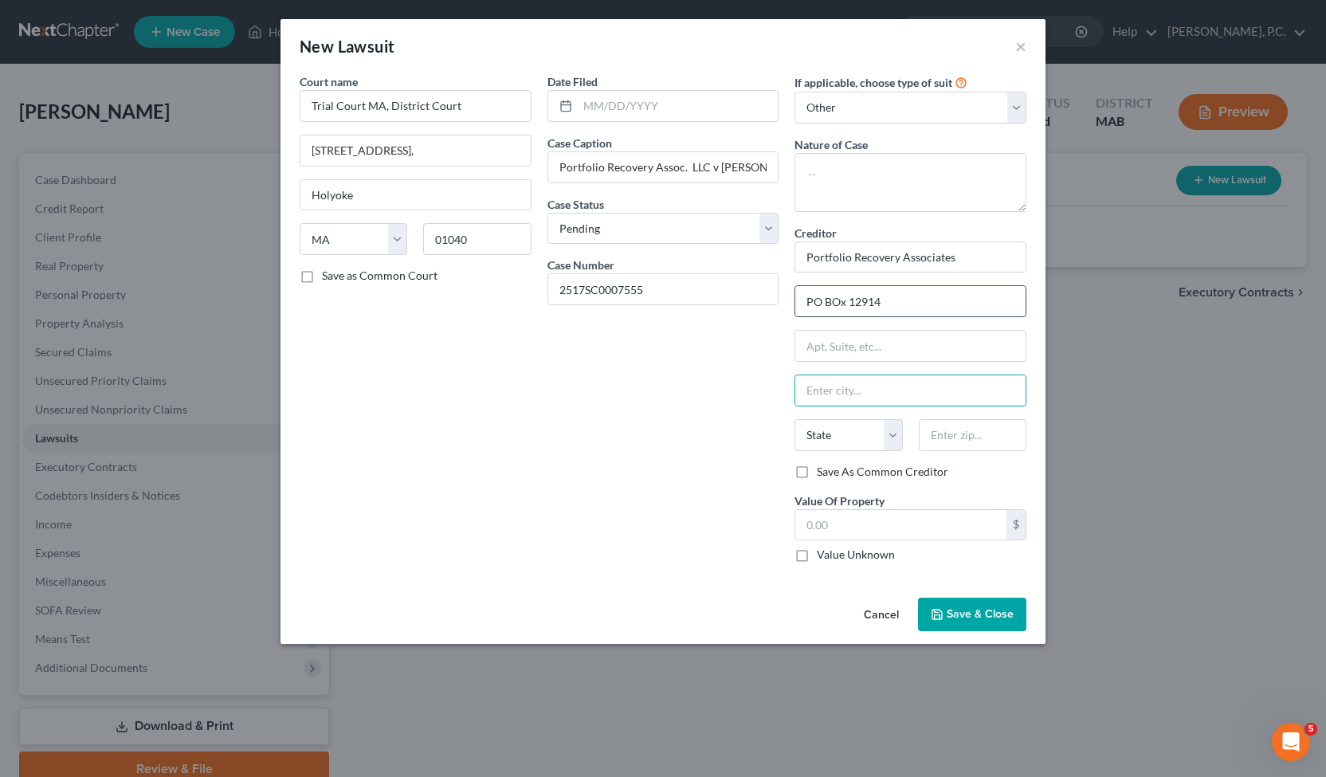
click at [841, 300] on input "PO BOx 12914" at bounding box center [910, 301] width 230 height 30
type input "PO Box 12914"
click at [835, 392] on input "text" at bounding box center [910, 390] width 230 height 30
click at [935, 419] on input "text" at bounding box center [973, 435] width 108 height 32
type input "23541"
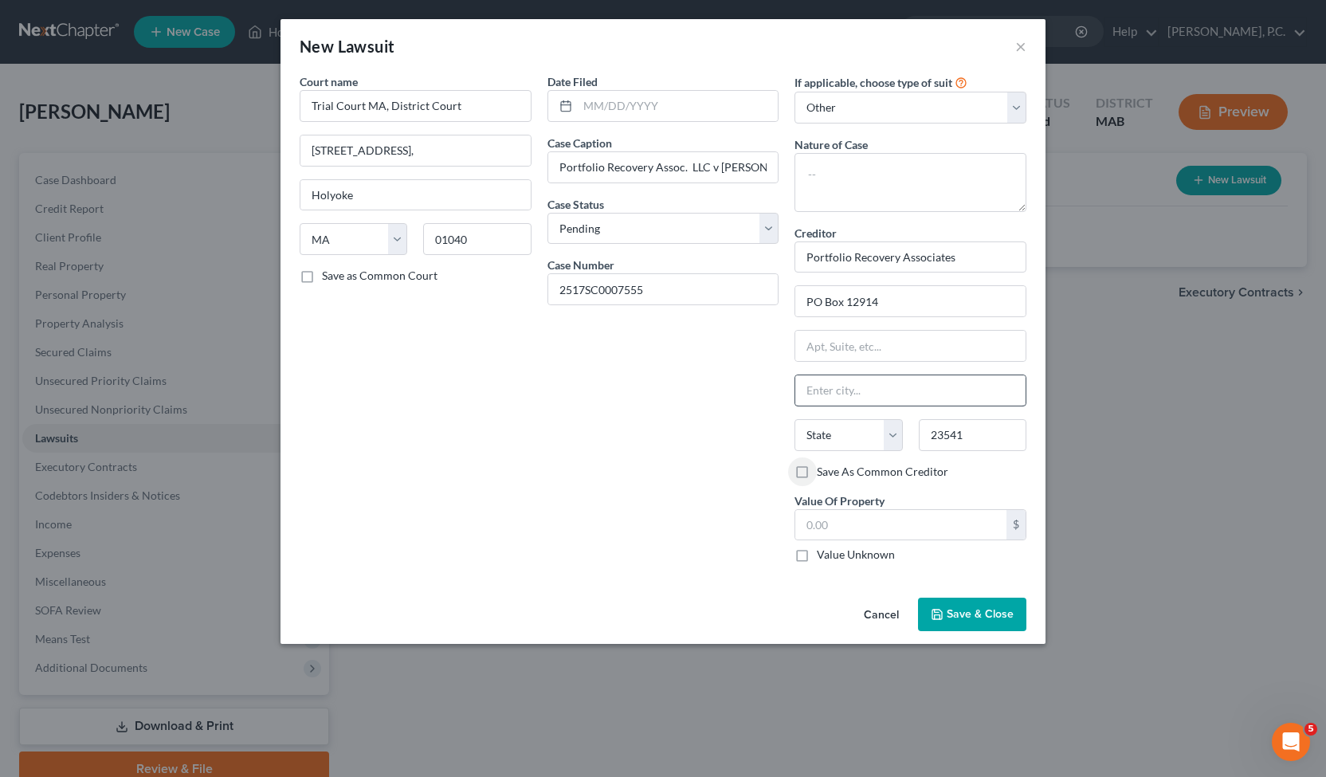
type input "Norfolk"
select select "48"
click at [913, 524] on input "text" at bounding box center [900, 525] width 211 height 30
click at [917, 183] on textarea at bounding box center [910, 182] width 232 height 59
type textarea "debt collection"
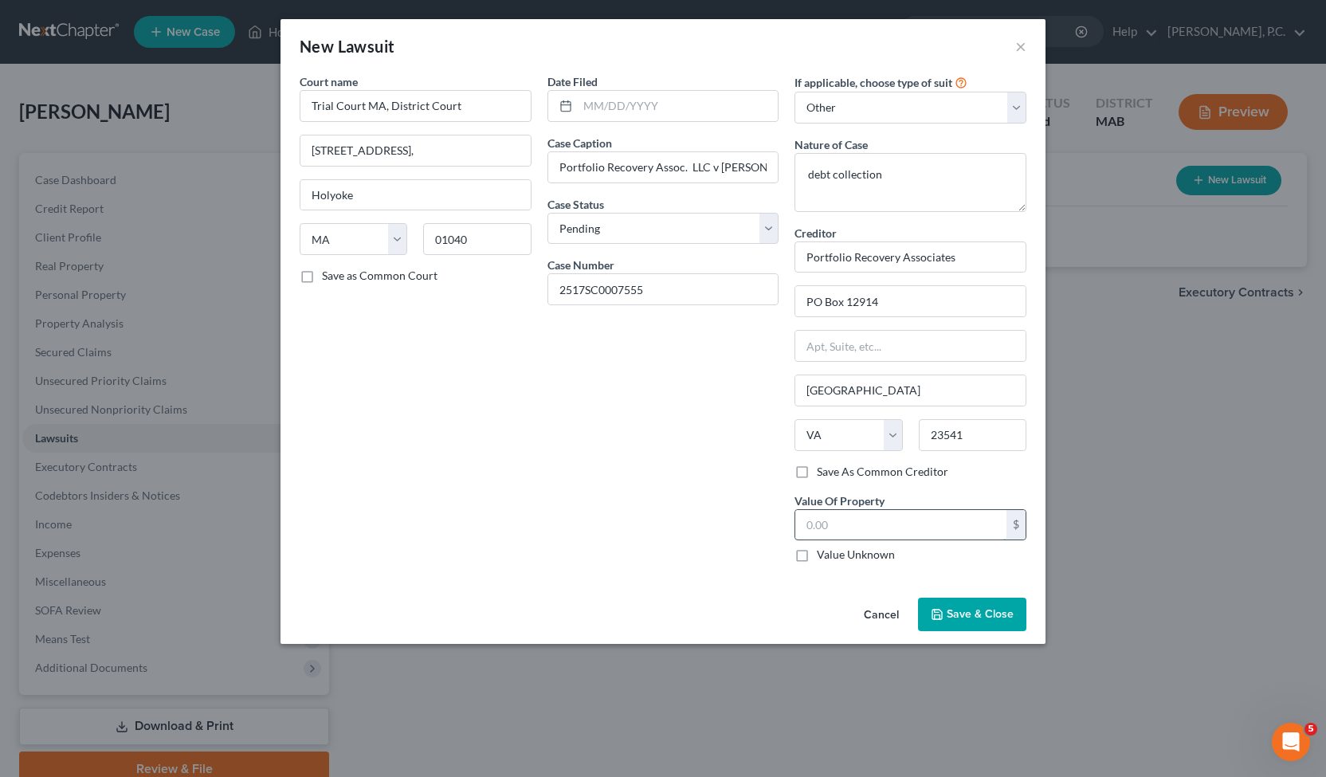
click at [918, 521] on input "text" at bounding box center [900, 525] width 211 height 30
type input "3,057.51"
click at [948, 622] on button "Save & Close" at bounding box center [972, 614] width 108 height 33
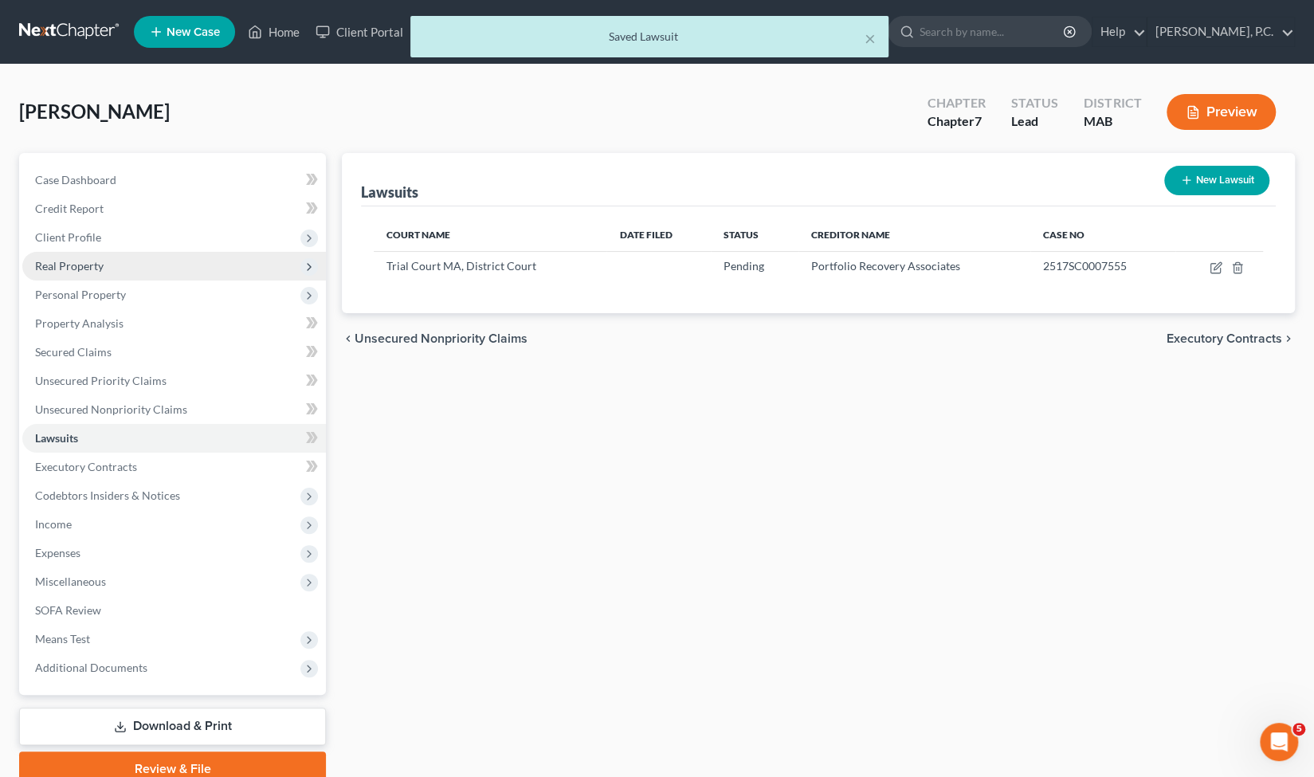
click at [190, 273] on span "Real Property" at bounding box center [174, 266] width 304 height 29
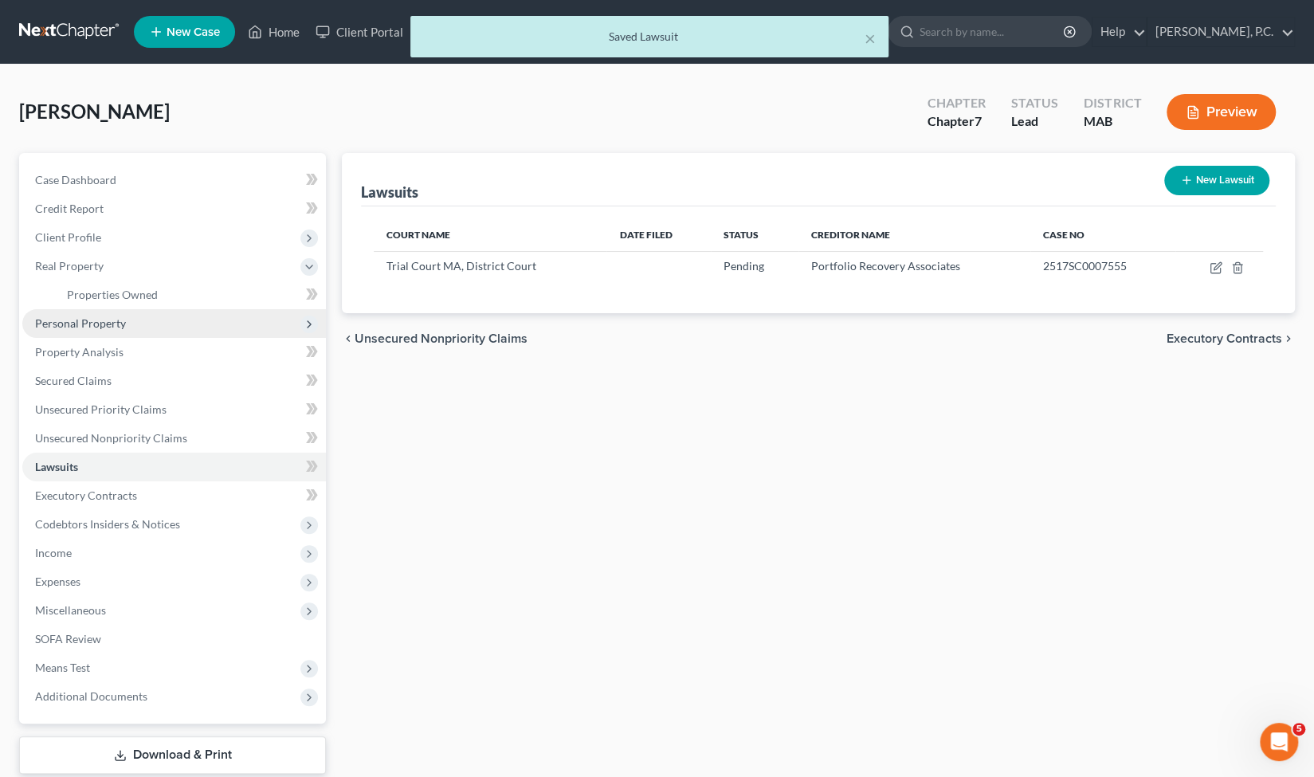
click at [173, 321] on span "Personal Property" at bounding box center [174, 323] width 304 height 29
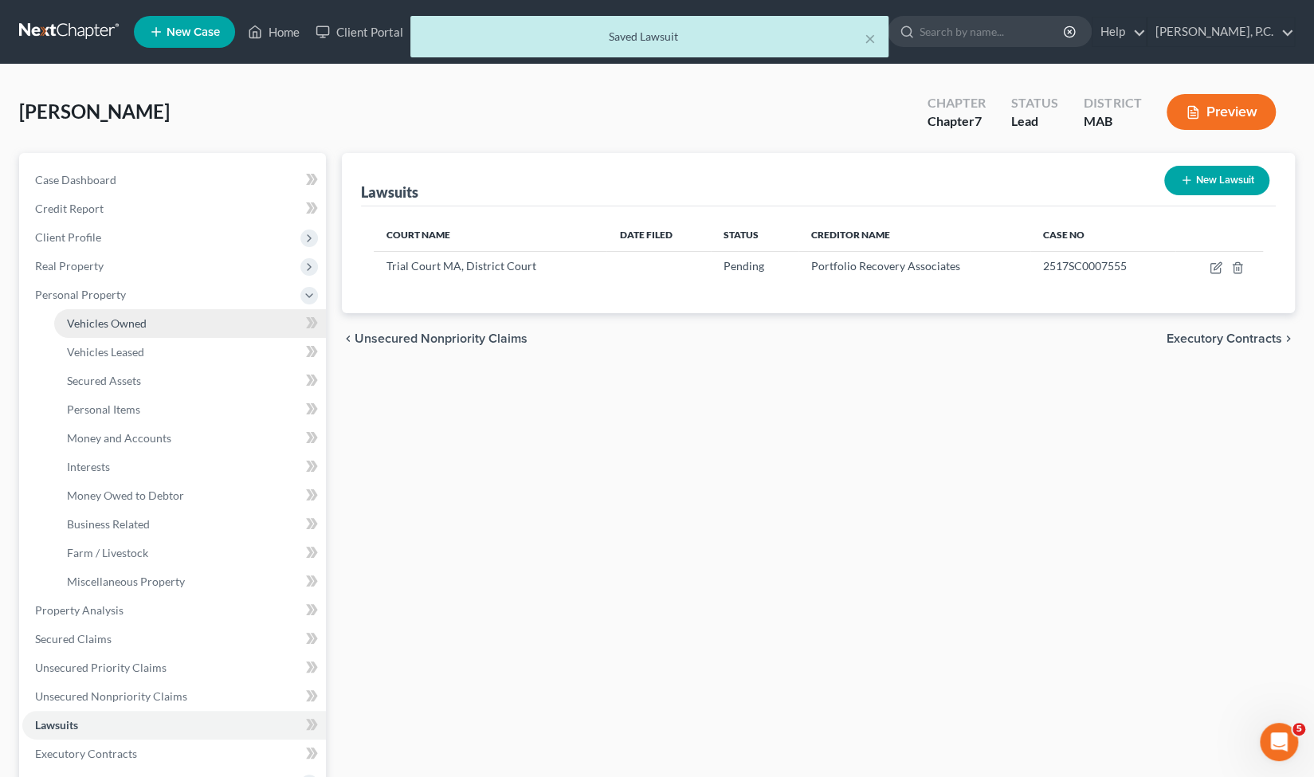
click at [172, 323] on link "Vehicles Owned" at bounding box center [190, 323] width 272 height 29
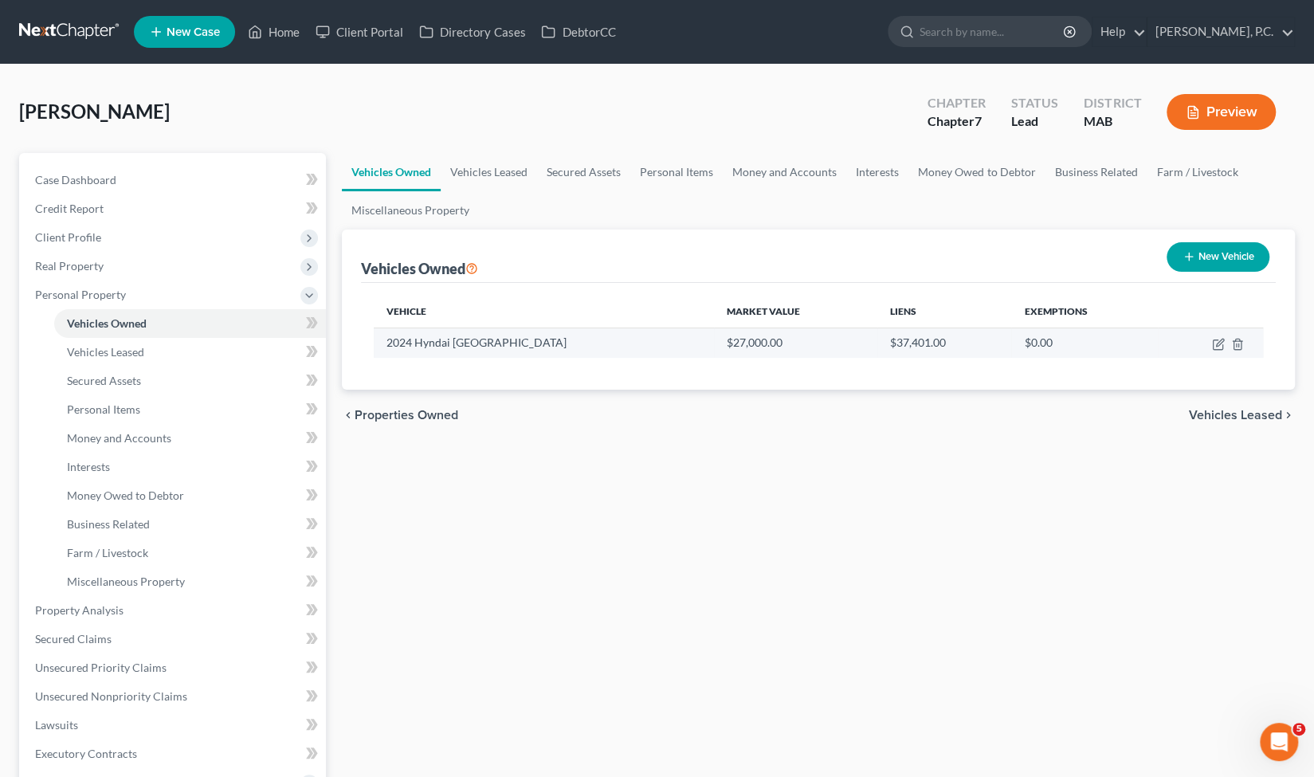
click at [586, 340] on td "2024 Hyndai Tucson" at bounding box center [543, 342] width 339 height 30
click at [1222, 339] on icon "button" at bounding box center [1218, 344] width 13 height 13
select select "0"
select select "2"
select select "1"
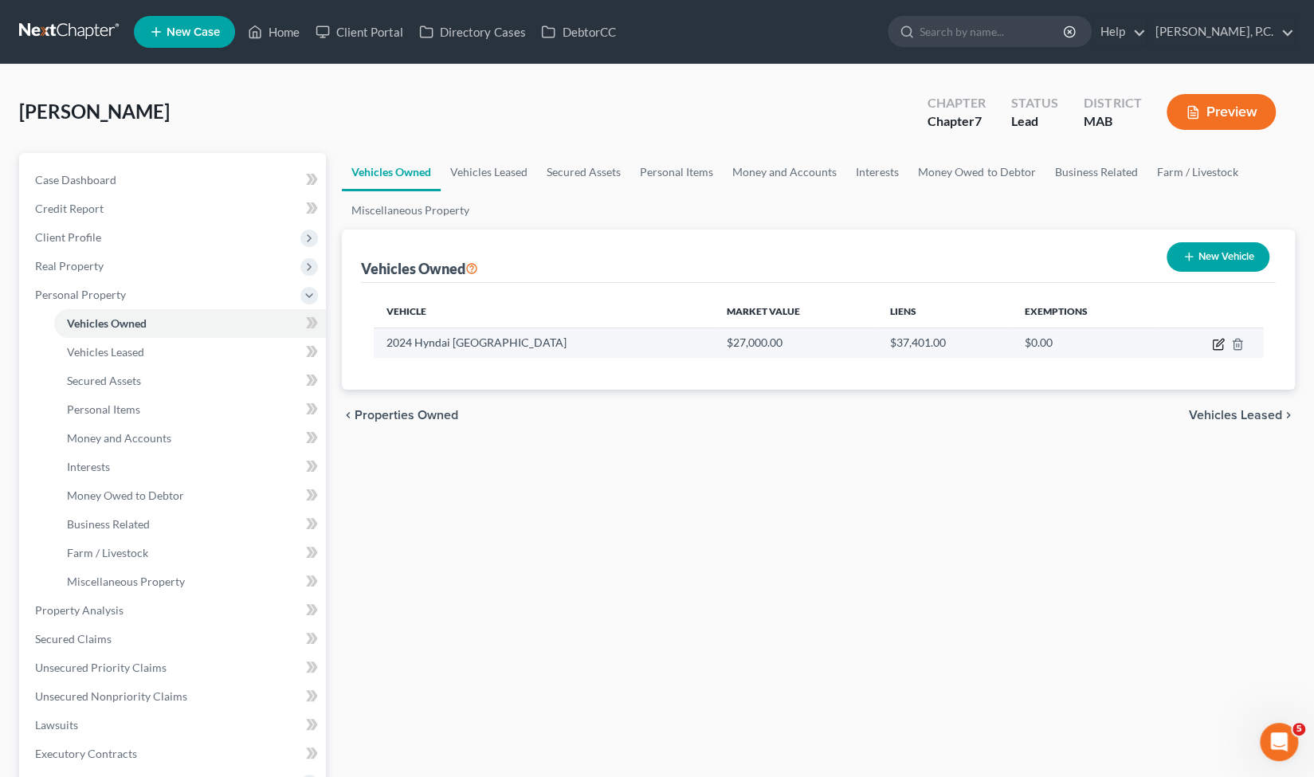
select select "0"
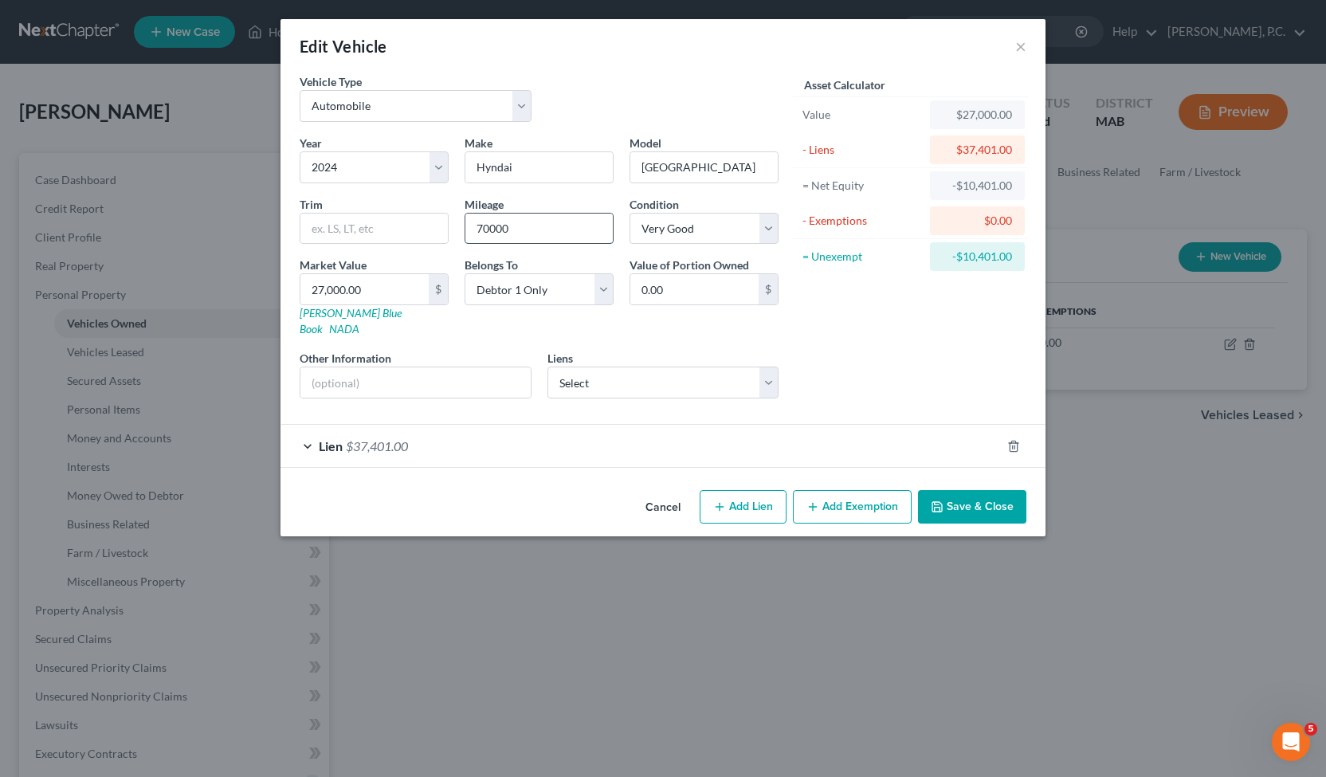
click at [524, 226] on input "70000" at bounding box center [538, 229] width 147 height 30
type input "12500"
click at [398, 280] on input "27,000.00" at bounding box center [364, 289] width 128 height 30
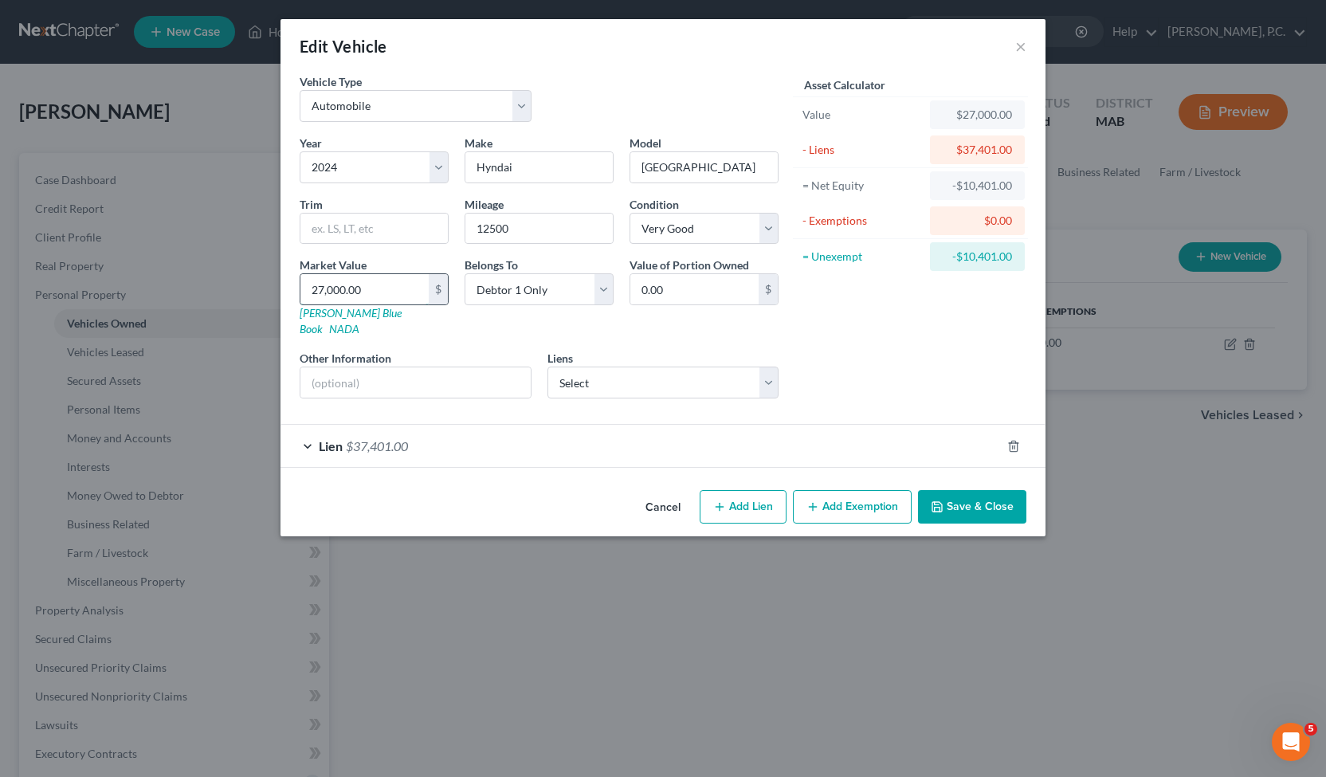
type input "1"
type input "1.00"
type input "19"
type input "19.00"
type input "194"
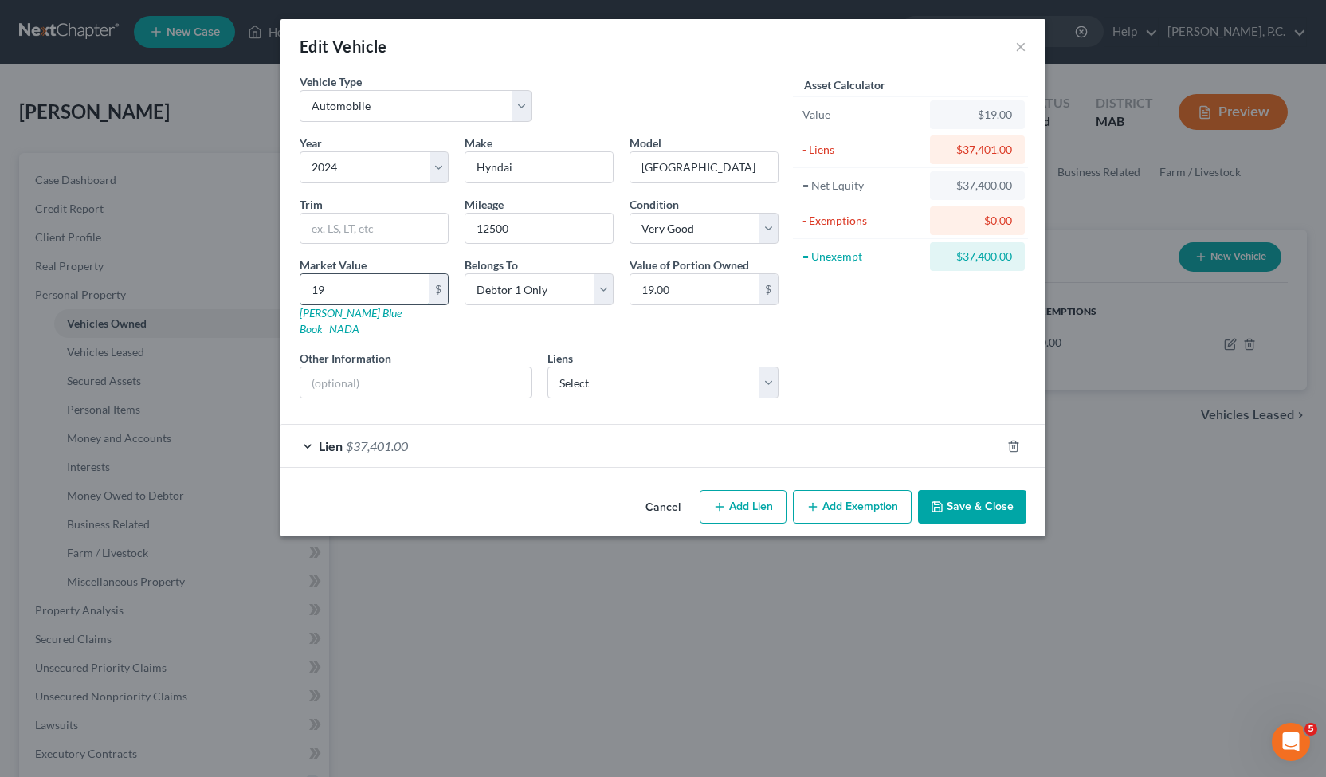
type input "194.00"
type input "1940"
type input "1,940.00"
type input "1,9400"
type input "19,400.00"
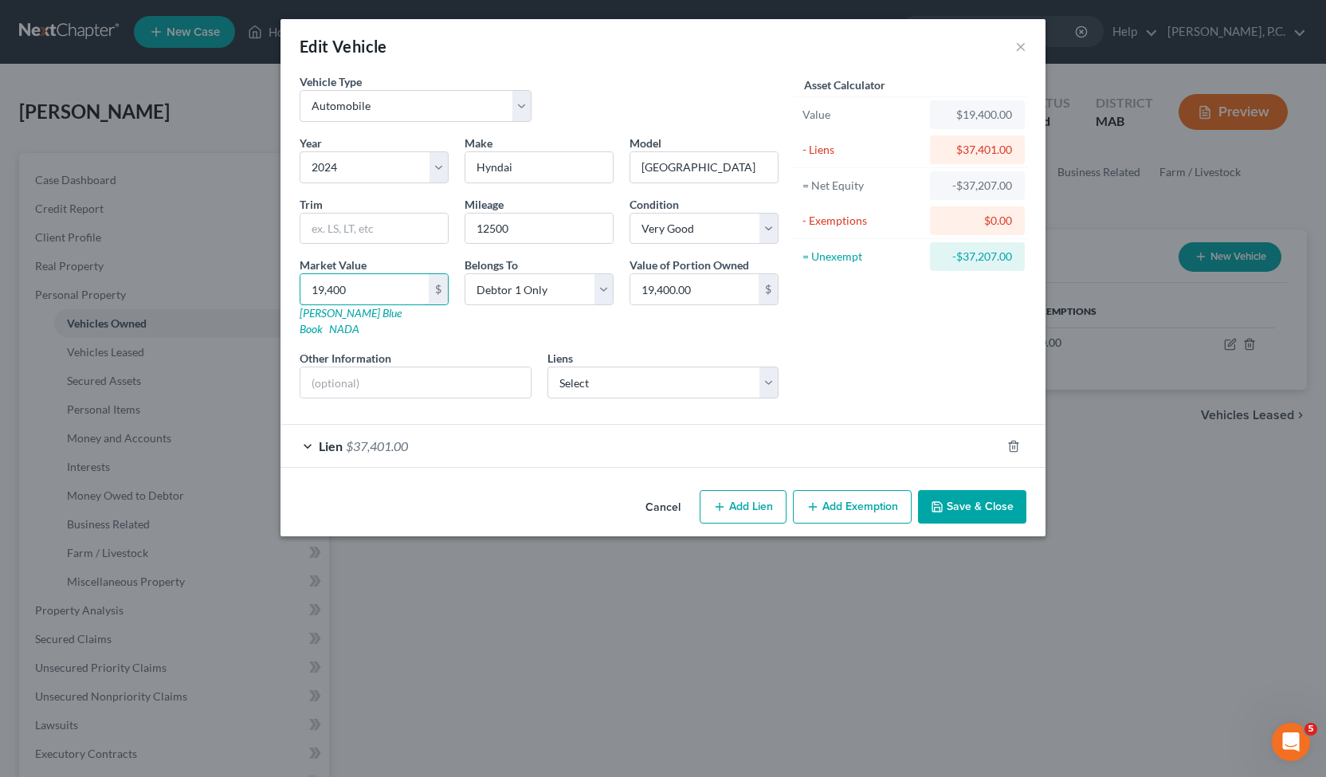
type input "19,400"
click at [324, 438] on span "Lien" at bounding box center [331, 445] width 24 height 15
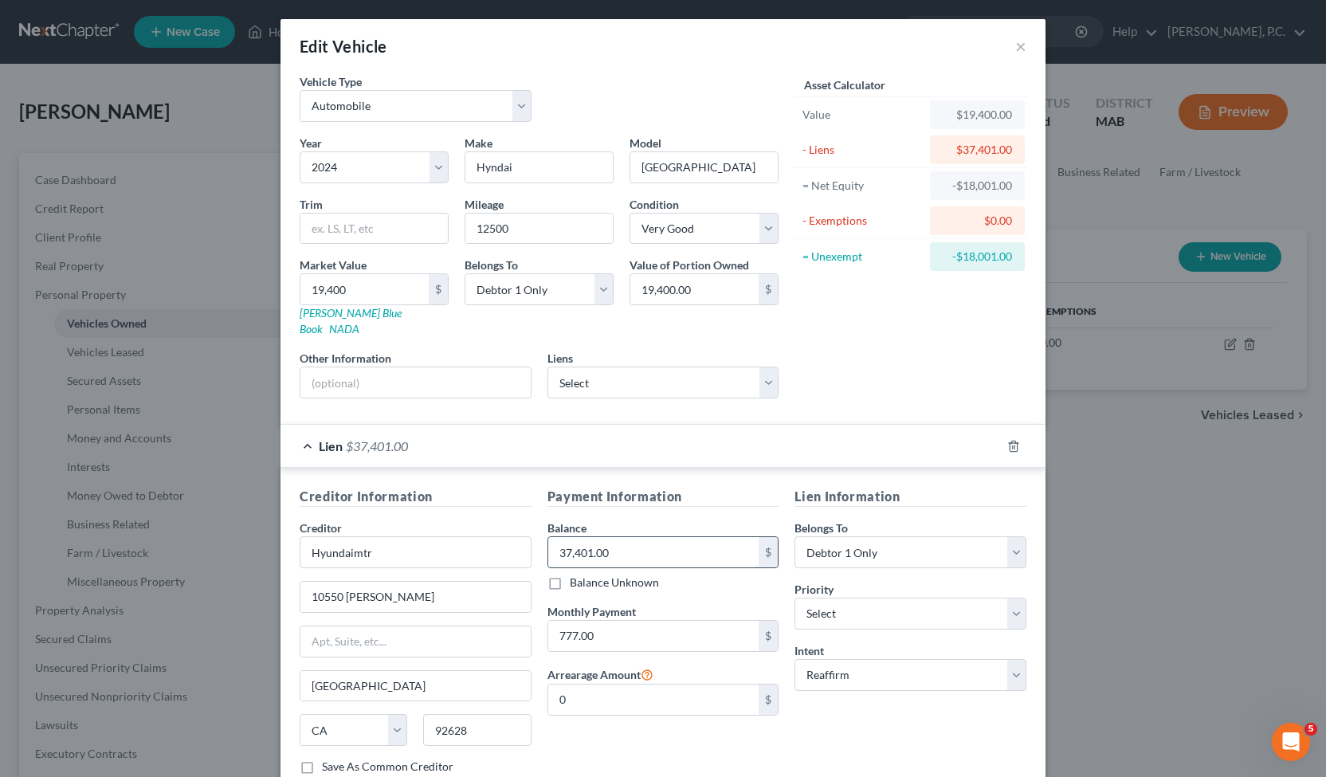
click at [615, 537] on input "37,401.00" at bounding box center [653, 552] width 211 height 30
type input "31,000"
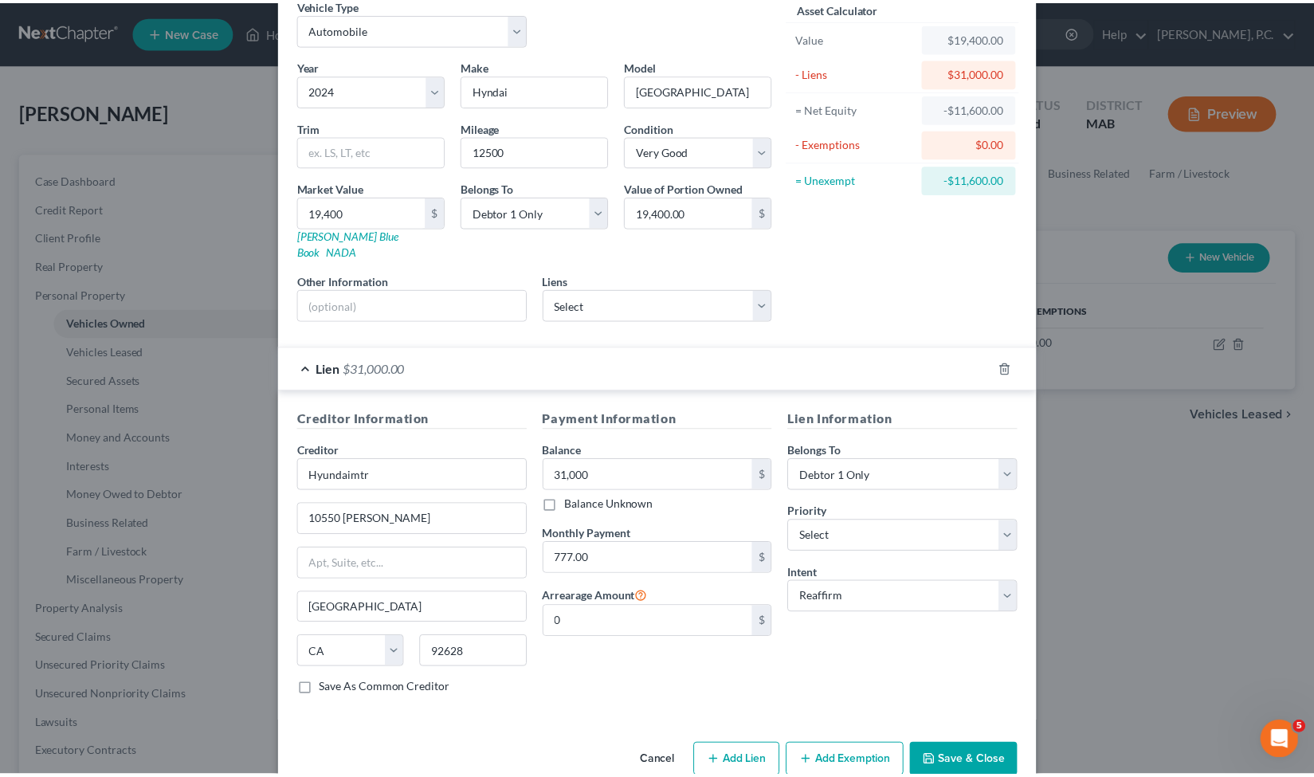
scroll to position [88, 0]
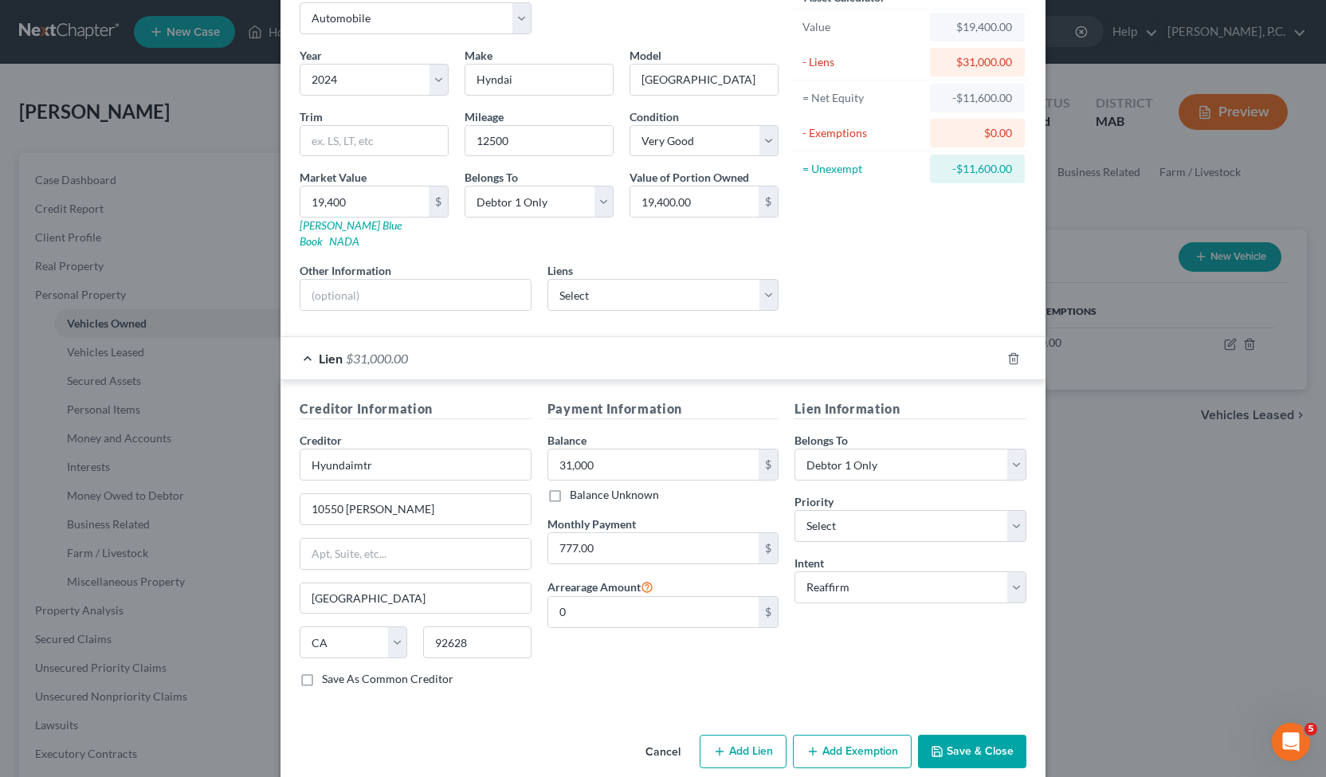
click at [939, 735] on button "Save & Close" at bounding box center [972, 751] width 108 height 33
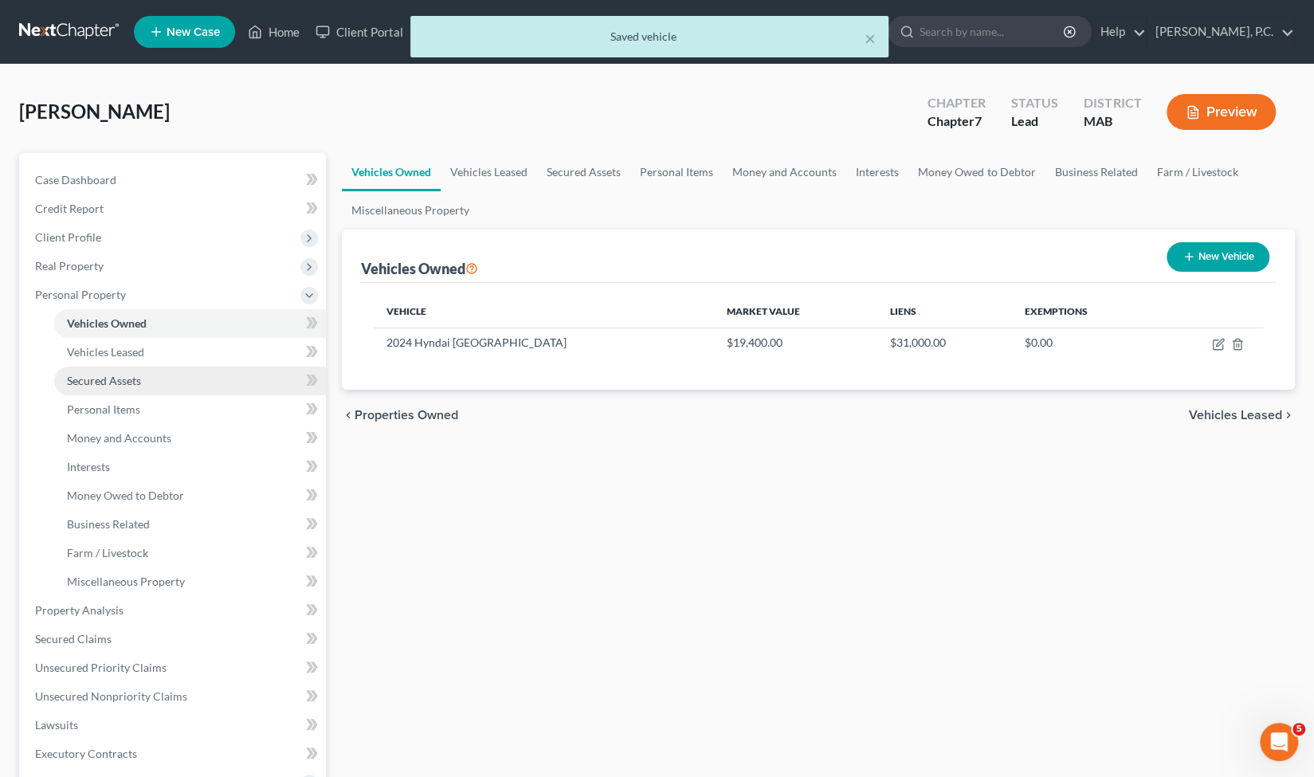
click at [150, 378] on link "Secured Assets" at bounding box center [190, 381] width 272 height 29
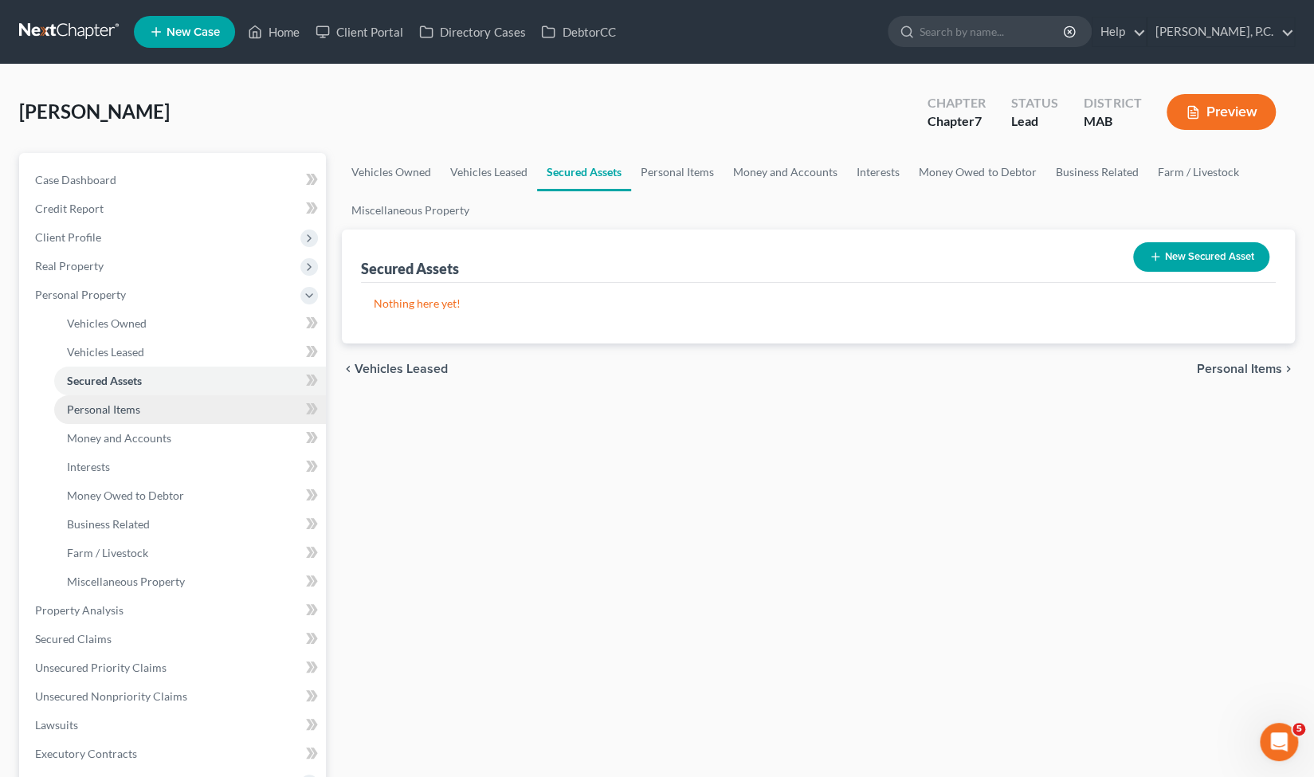
click at [143, 406] on link "Personal Items" at bounding box center [190, 409] width 272 height 29
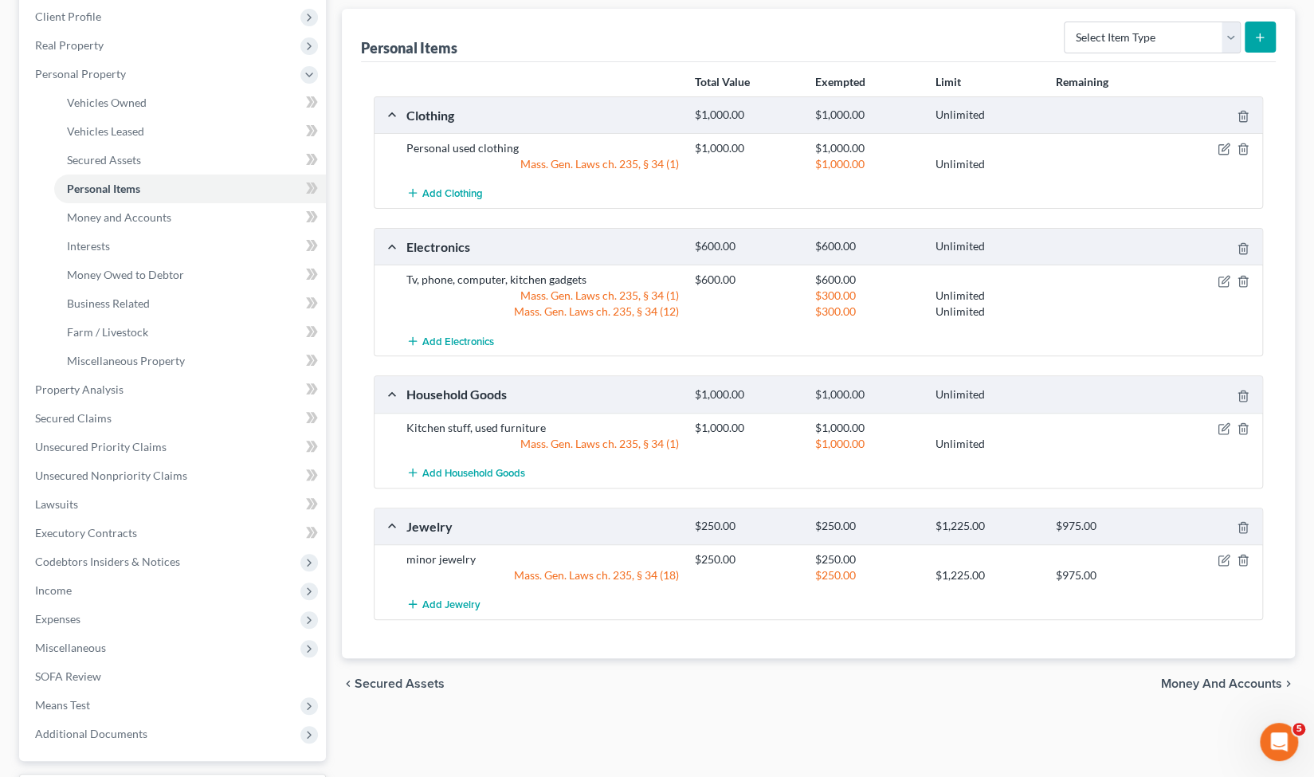
scroll to position [218, 0]
click at [107, 226] on link "Money and Accounts" at bounding box center [190, 220] width 272 height 29
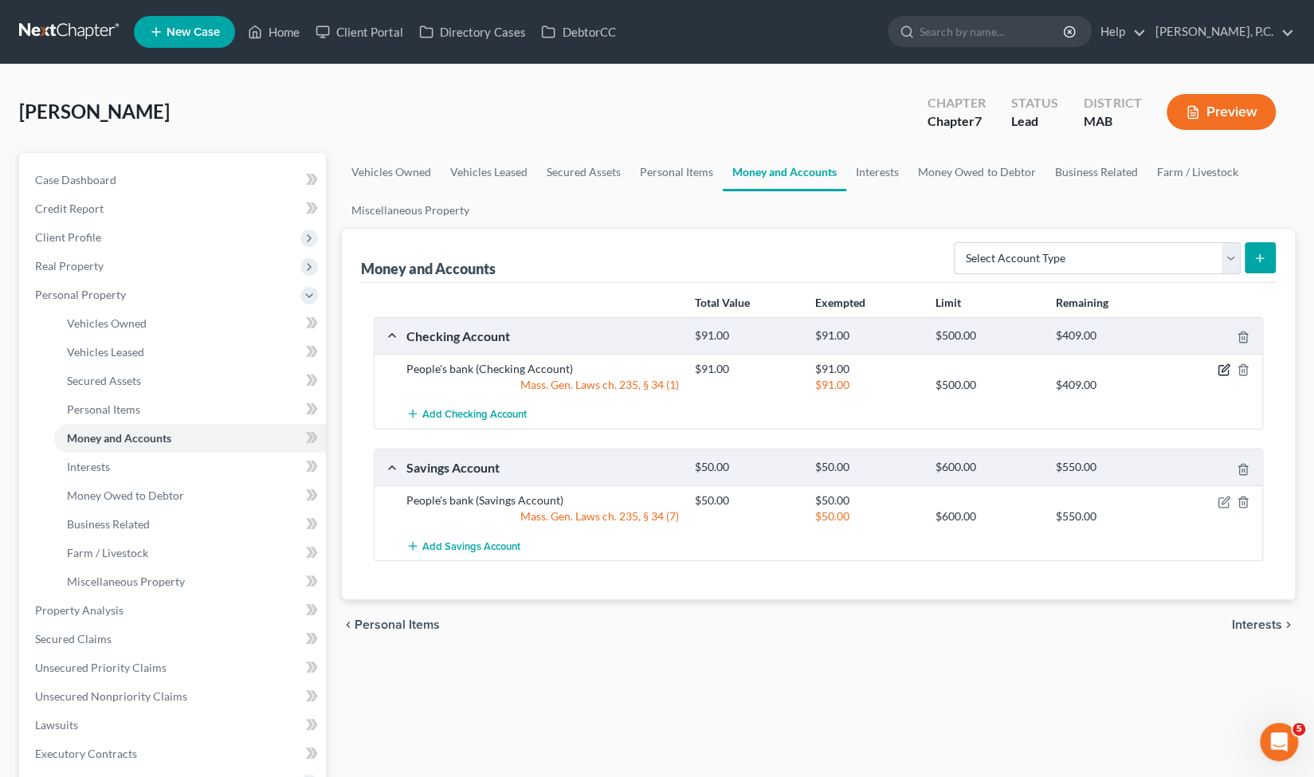
click at [1226, 367] on icon "button" at bounding box center [1225, 368] width 7 height 7
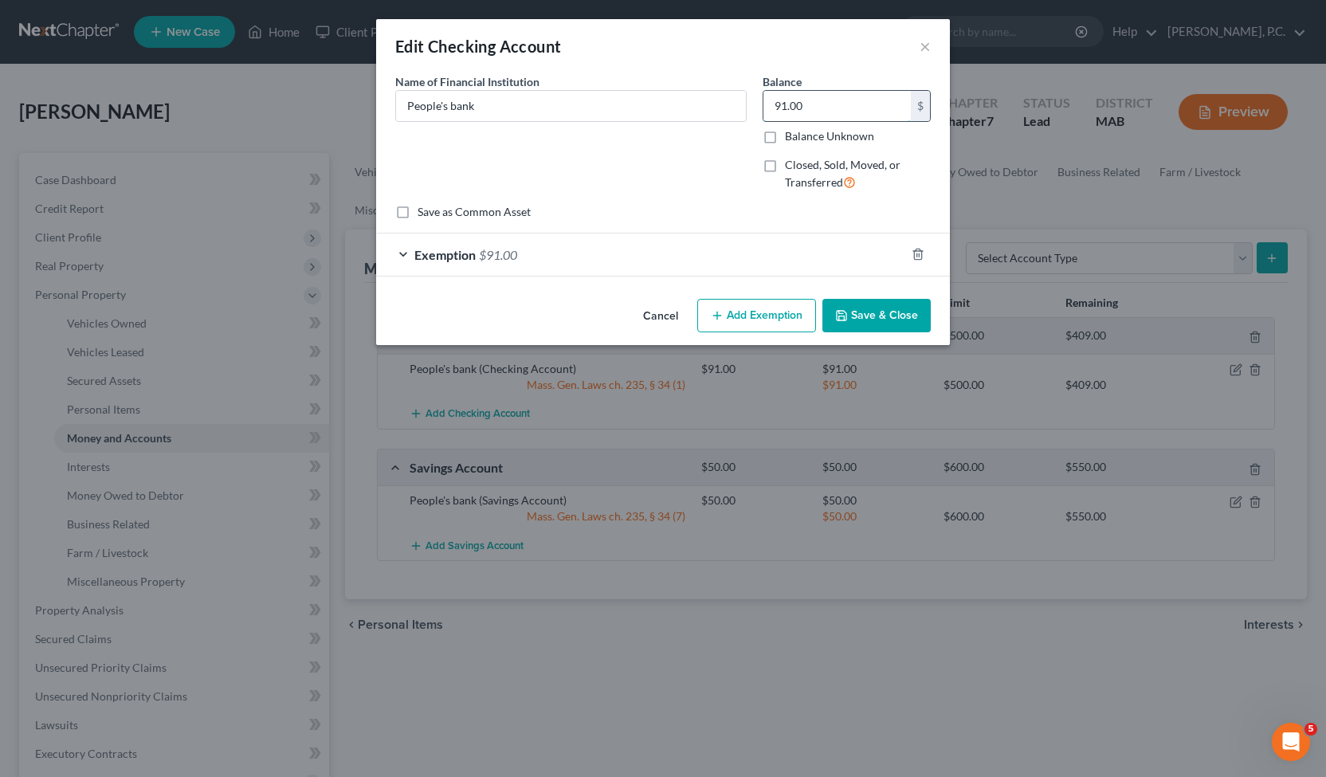
click at [839, 104] on input "91.00" at bounding box center [836, 106] width 147 height 30
type input "69"
click at [850, 311] on button "Save & Close" at bounding box center [876, 315] width 108 height 33
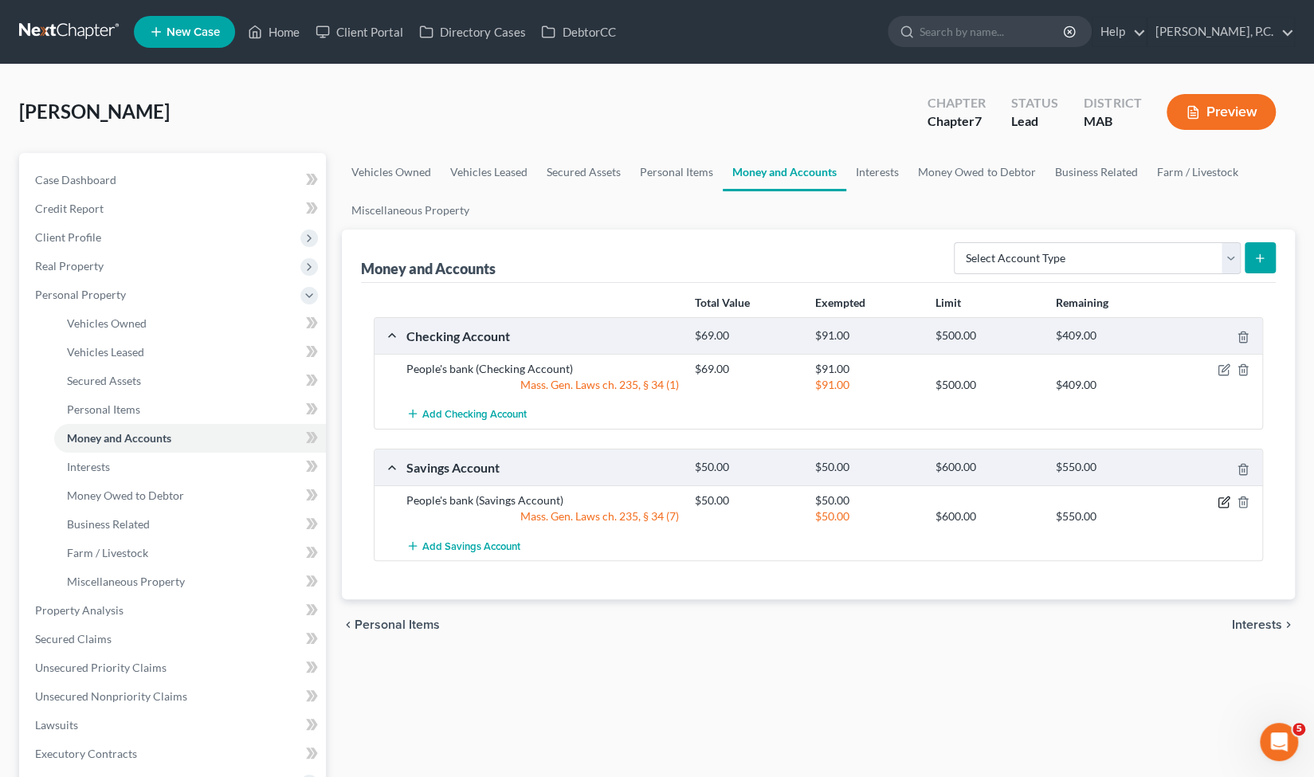
click at [1224, 504] on icon "button" at bounding box center [1223, 502] width 10 height 10
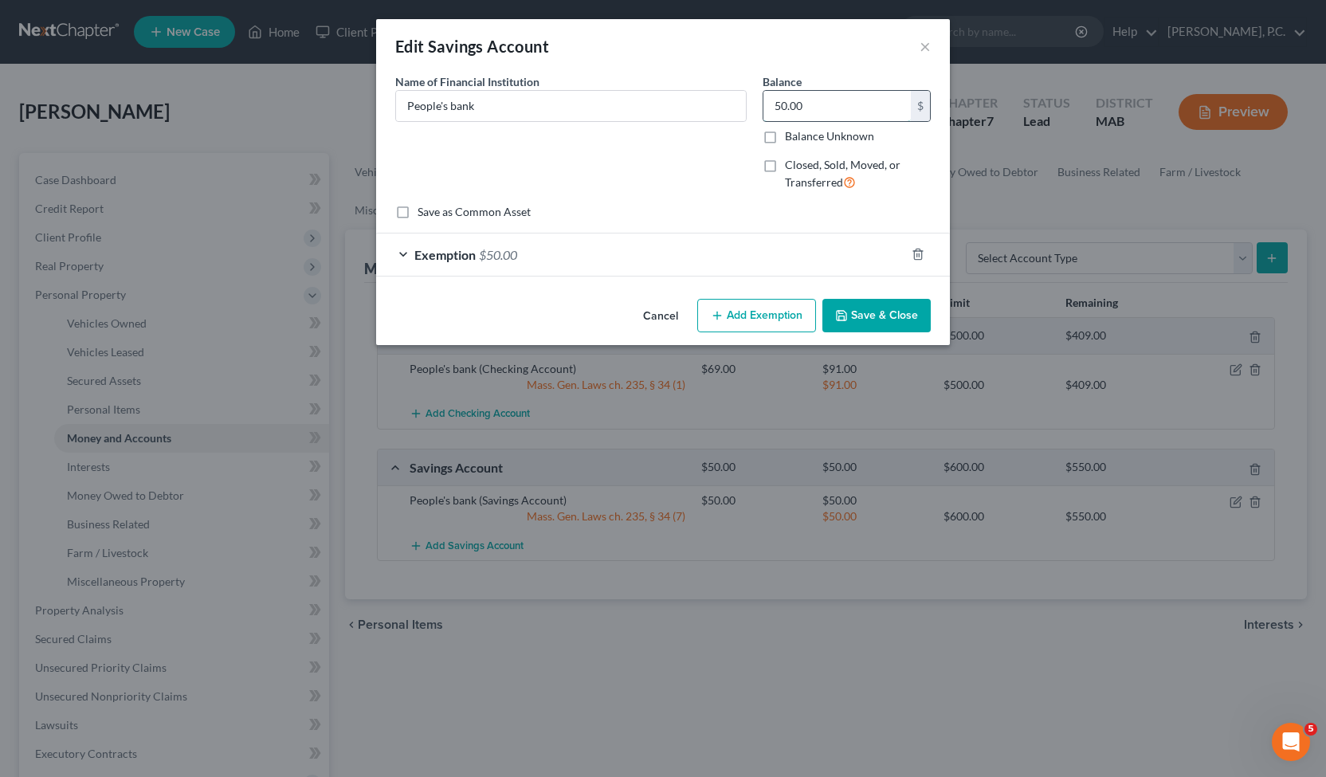
click at [869, 120] on input "50.00" at bounding box center [836, 106] width 147 height 30
type input "100"
click at [846, 317] on icon "button" at bounding box center [841, 315] width 13 height 13
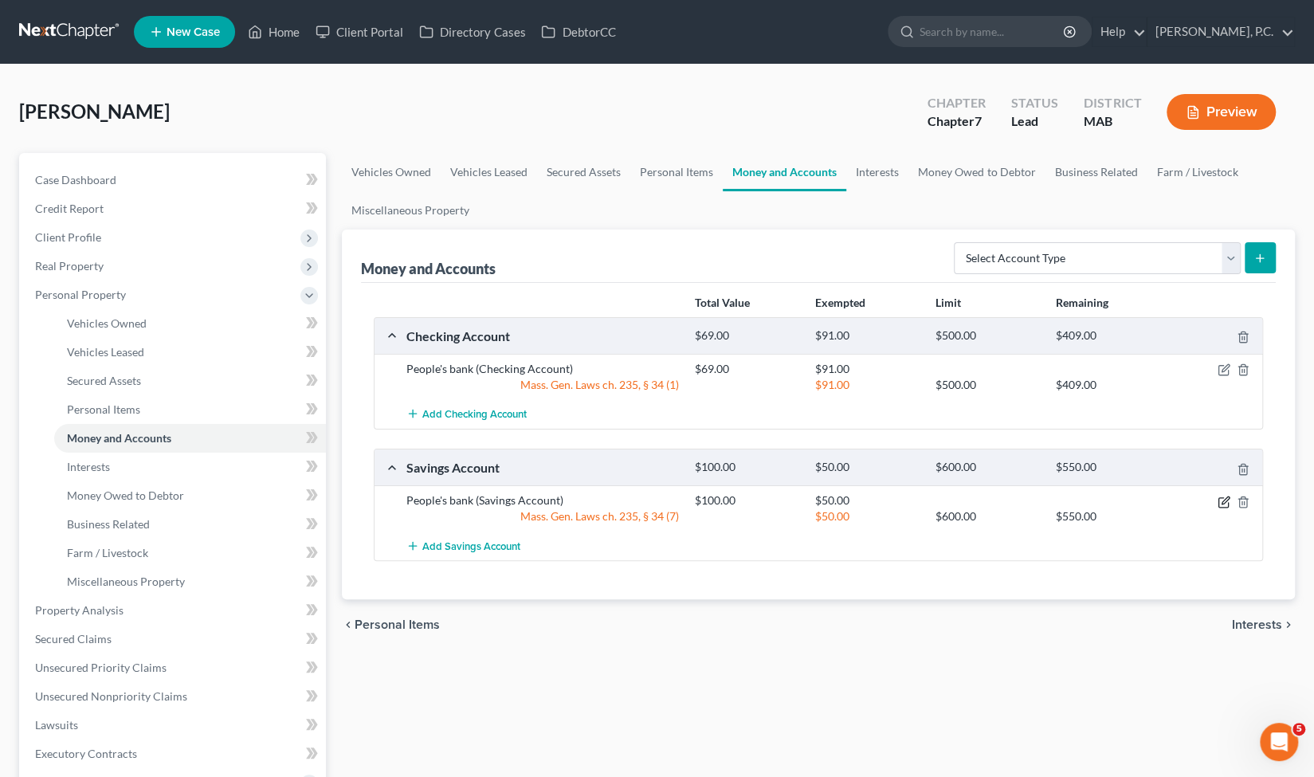
click at [1219, 498] on icon "button" at bounding box center [1224, 502] width 13 height 13
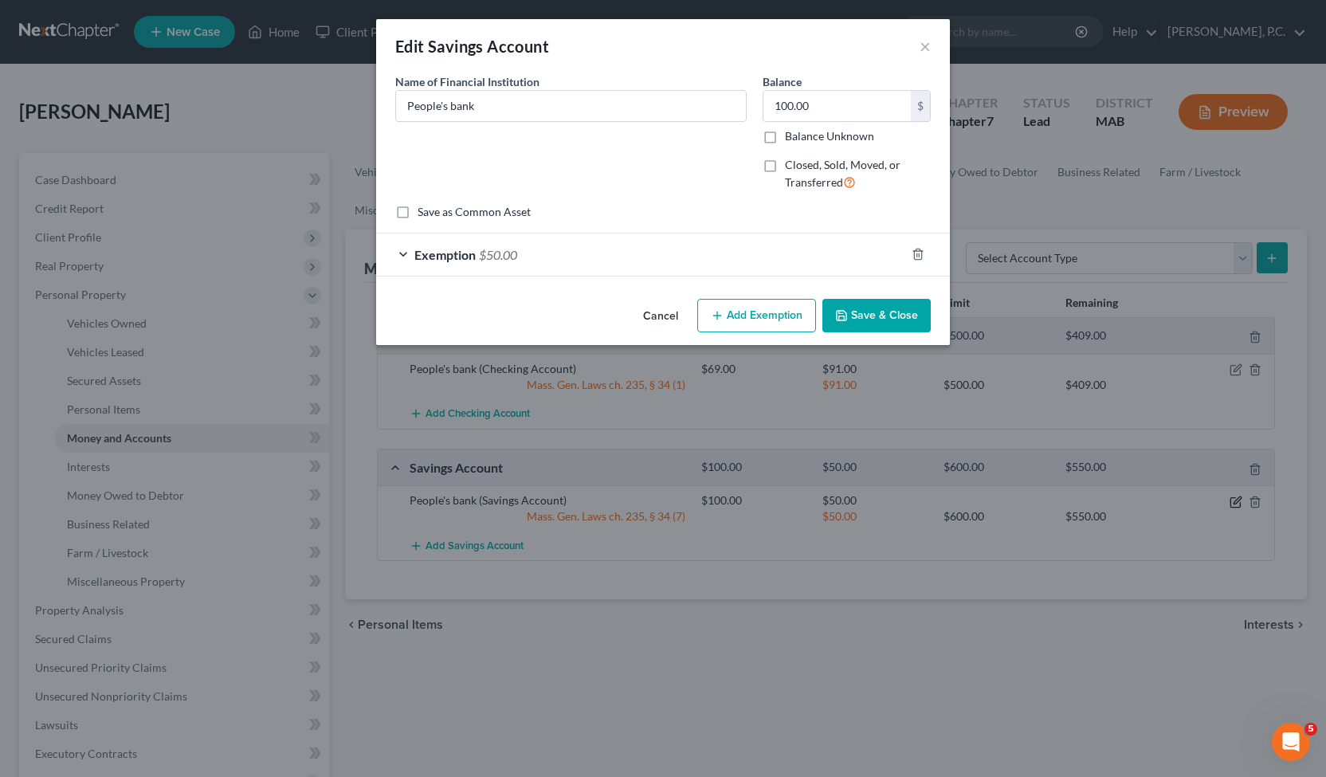
click at [1224, 504] on div "Edit Savings Account × An exemption set must first be selected from the Filing …" at bounding box center [663, 388] width 1326 height 777
click at [852, 103] on input "100.00" at bounding box center [836, 106] width 147 height 30
type input "110.51"
click at [863, 308] on button "Save & Close" at bounding box center [876, 315] width 108 height 33
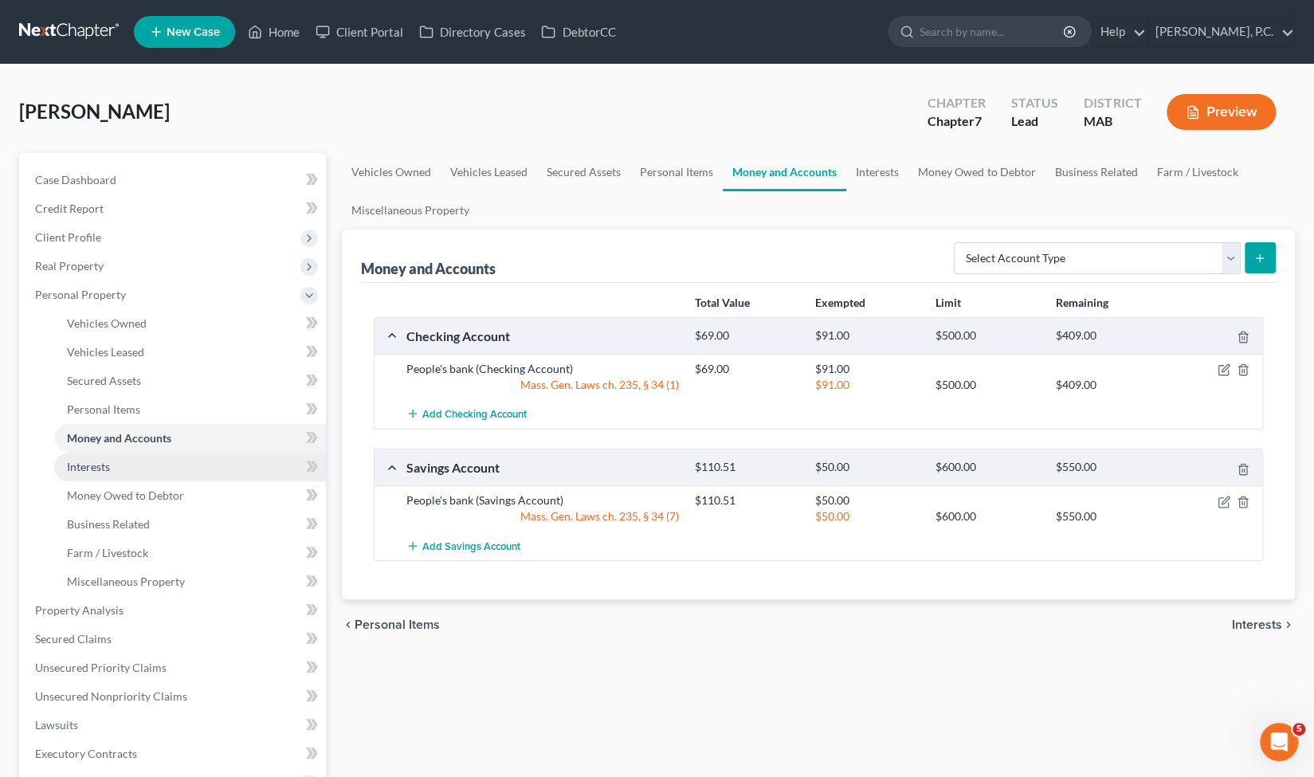
click at [193, 475] on link "Interests" at bounding box center [190, 467] width 272 height 29
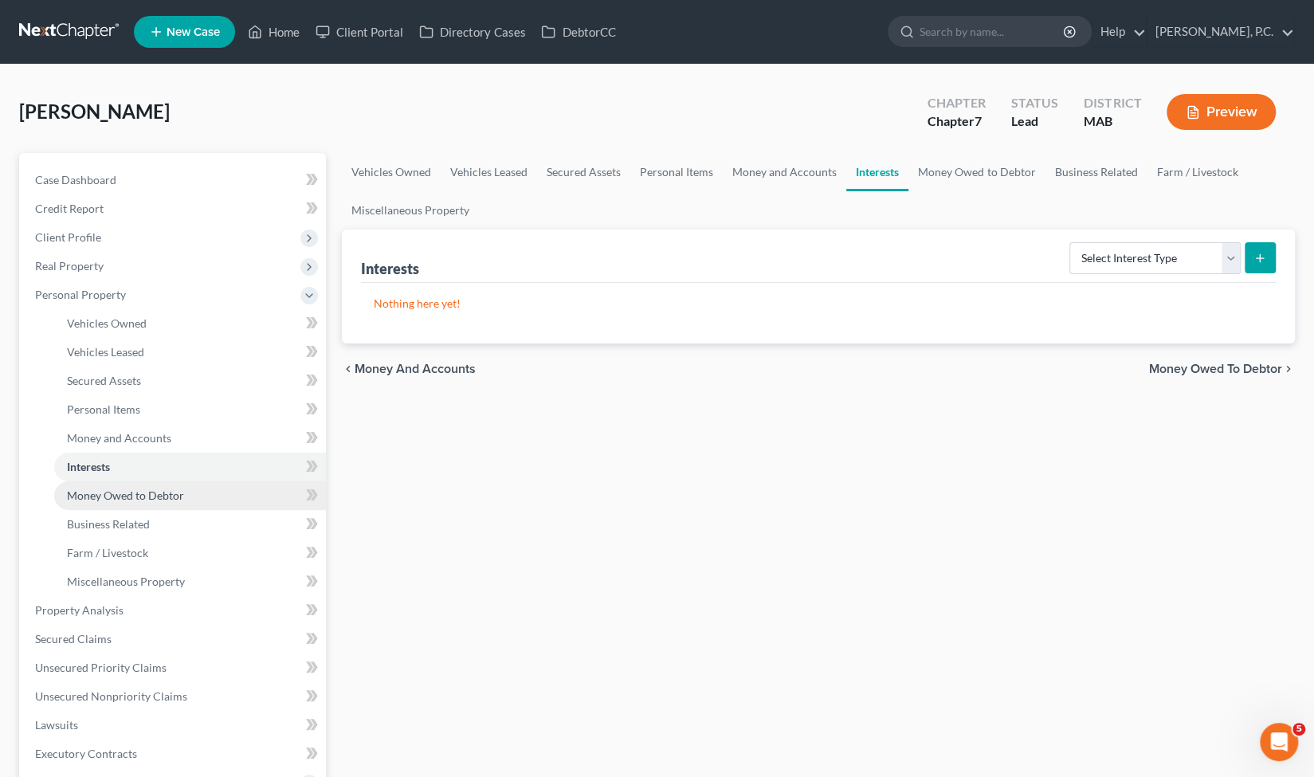
click at [188, 498] on link "Money Owed to Debtor" at bounding box center [190, 495] width 272 height 29
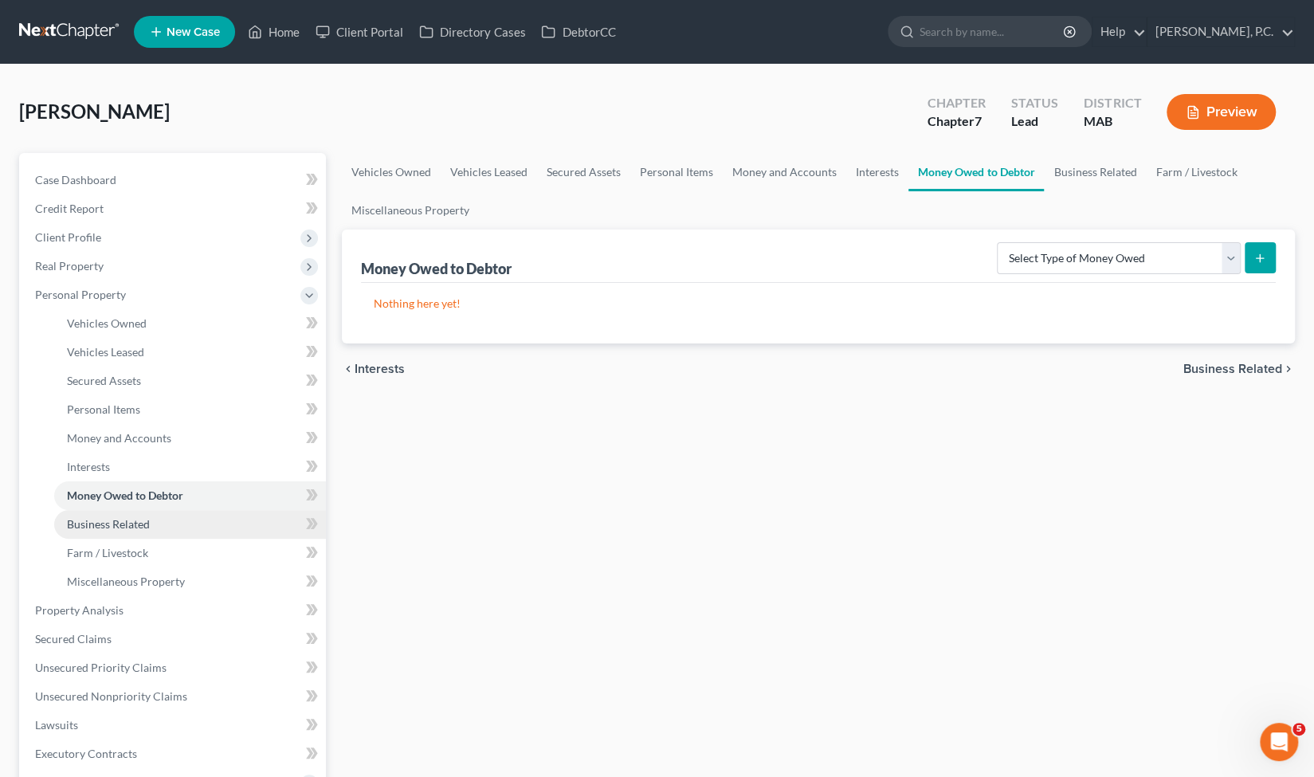
click at [182, 516] on link "Business Related" at bounding box center [190, 524] width 272 height 29
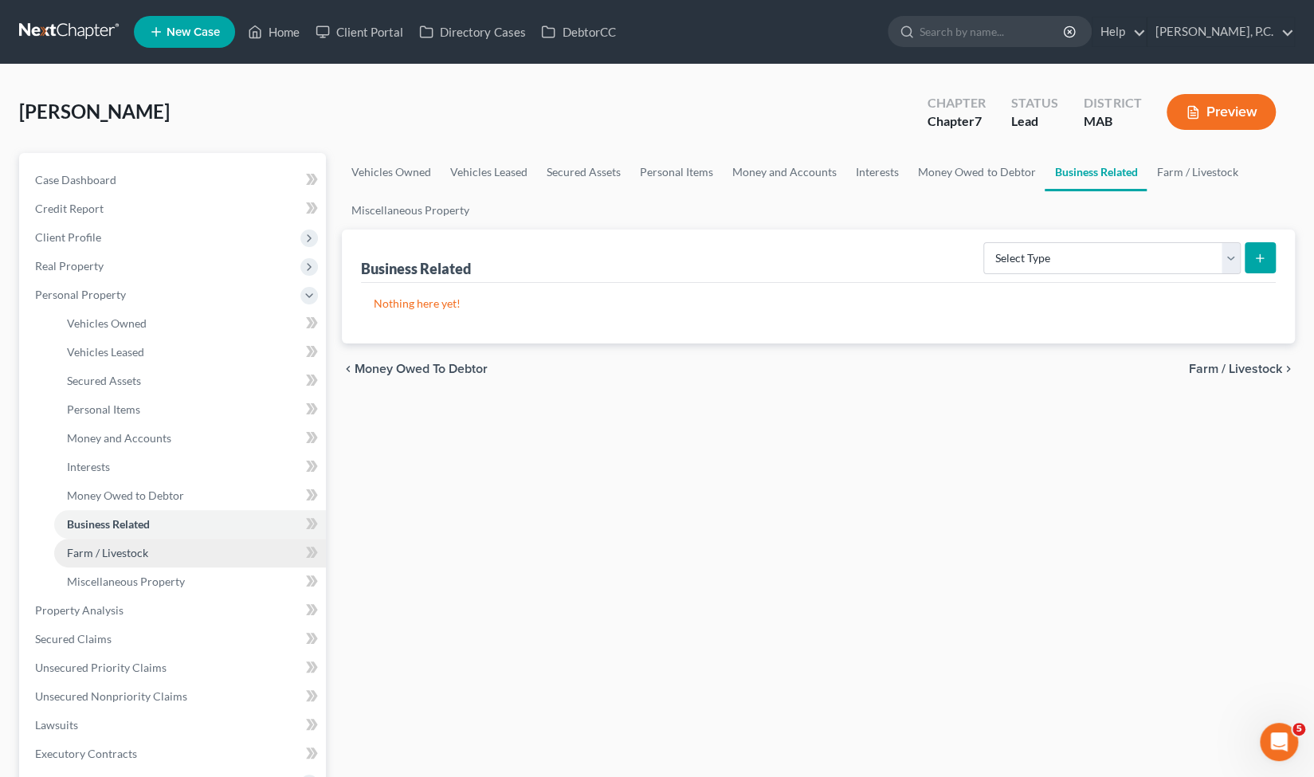
click at [165, 553] on link "Farm / Livestock" at bounding box center [190, 553] width 272 height 29
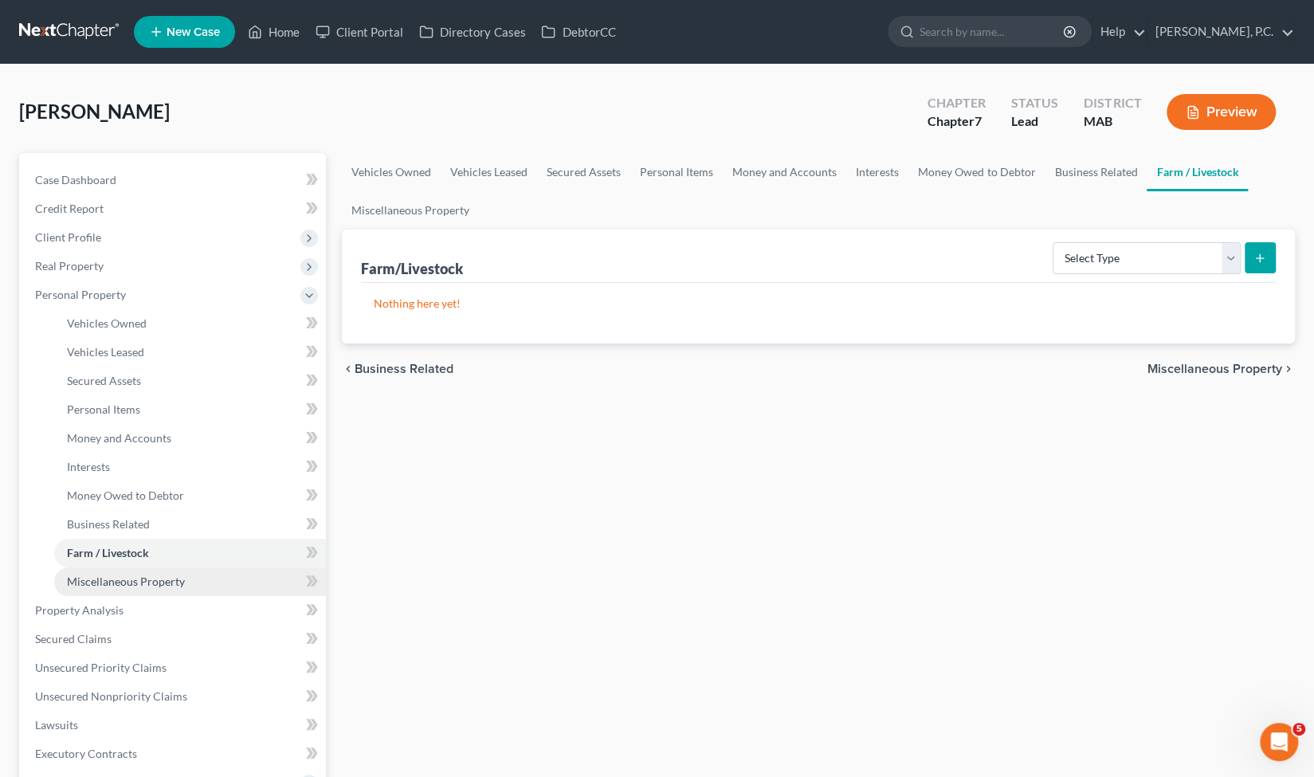
click at [159, 579] on span "Miscellaneous Property" at bounding box center [126, 582] width 118 height 14
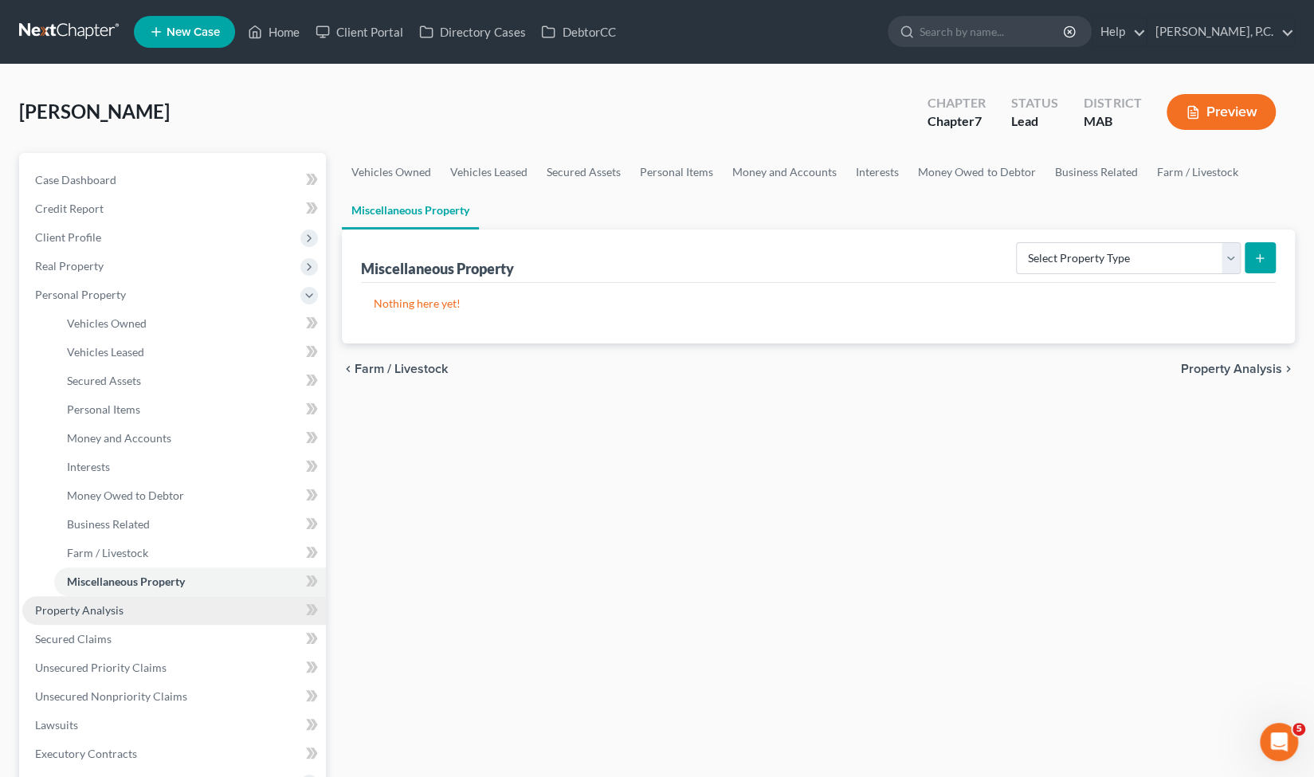
click at [124, 614] on link "Property Analysis" at bounding box center [174, 610] width 304 height 29
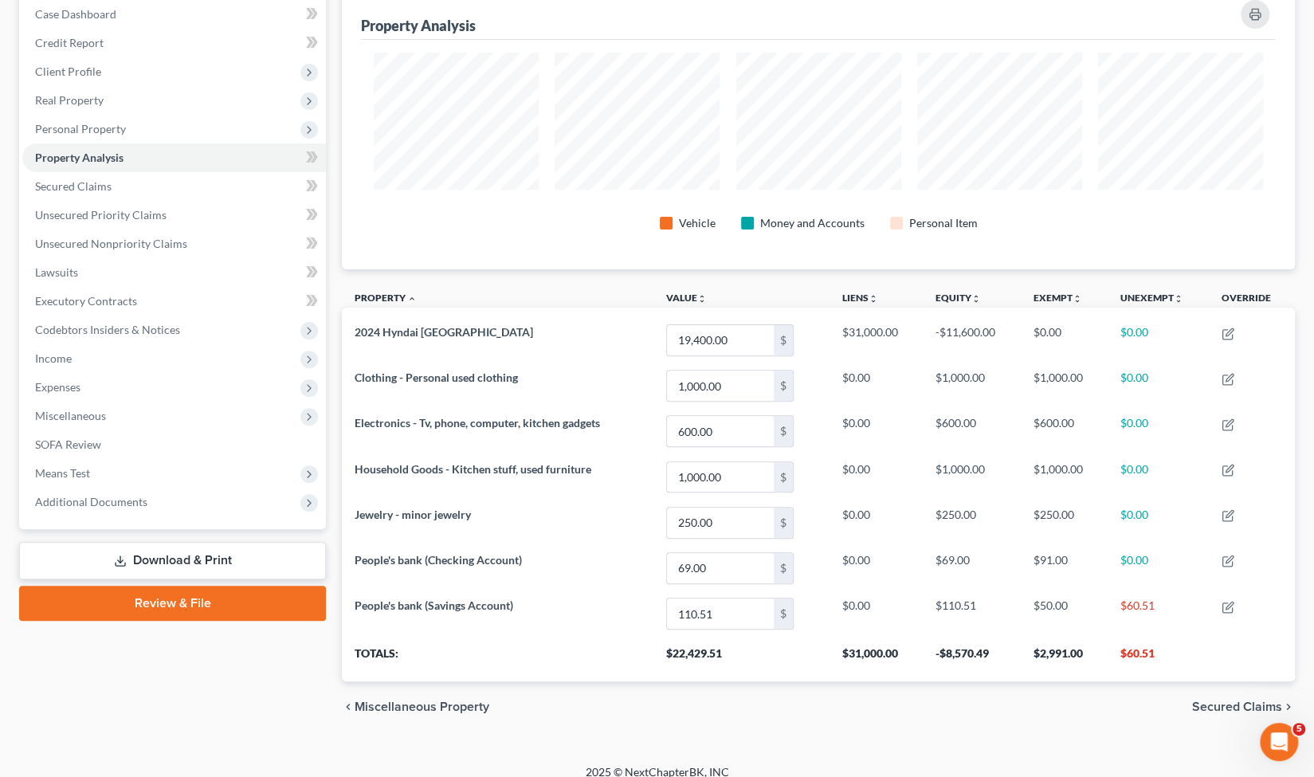
scroll to position [177, 0]
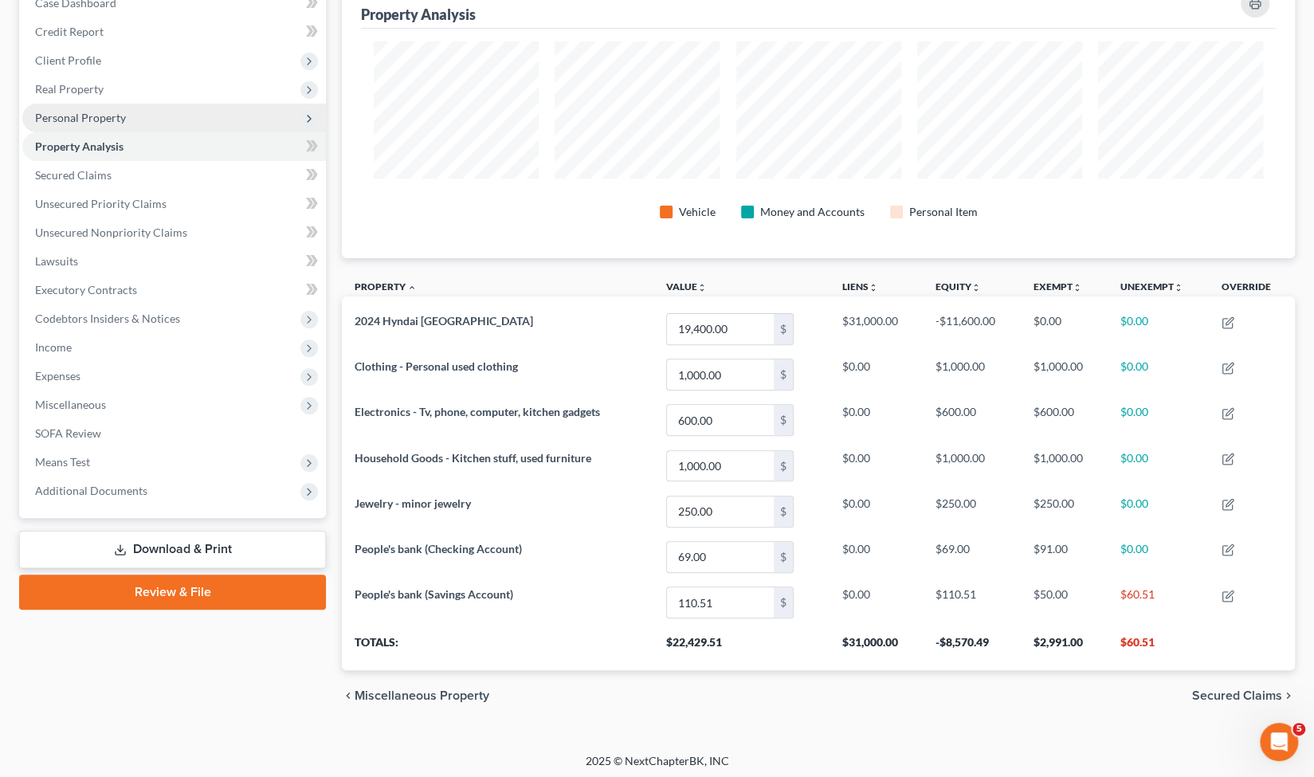
click at [199, 124] on span "Personal Property" at bounding box center [174, 118] width 304 height 29
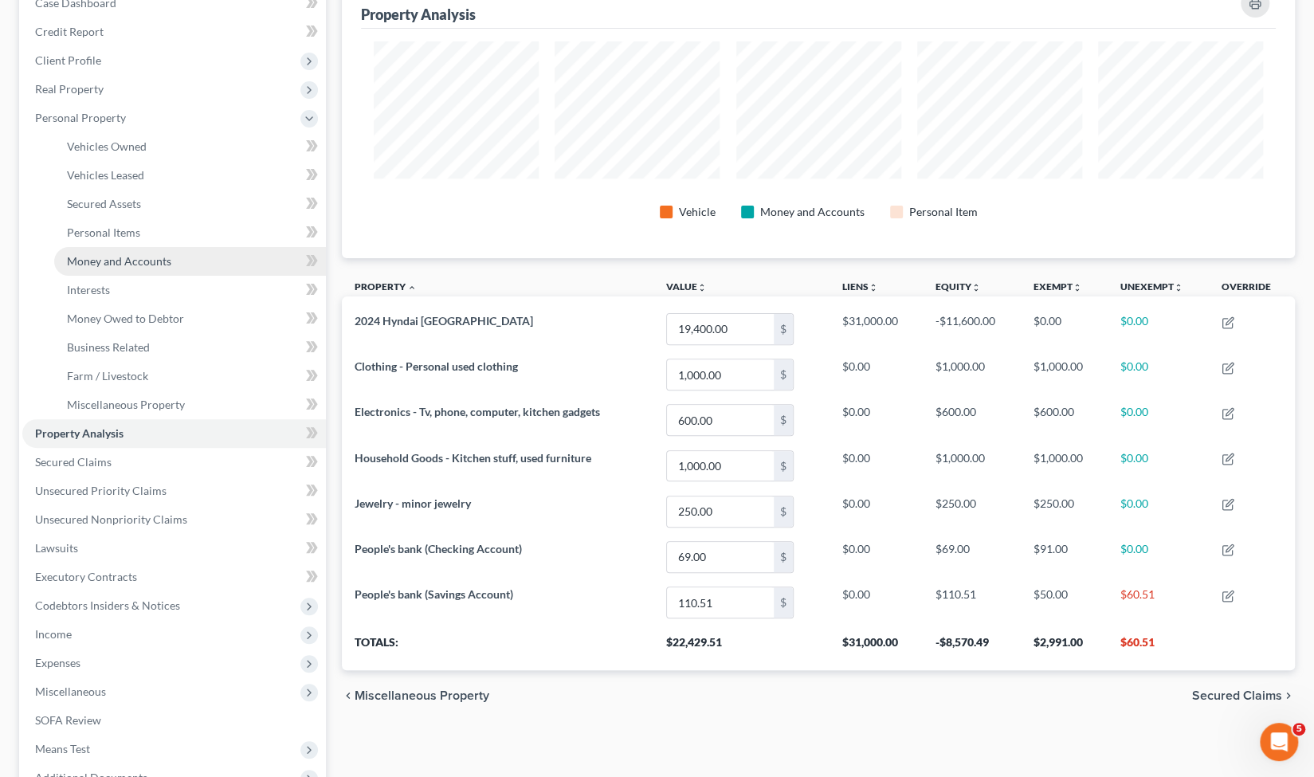
click at [139, 254] on span "Money and Accounts" at bounding box center [119, 261] width 104 height 14
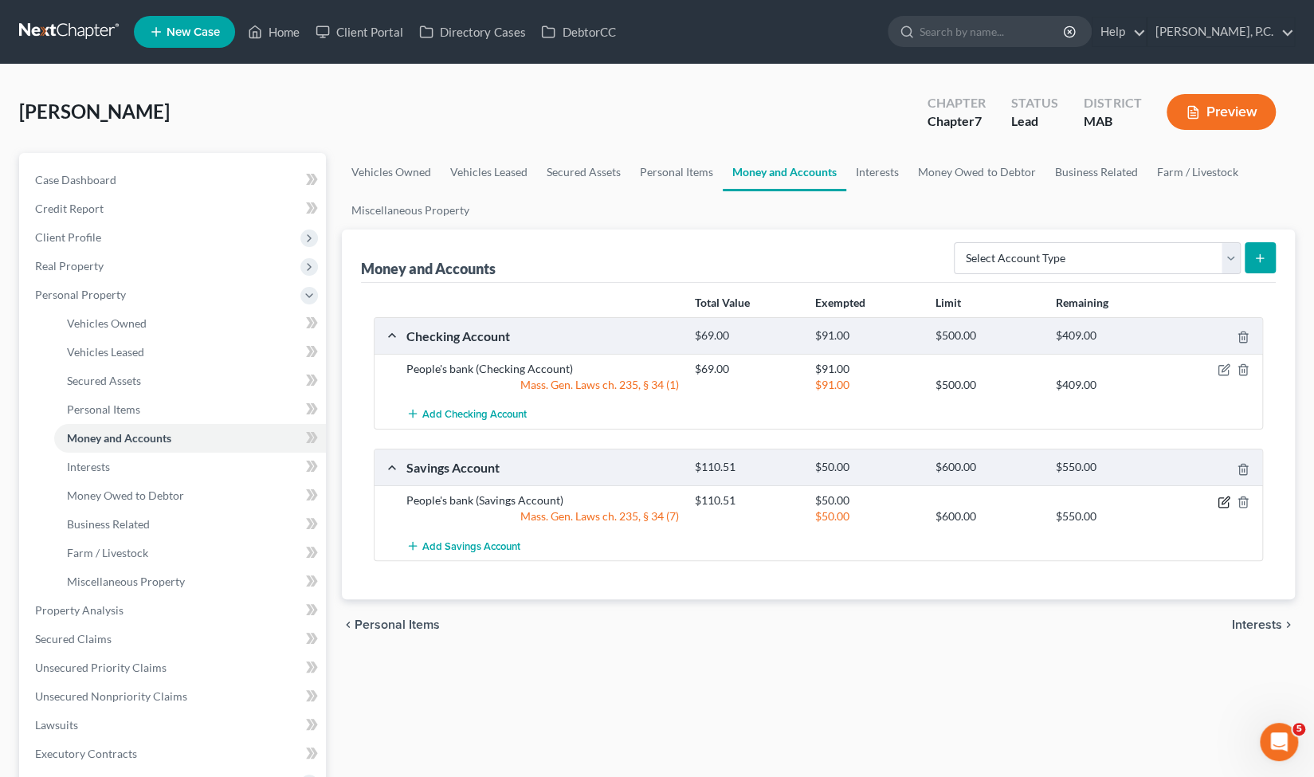
click at [1221, 503] on icon "button" at bounding box center [1224, 502] width 13 height 13
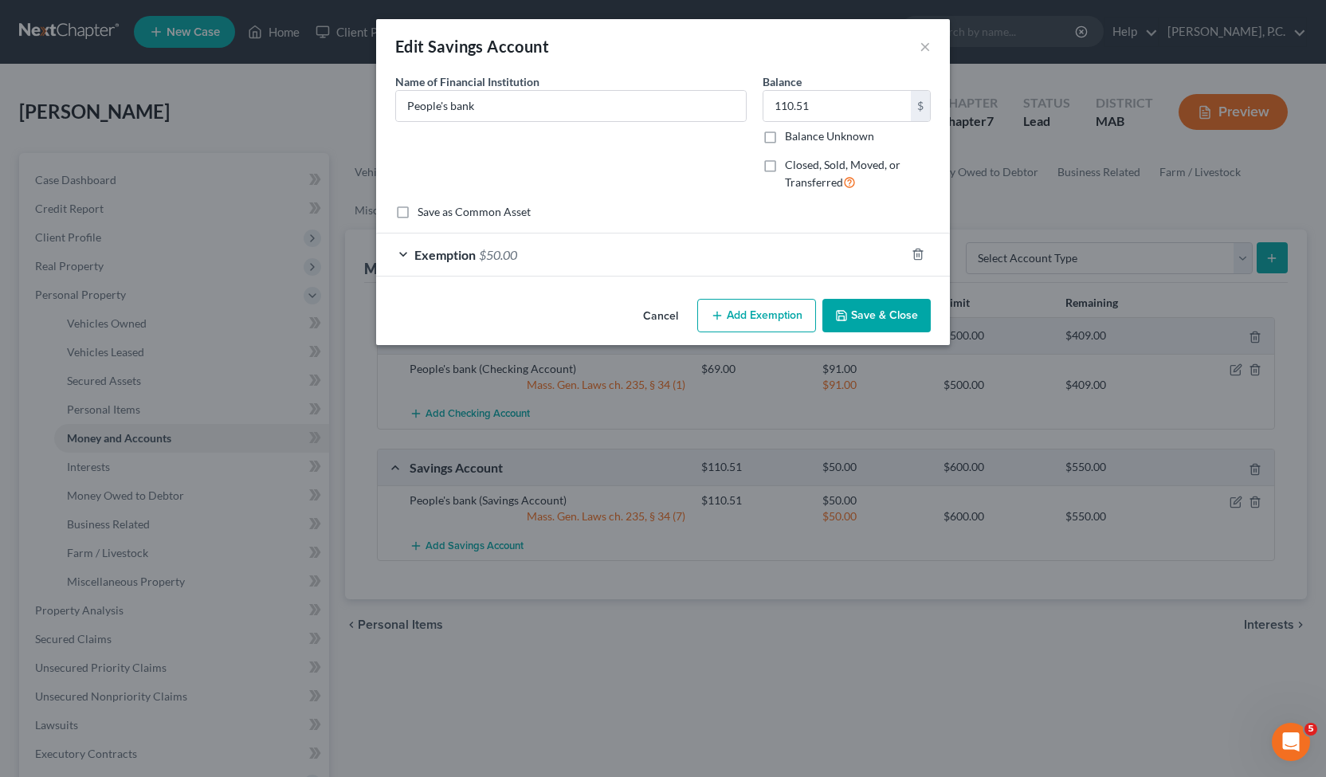
click at [502, 258] on span "$50.00" at bounding box center [498, 254] width 38 height 15
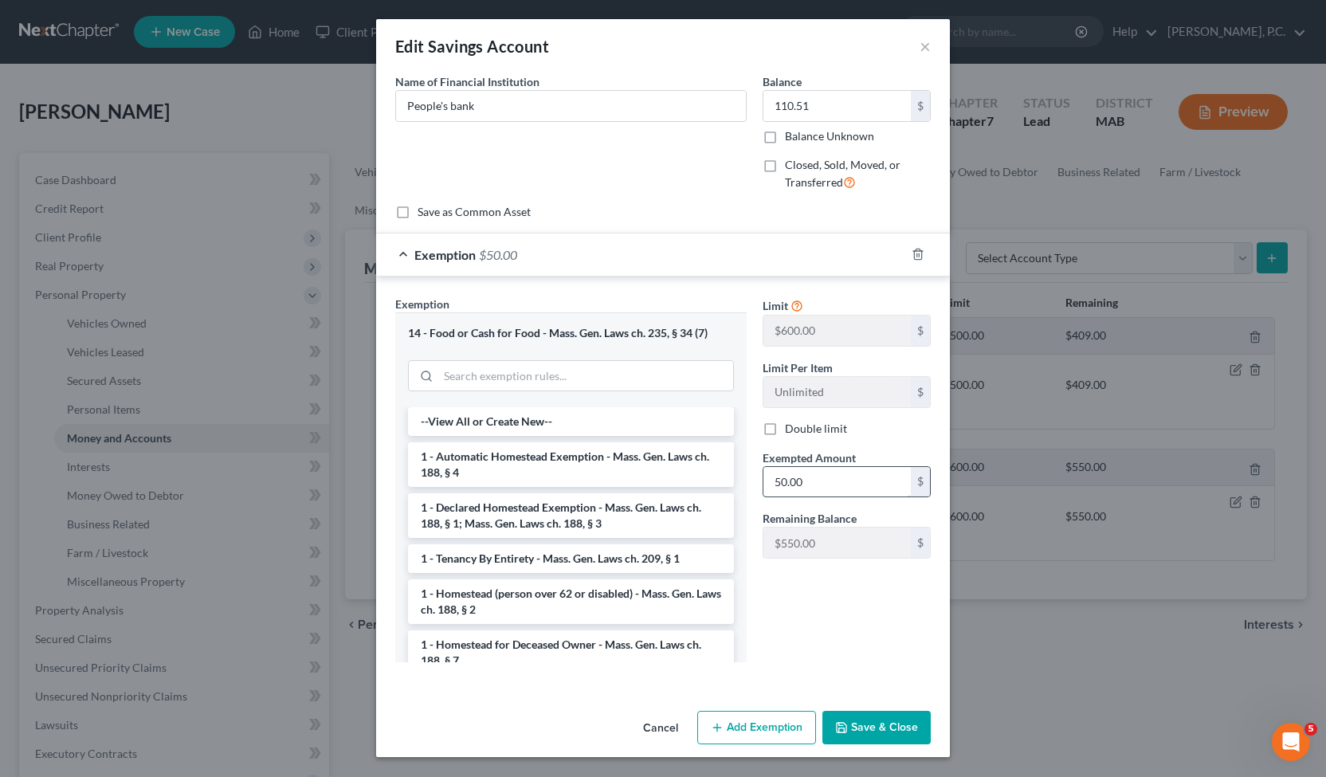
click at [824, 476] on input "50.00" at bounding box center [836, 482] width 147 height 30
type input "120"
click at [869, 735] on button "Save & Close" at bounding box center [876, 727] width 108 height 33
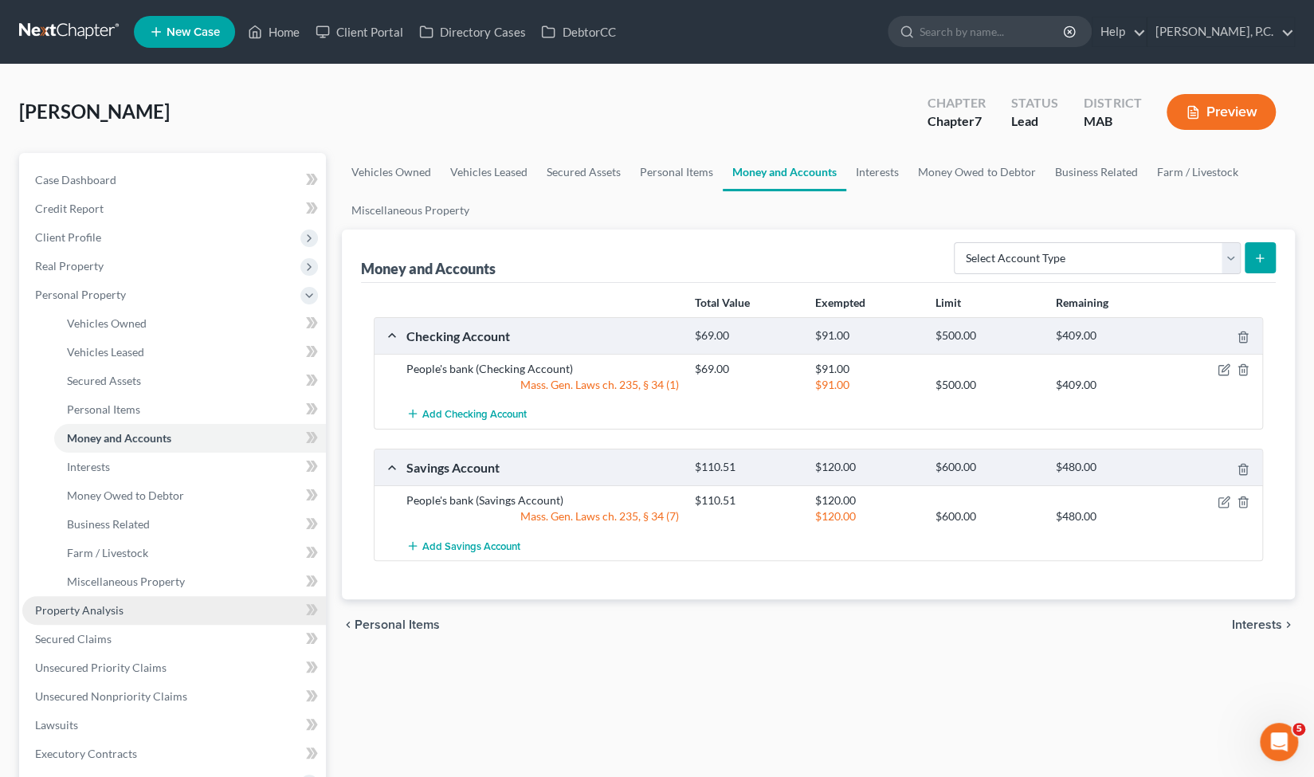
click at [102, 606] on span "Property Analysis" at bounding box center [79, 610] width 88 height 14
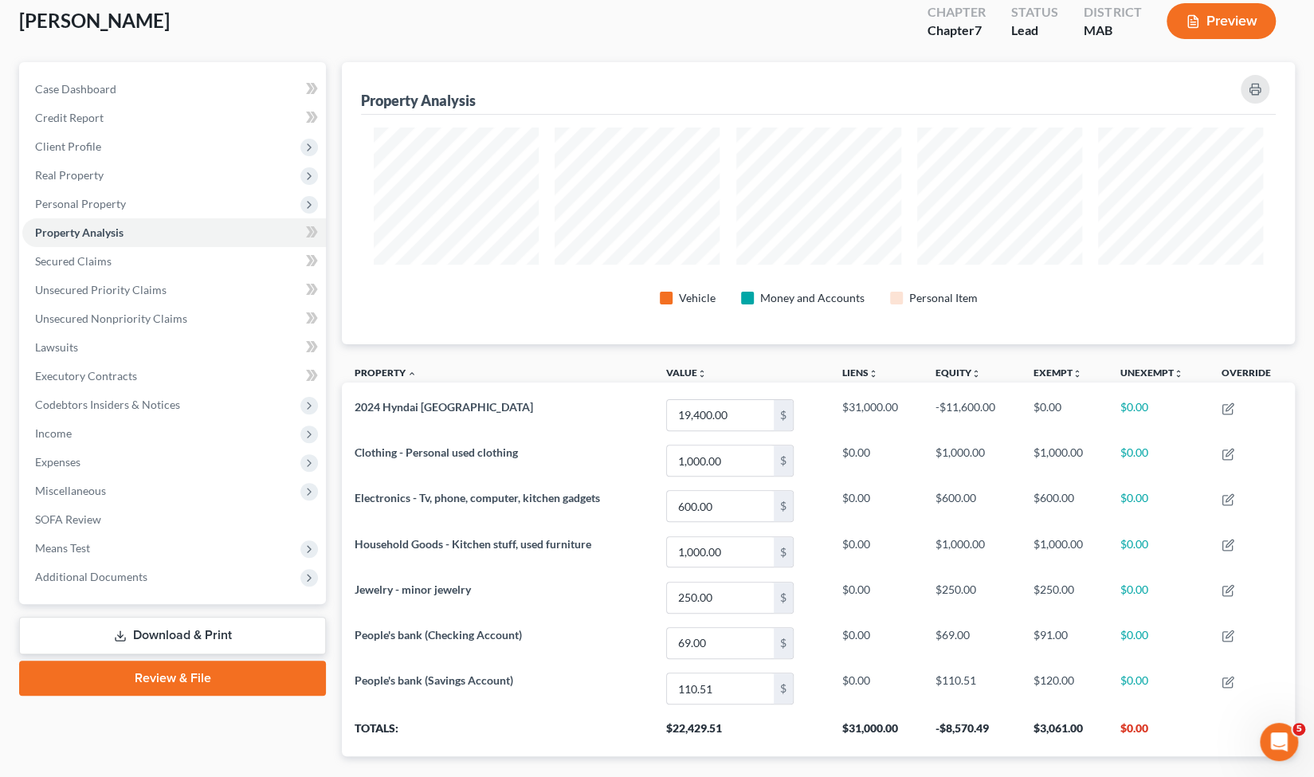
scroll to position [177, 0]
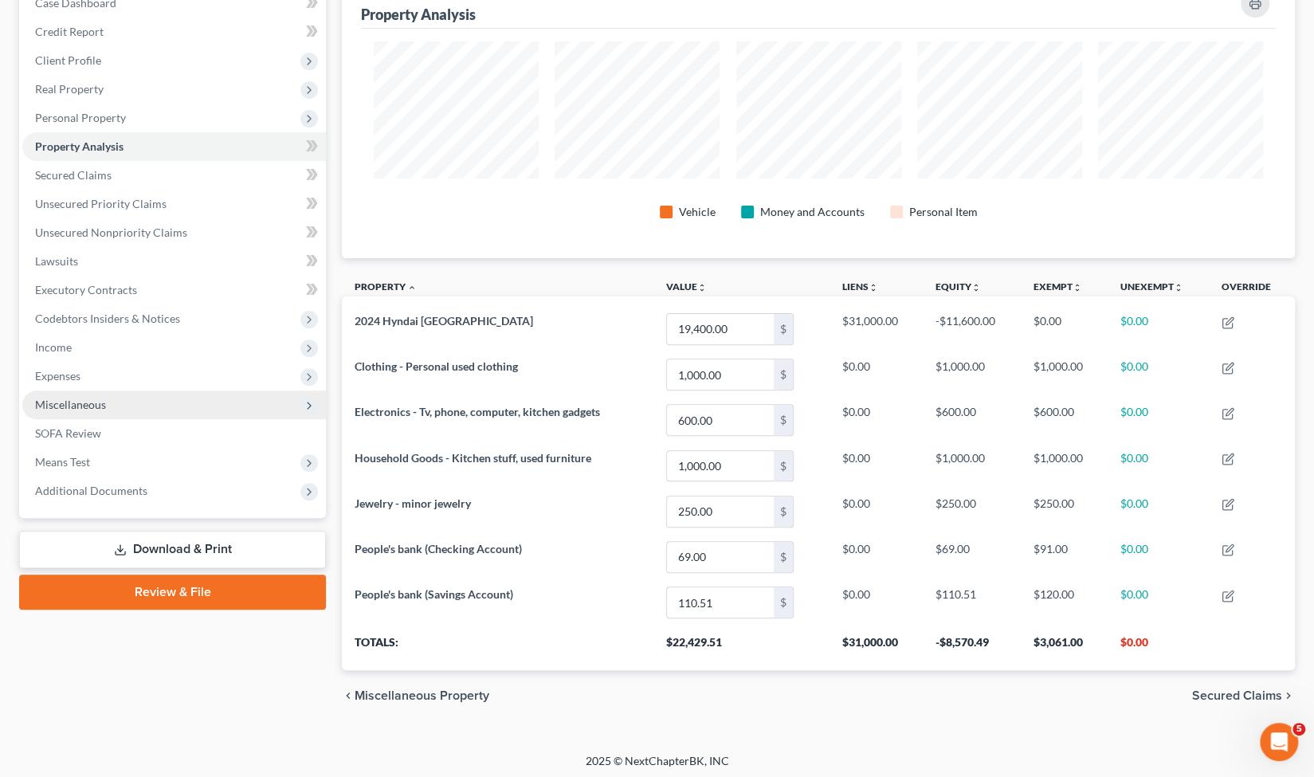
click at [148, 396] on span "Miscellaneous" at bounding box center [174, 404] width 304 height 29
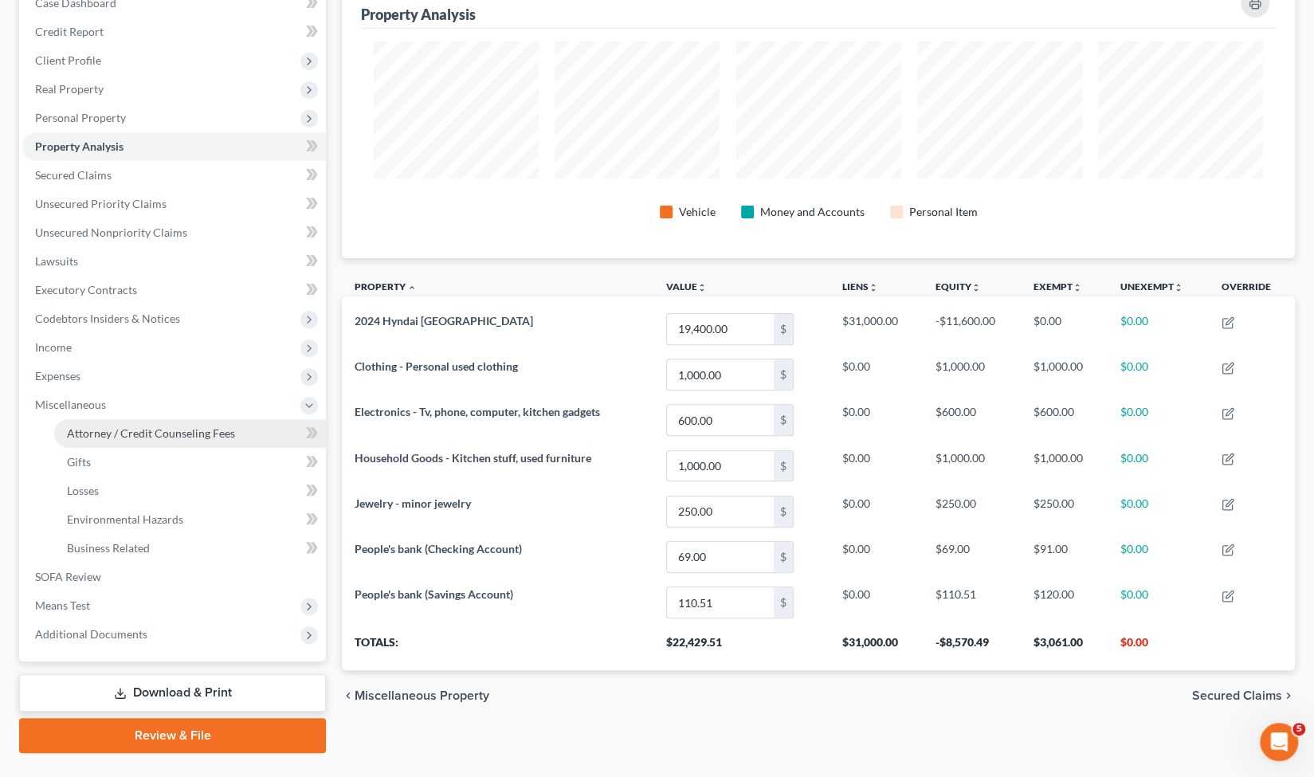
click at [152, 434] on span "Attorney / Credit Counseling Fees" at bounding box center [151, 433] width 168 height 14
select select "0"
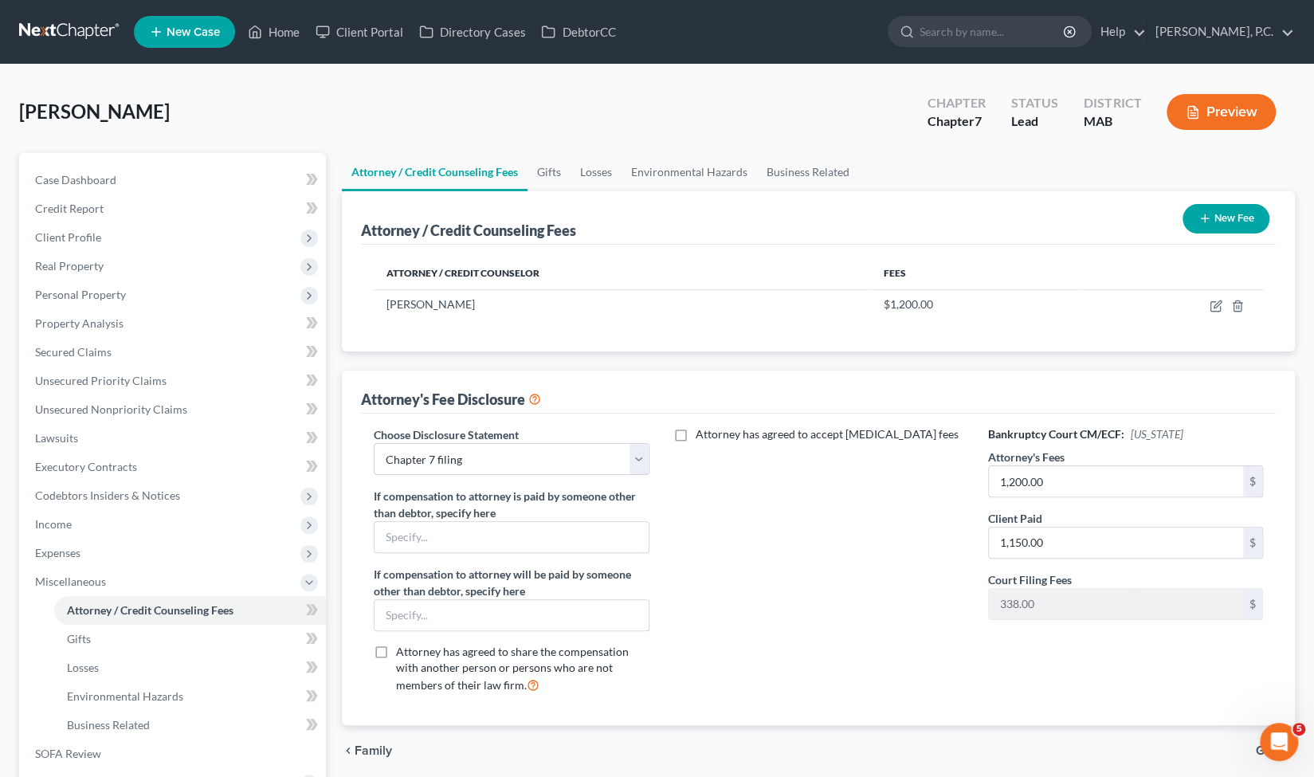
click at [1031, 215] on div "Attorney / Credit Counseling Fees New Fee" at bounding box center [818, 217] width 915 height 53
